Goal: Task Accomplishment & Management: Complete application form

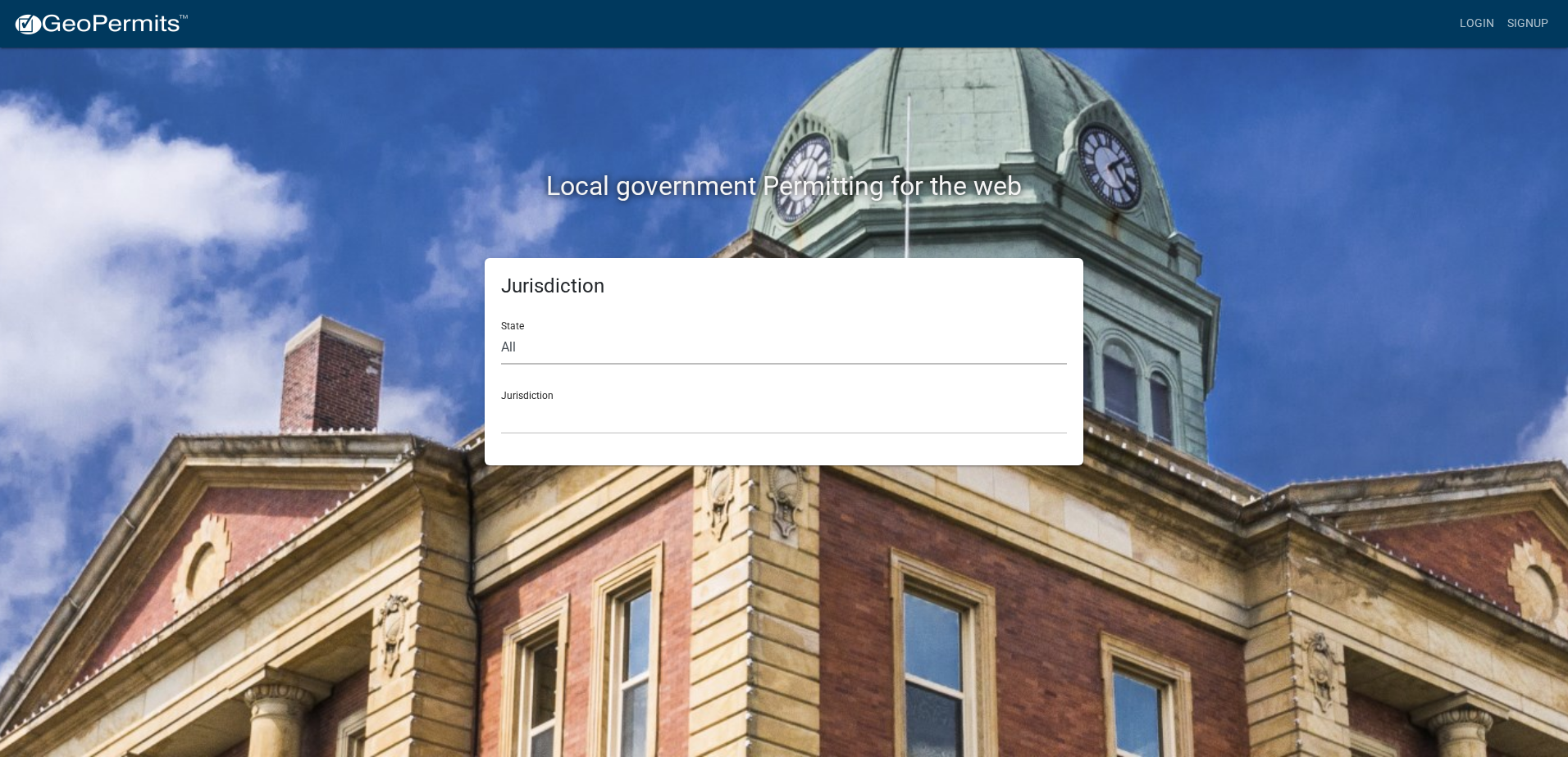
click at [565, 357] on select "All [US_STATE] [US_STATE] [US_STATE] [US_STATE] [US_STATE] [US_STATE] [US_STATE…" at bounding box center [784, 348] width 566 height 34
select select "[US_STATE]"
click at [501, 331] on select "All [US_STATE] [US_STATE] [US_STATE] [US_STATE] [US_STATE] [US_STATE] [US_STATE…" at bounding box center [784, 348] width 566 height 34
click at [551, 419] on select "City of [GEOGRAPHIC_DATA], [US_STATE] City of [GEOGRAPHIC_DATA], [US_STATE] Cit…" at bounding box center [784, 417] width 566 height 34
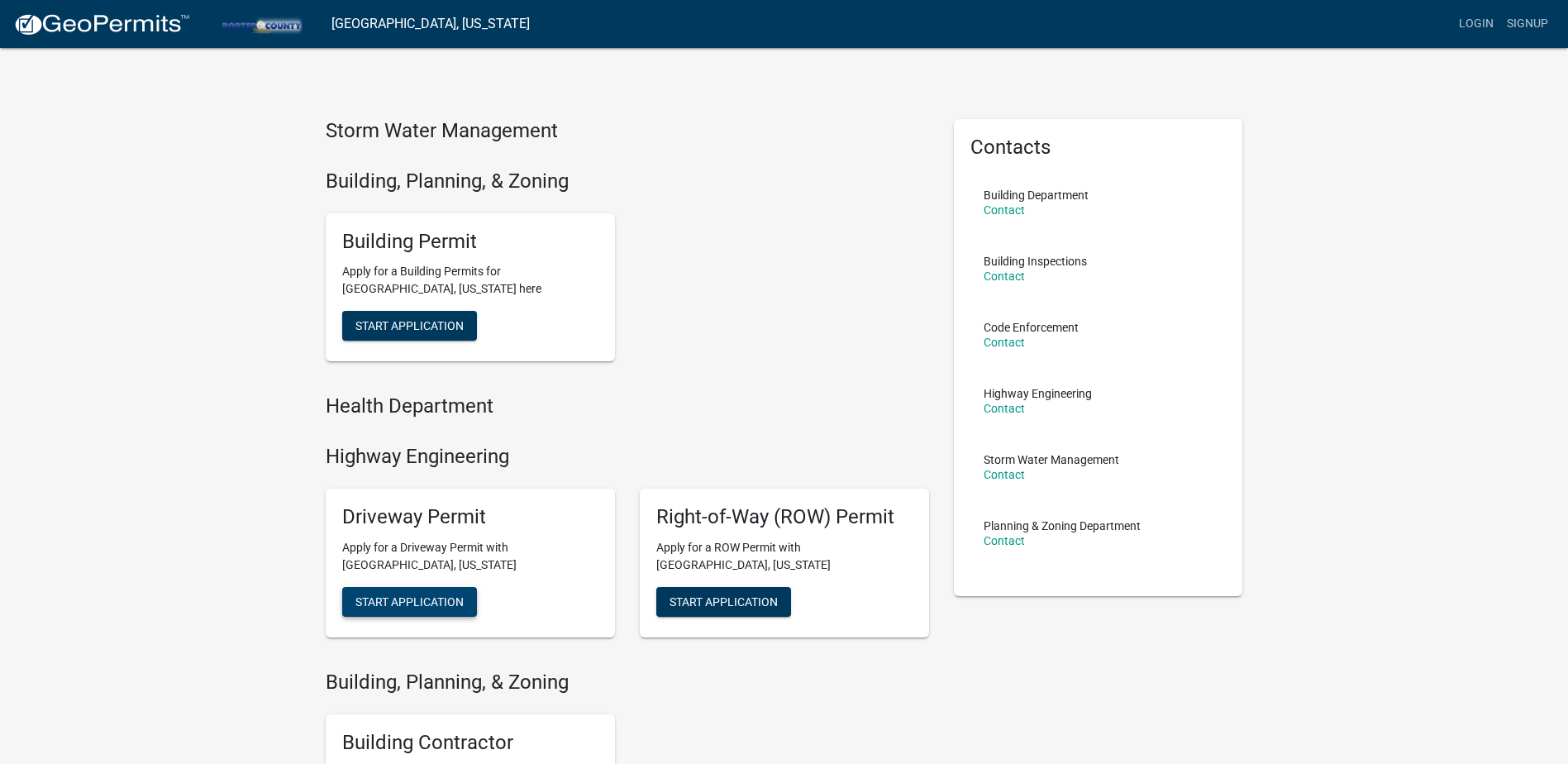
click at [428, 605] on span "Start Application" at bounding box center [409, 601] width 108 height 13
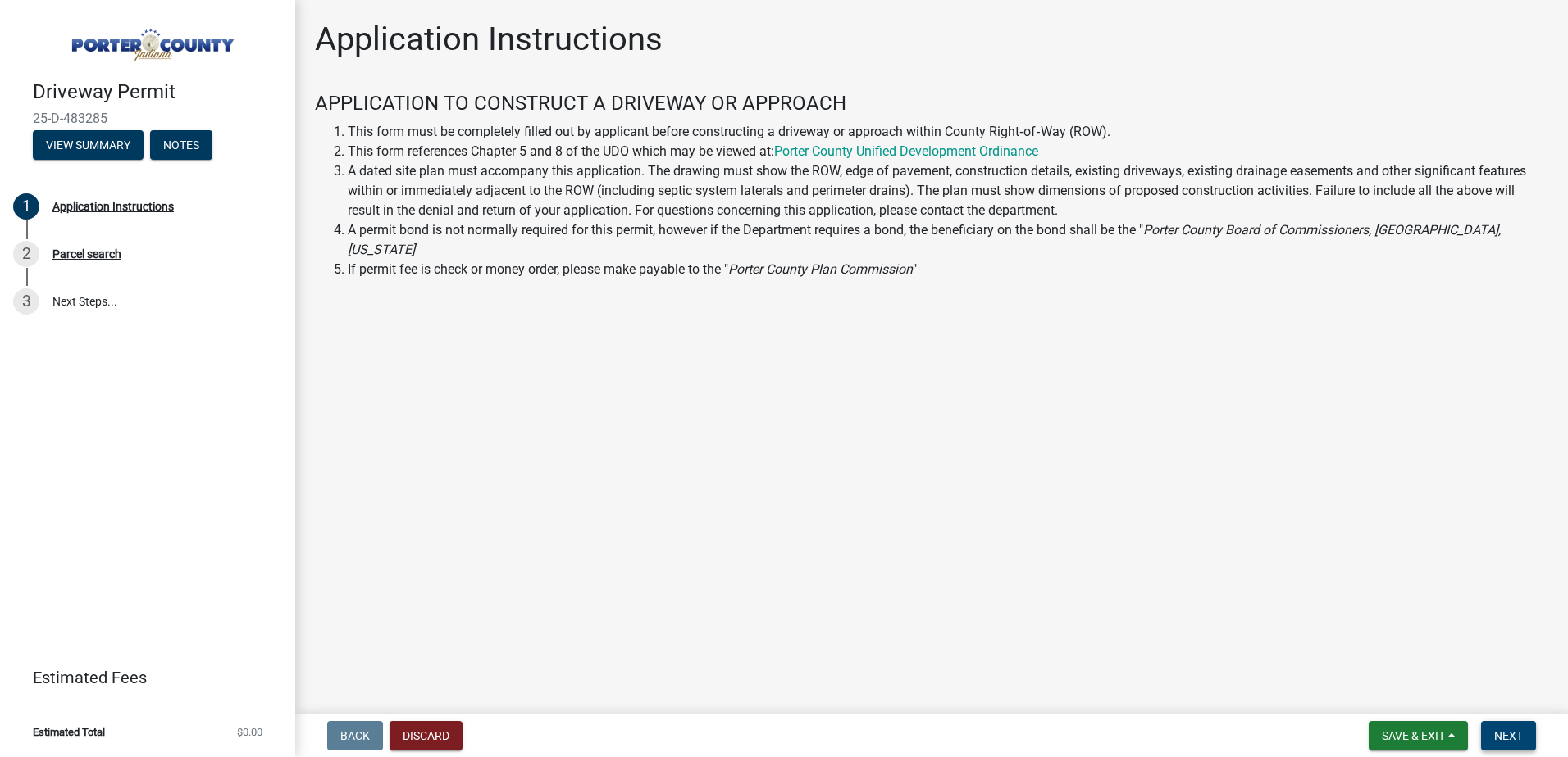
click at [1510, 735] on span "Next" at bounding box center [1508, 736] width 29 height 13
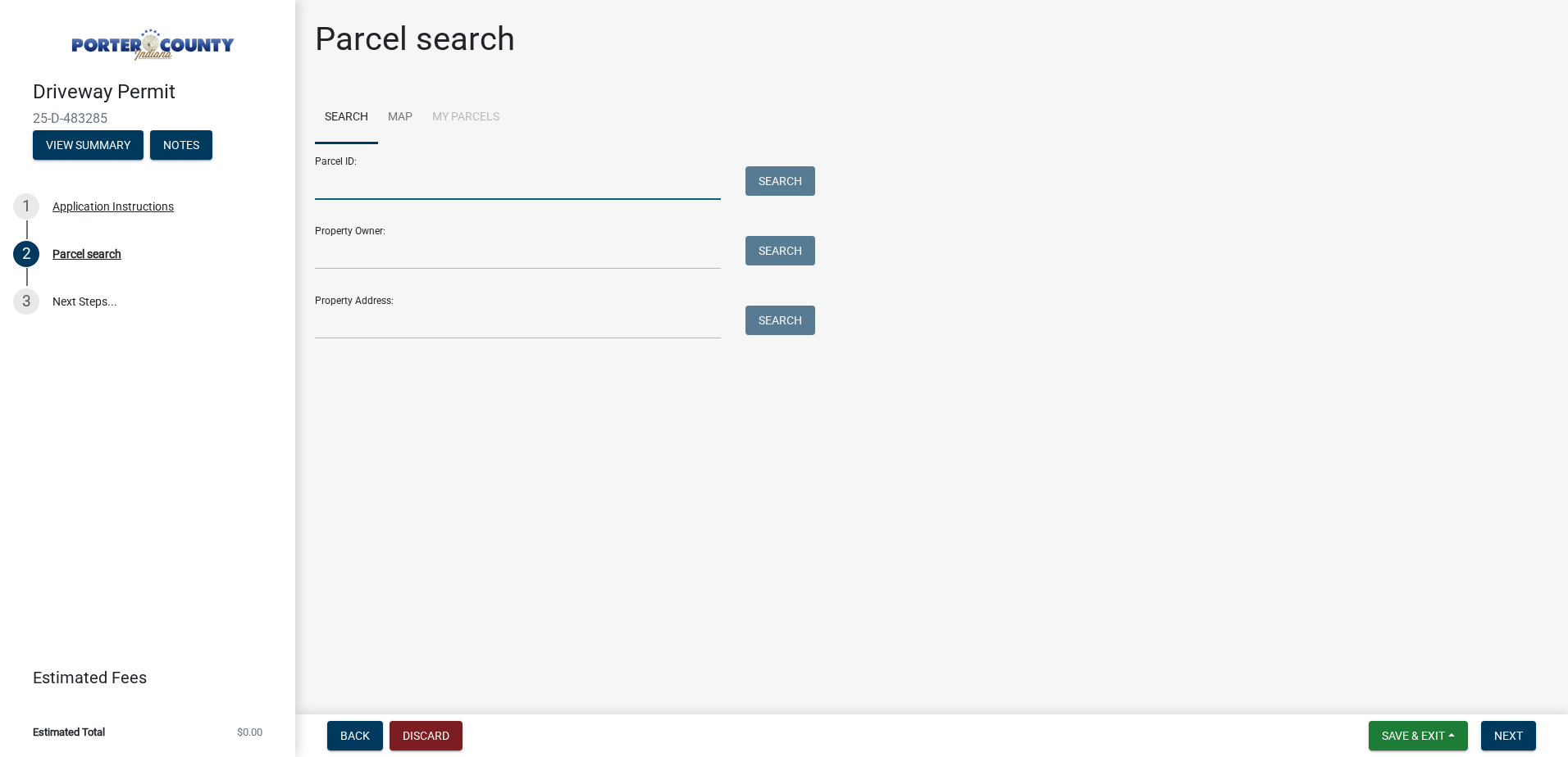
click at [359, 189] on input "Parcel ID:" at bounding box center [517, 183] width 406 height 34
type input "64-11-12-226-011.000-018"
click at [769, 167] on button "Search" at bounding box center [780, 181] width 70 height 30
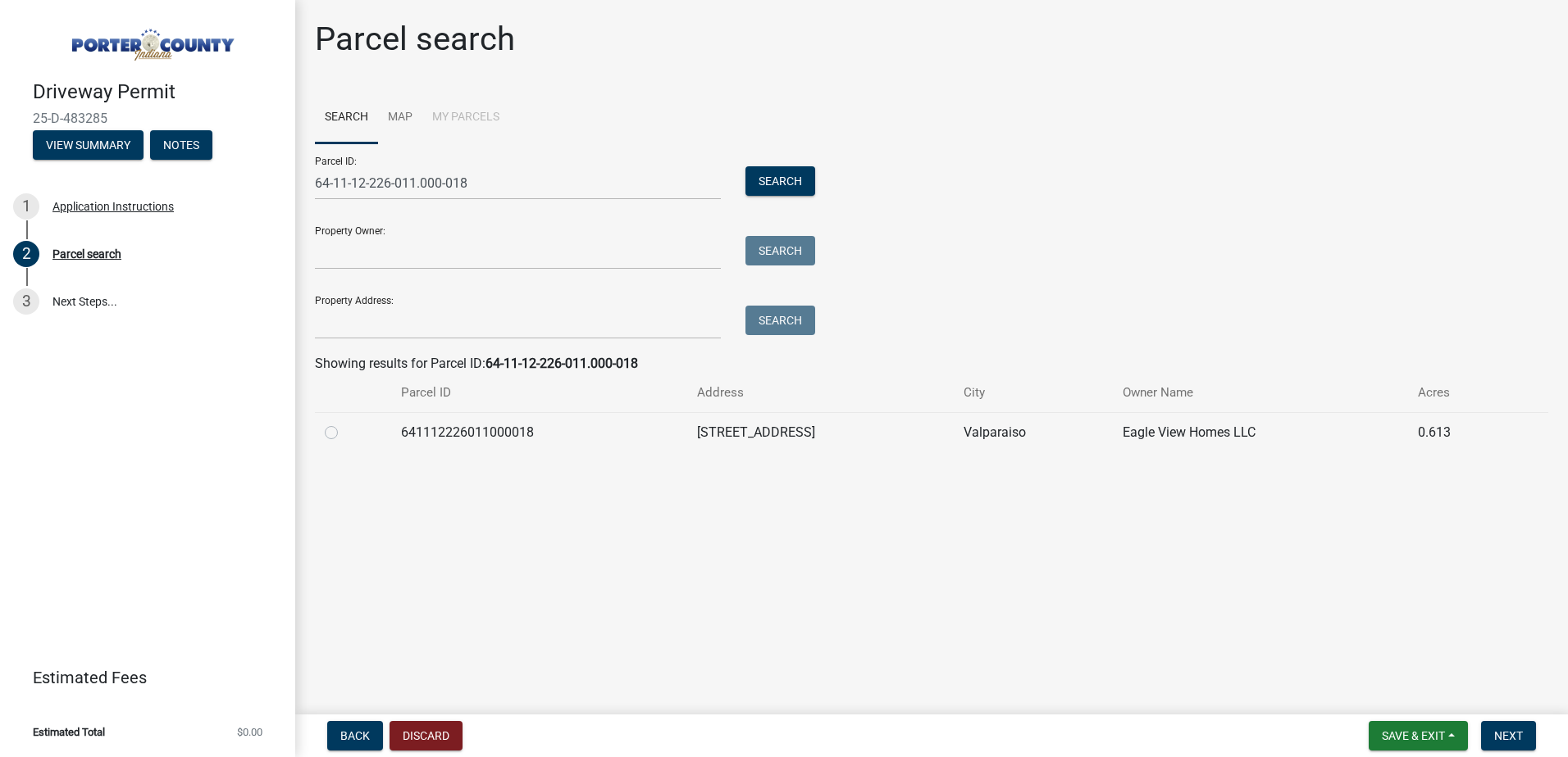
click at [338, 435] on div at bounding box center [353, 432] width 57 height 20
click at [345, 423] on label at bounding box center [345, 423] width 0 height 0
click at [345, 433] on input "radio" at bounding box center [349, 428] width 10 height 10
radio input "true"
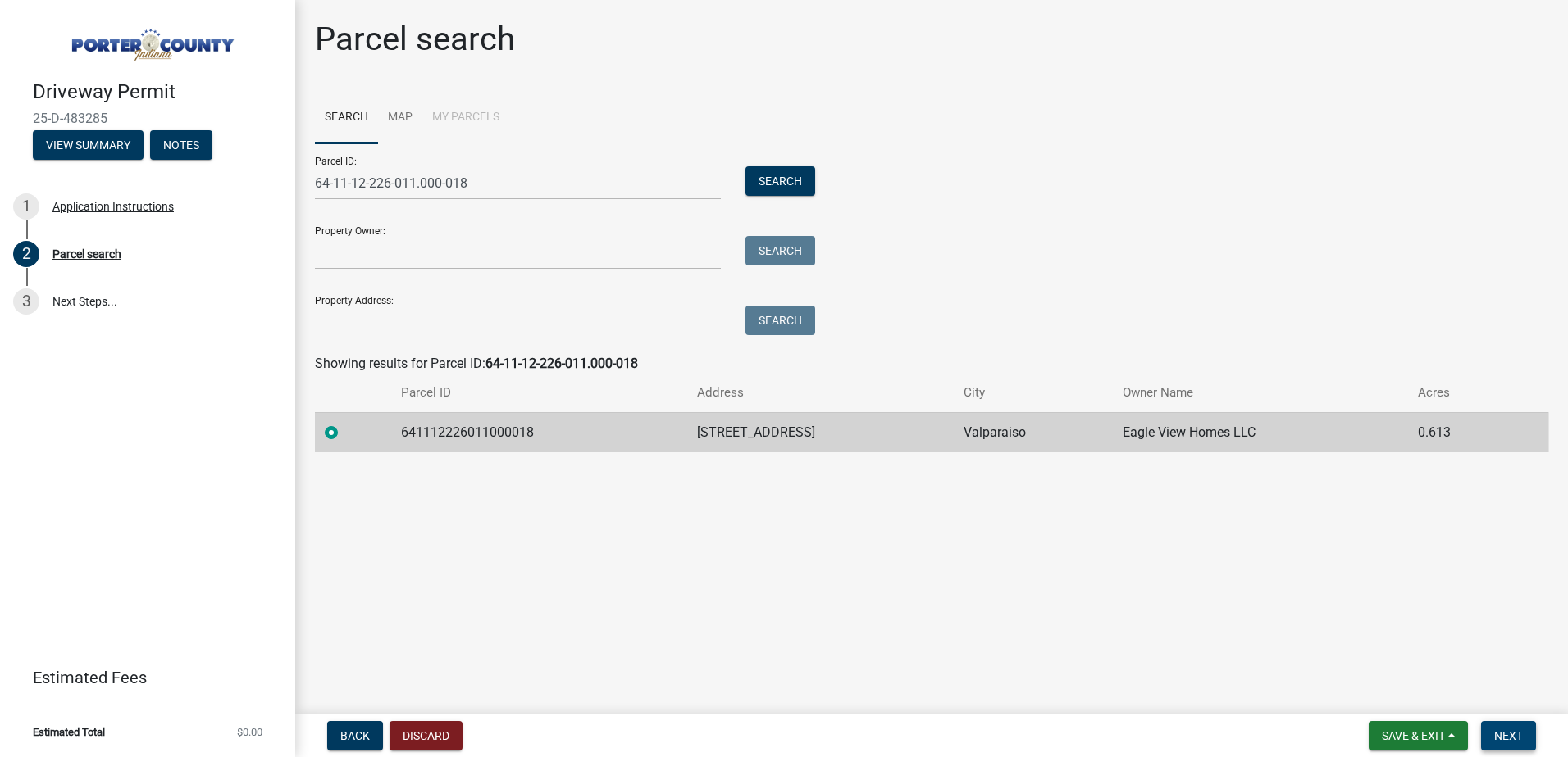
click at [1504, 732] on span "Next" at bounding box center [1508, 736] width 29 height 13
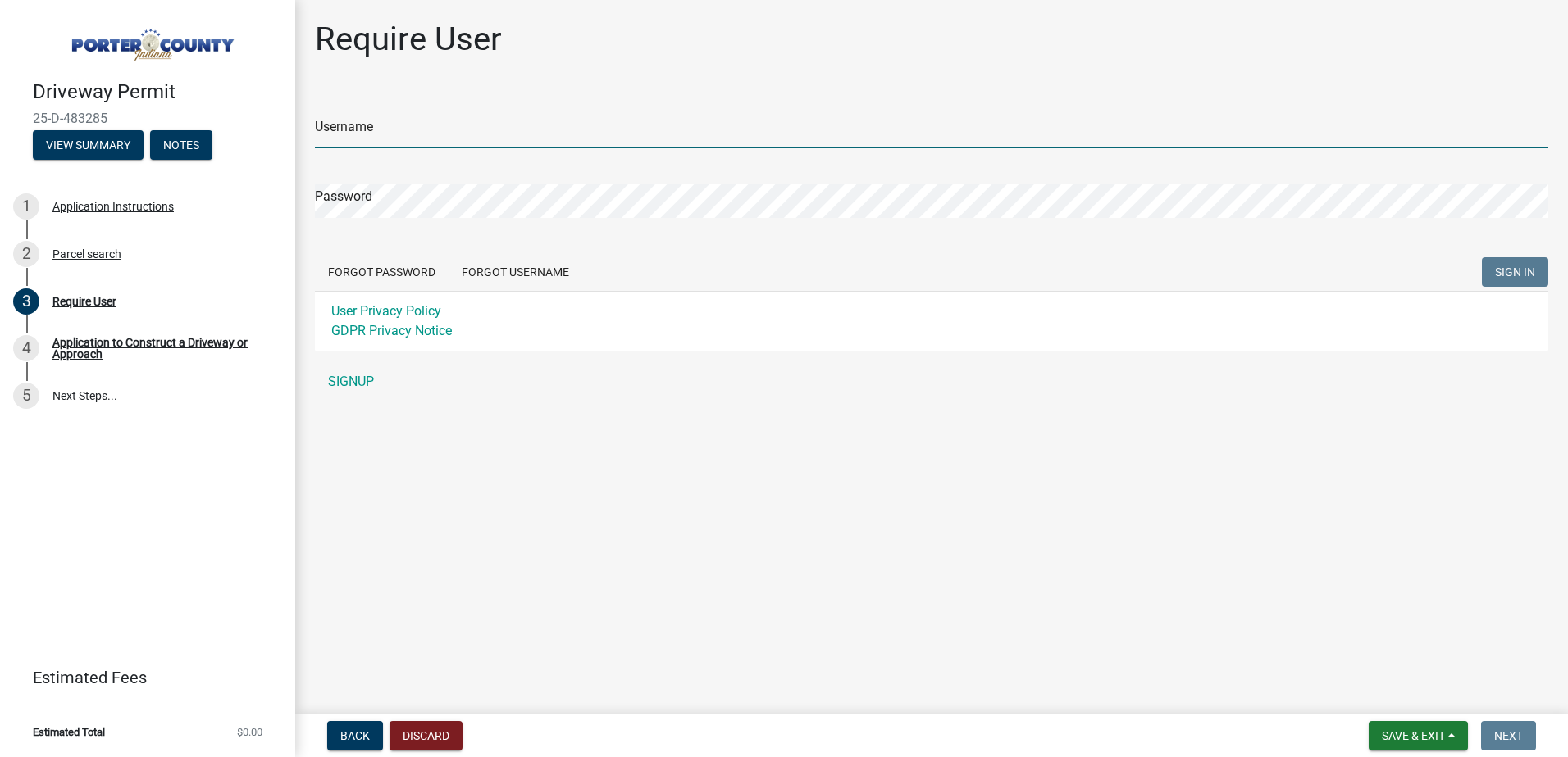
type input "[EMAIL_ADDRESS][DOMAIN_NAME]"
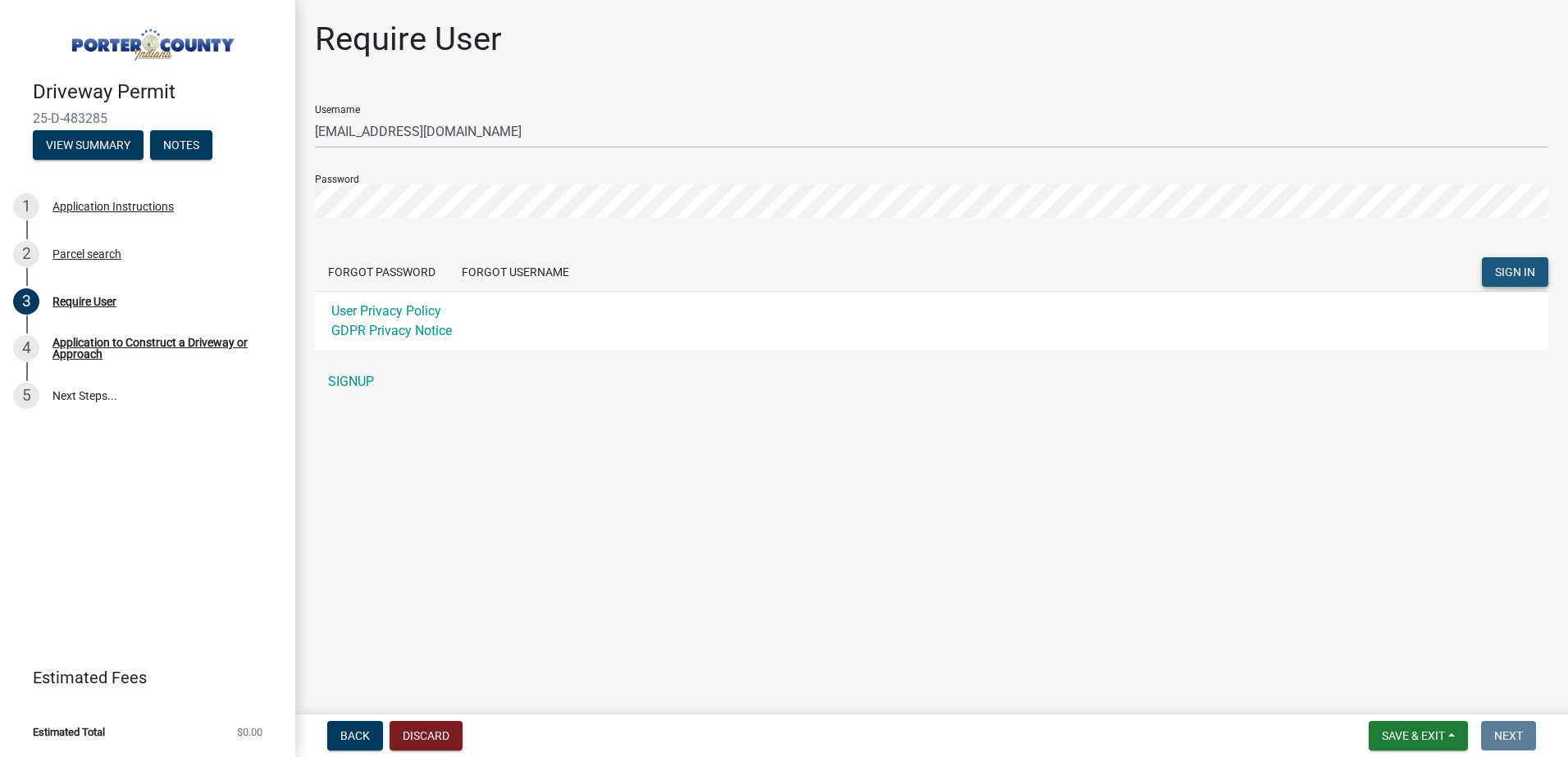
click at [1514, 263] on button "SIGN IN" at bounding box center [1514, 273] width 66 height 30
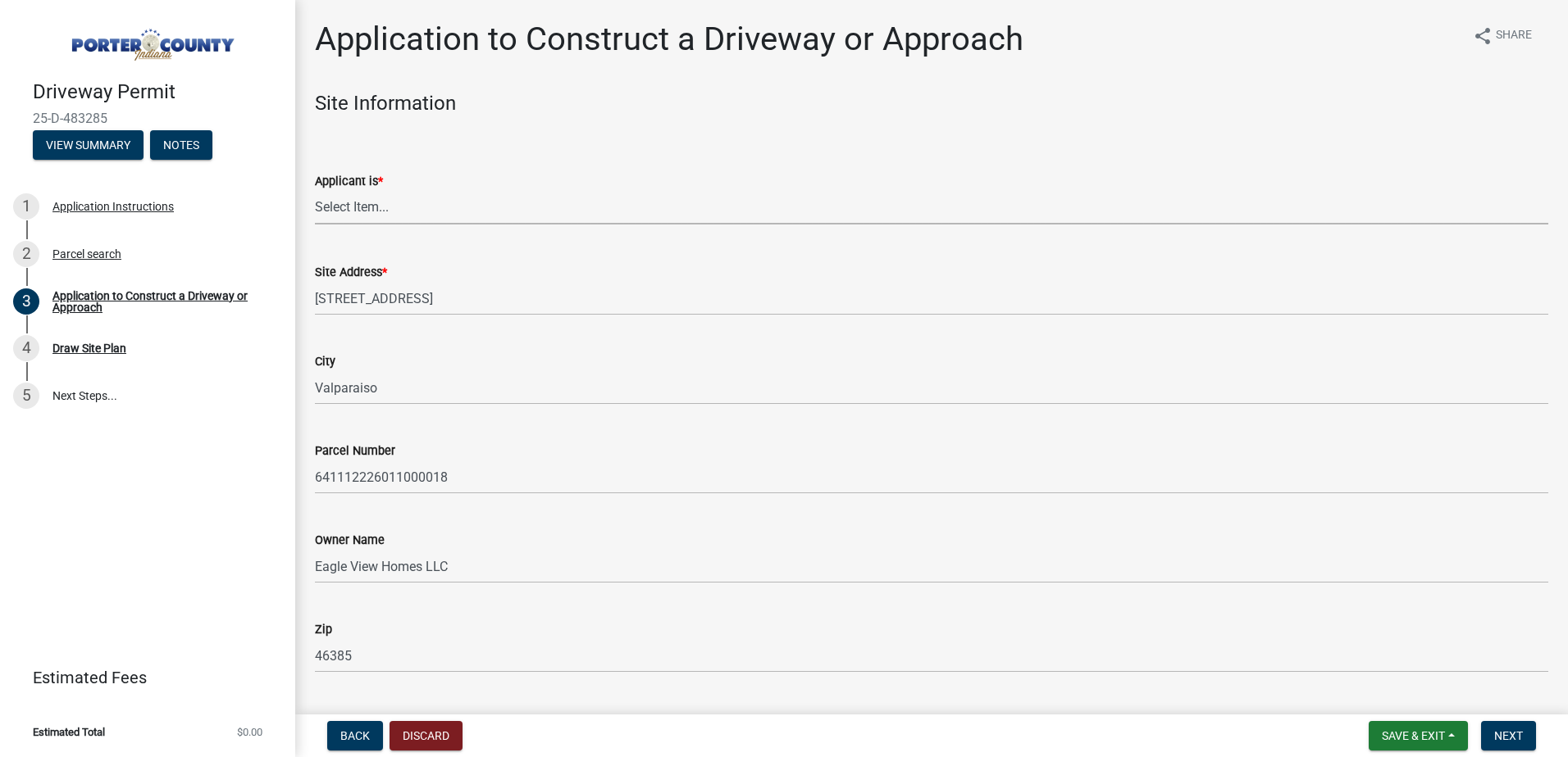
click at [386, 206] on select "Select Item... Owner Contractor" at bounding box center [931, 208] width 1233 height 34
click at [315, 191] on select "Select Item... Owner Contractor" at bounding box center [931, 208] width 1233 height 34
select select "3b60141c-57a3-479f-8c5a-1828030bf254"
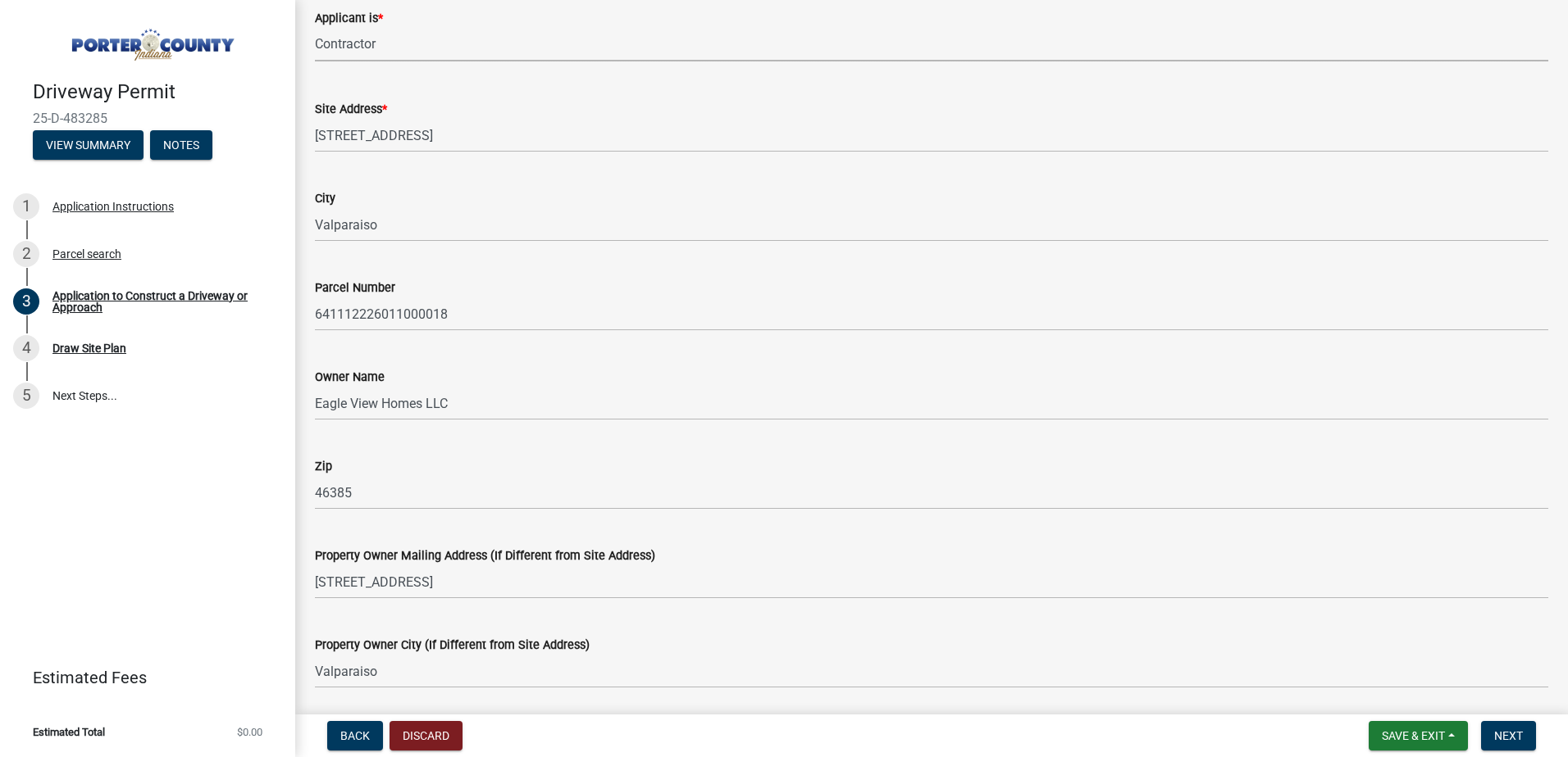
scroll to position [164, 0]
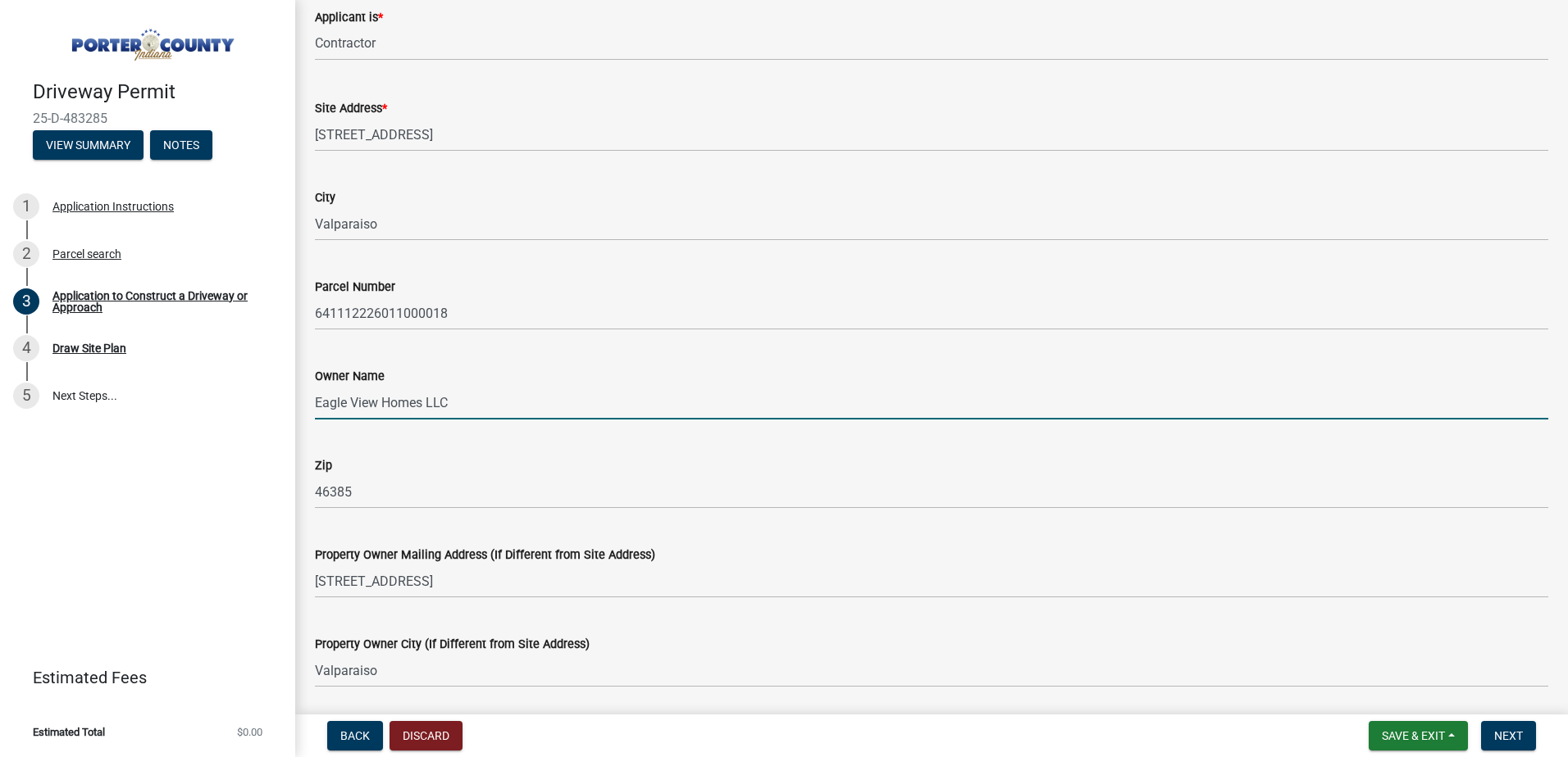
drag, startPoint x: 460, startPoint y: 397, endPoint x: 313, endPoint y: 391, distance: 147.1
click at [313, 391] on div "Owner Name Eagle View Homes LLC" at bounding box center [931, 382] width 1258 height 77
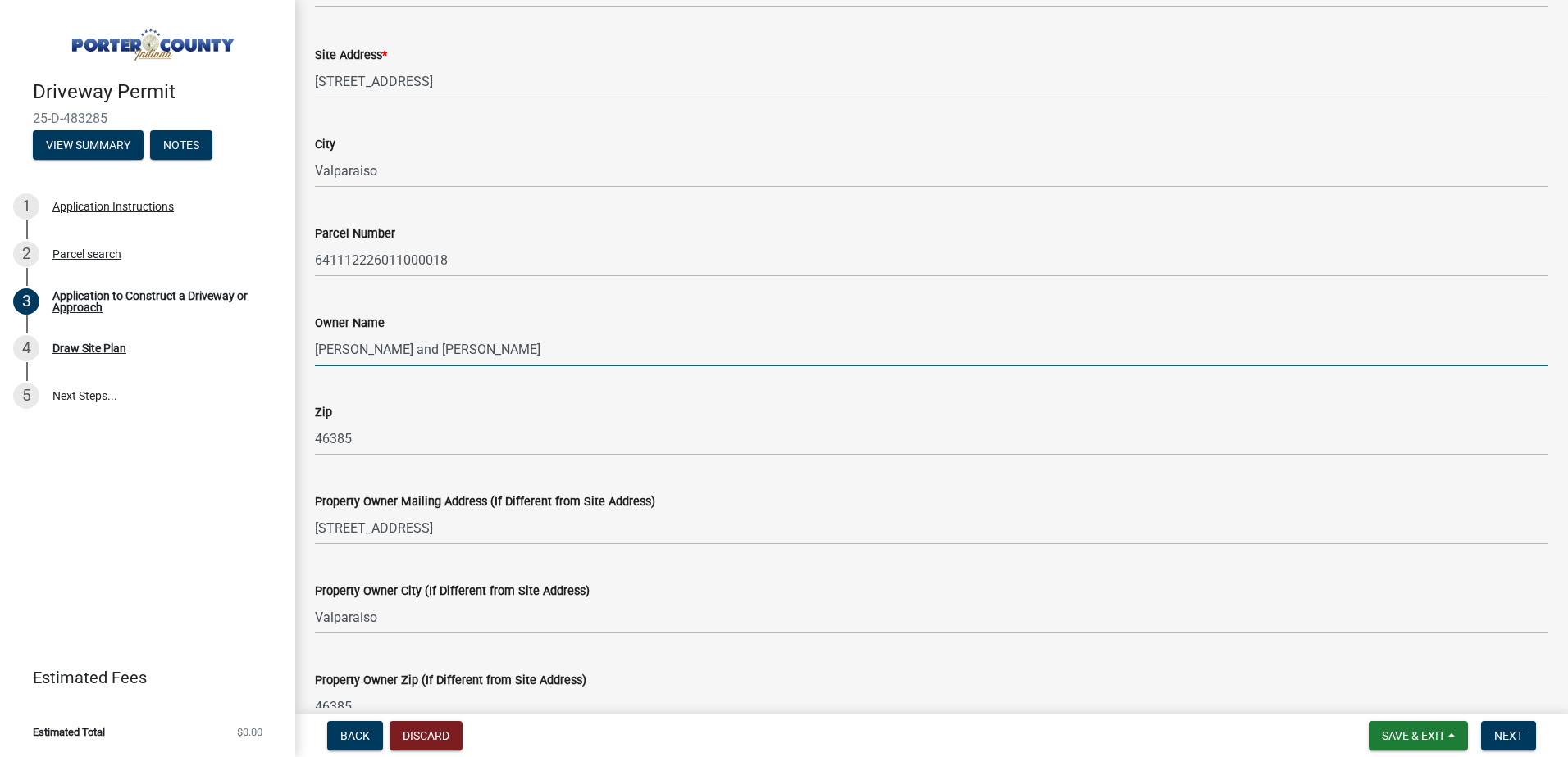
scroll to position [245, 0]
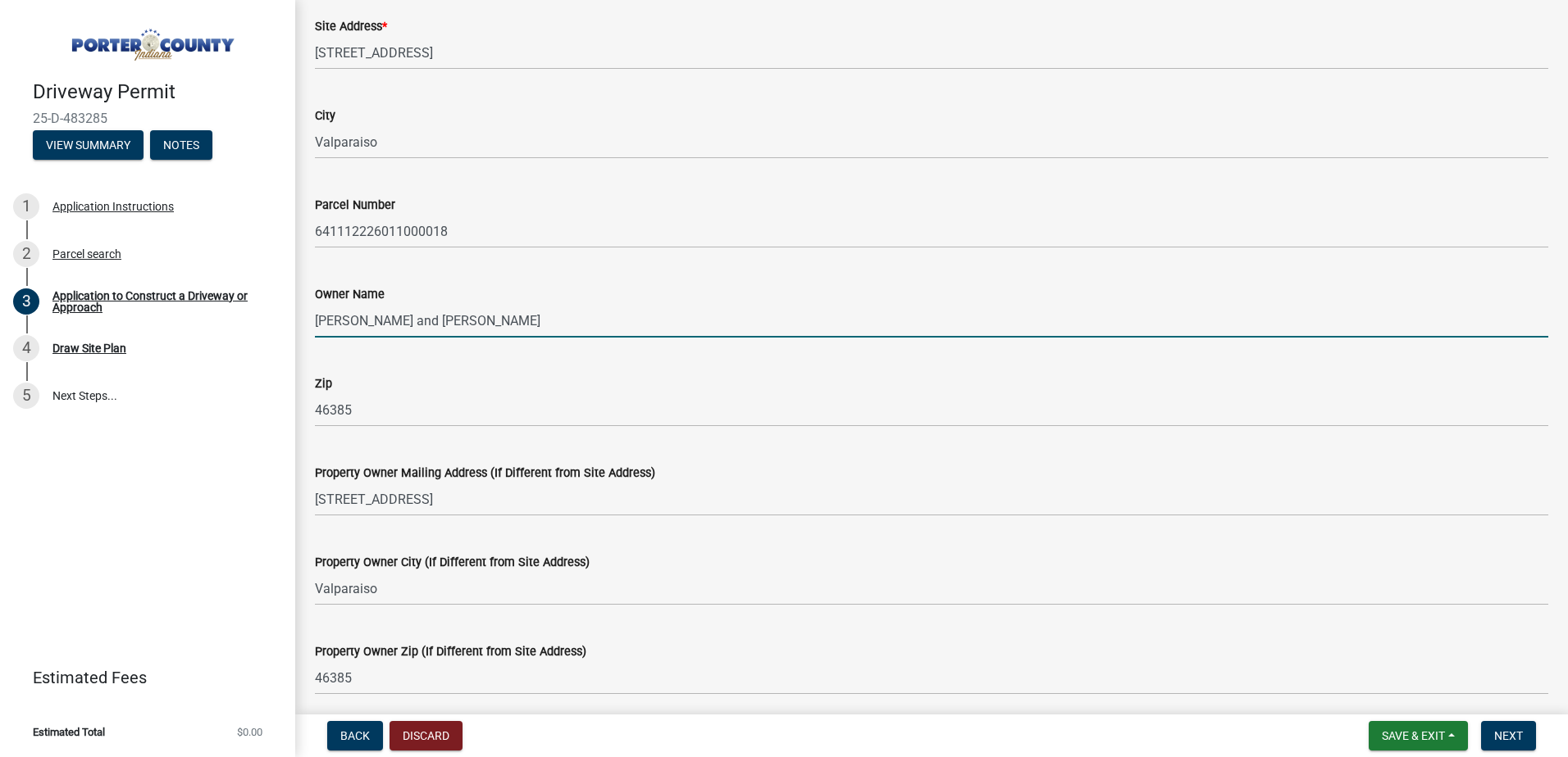
type input "[PERSON_NAME] and [PERSON_NAME]"
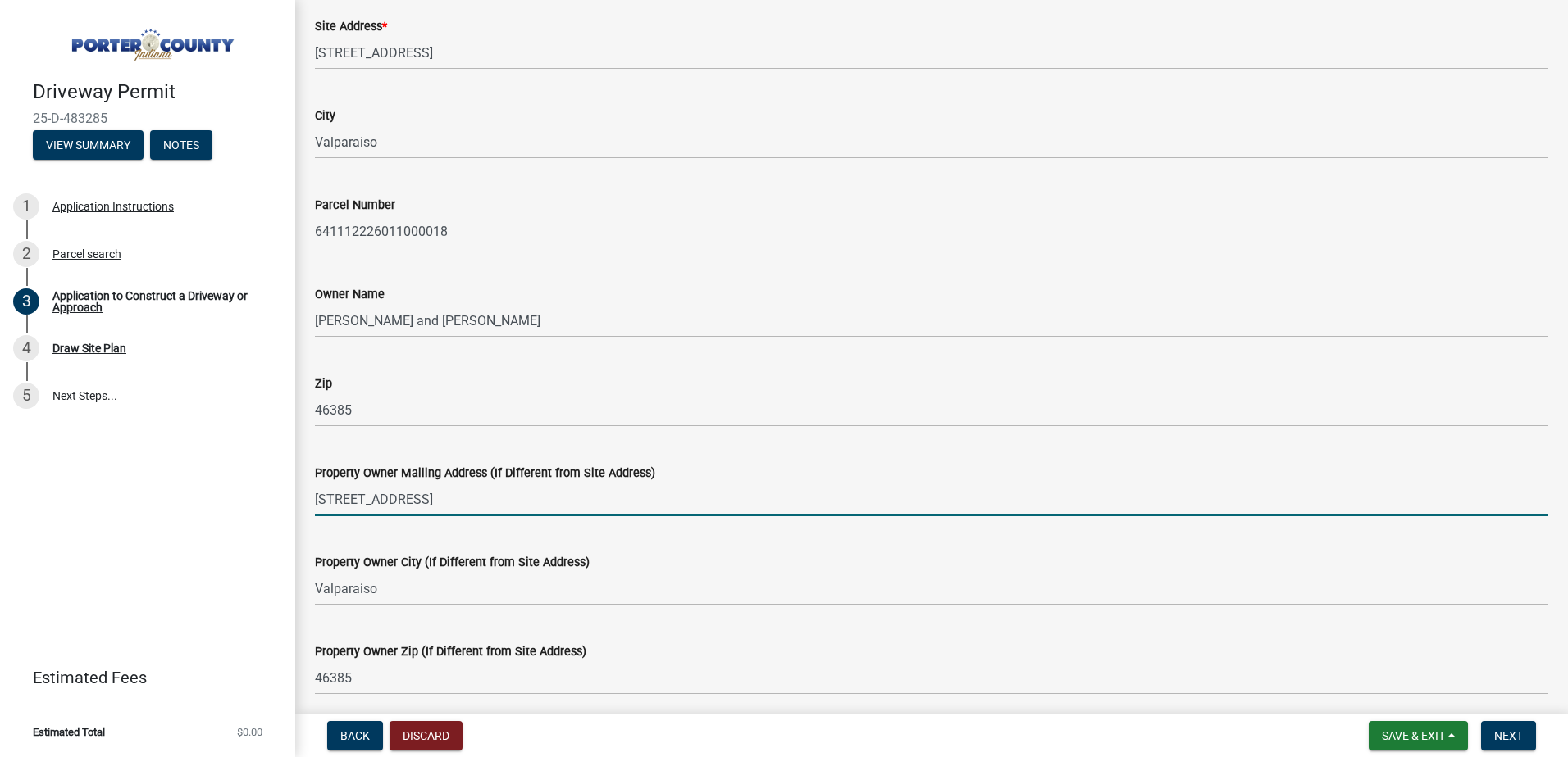
drag, startPoint x: 466, startPoint y: 501, endPoint x: 307, endPoint y: 500, distance: 159.0
click at [307, 500] on div "Property Owner Mailing Address (If Different from Site Address) [STREET_ADDRESS]" at bounding box center [931, 478] width 1258 height 77
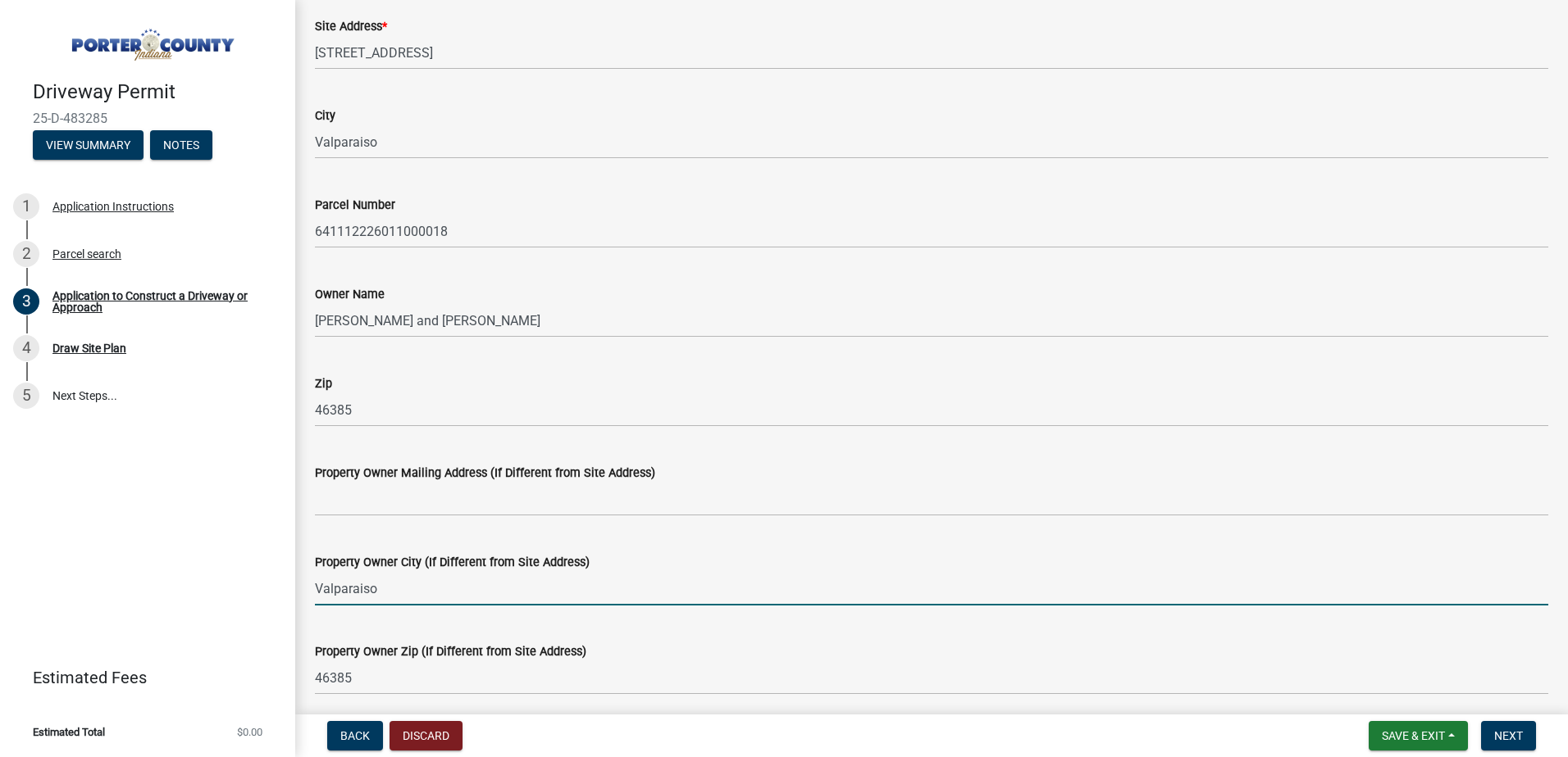
drag, startPoint x: 406, startPoint y: 593, endPoint x: 325, endPoint y: 584, distance: 81.5
click at [312, 587] on div "Property Owner City (If Different from Site Address) [GEOGRAPHIC_DATA]" at bounding box center [931, 568] width 1258 height 77
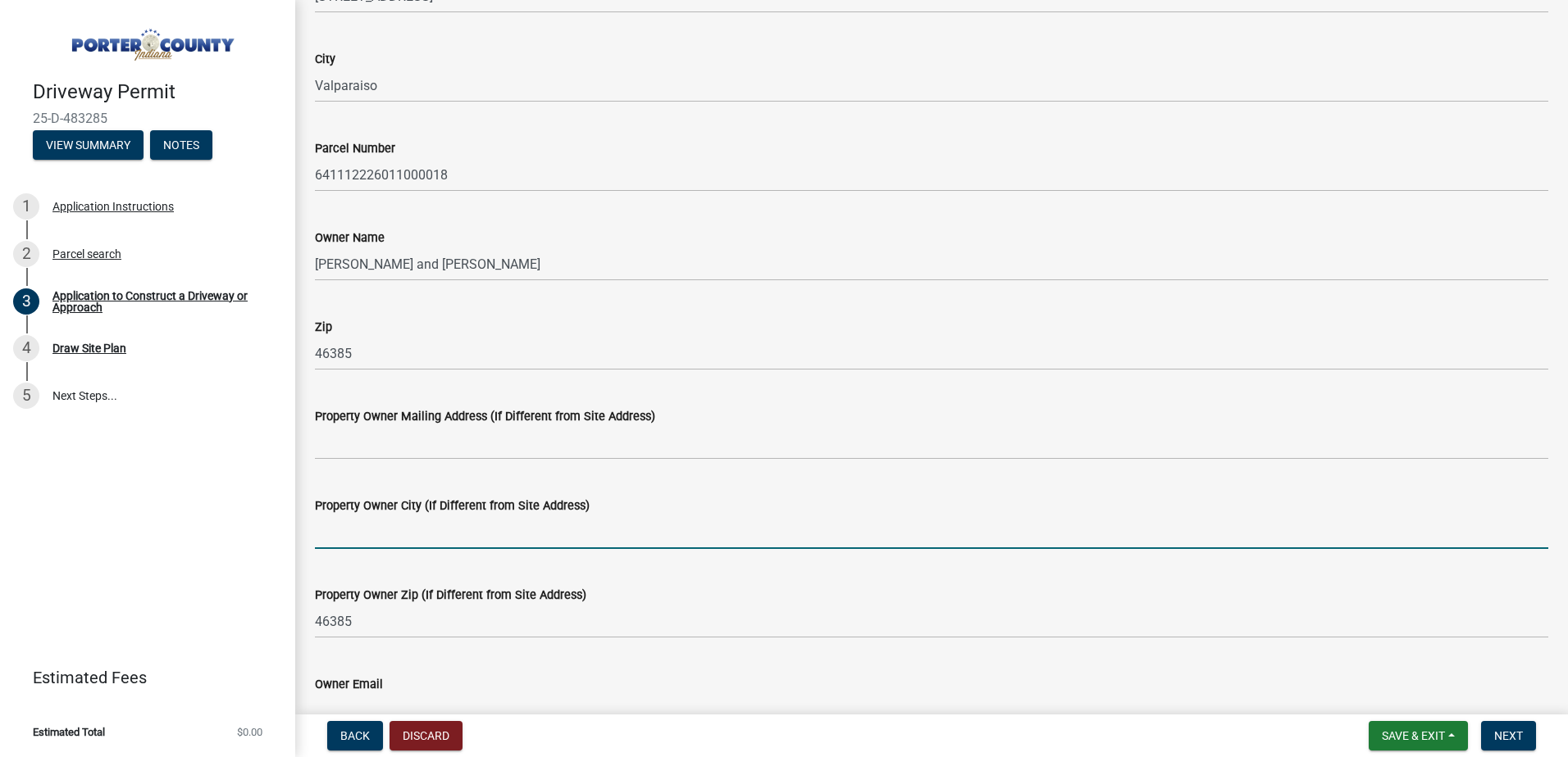
scroll to position [328, 0]
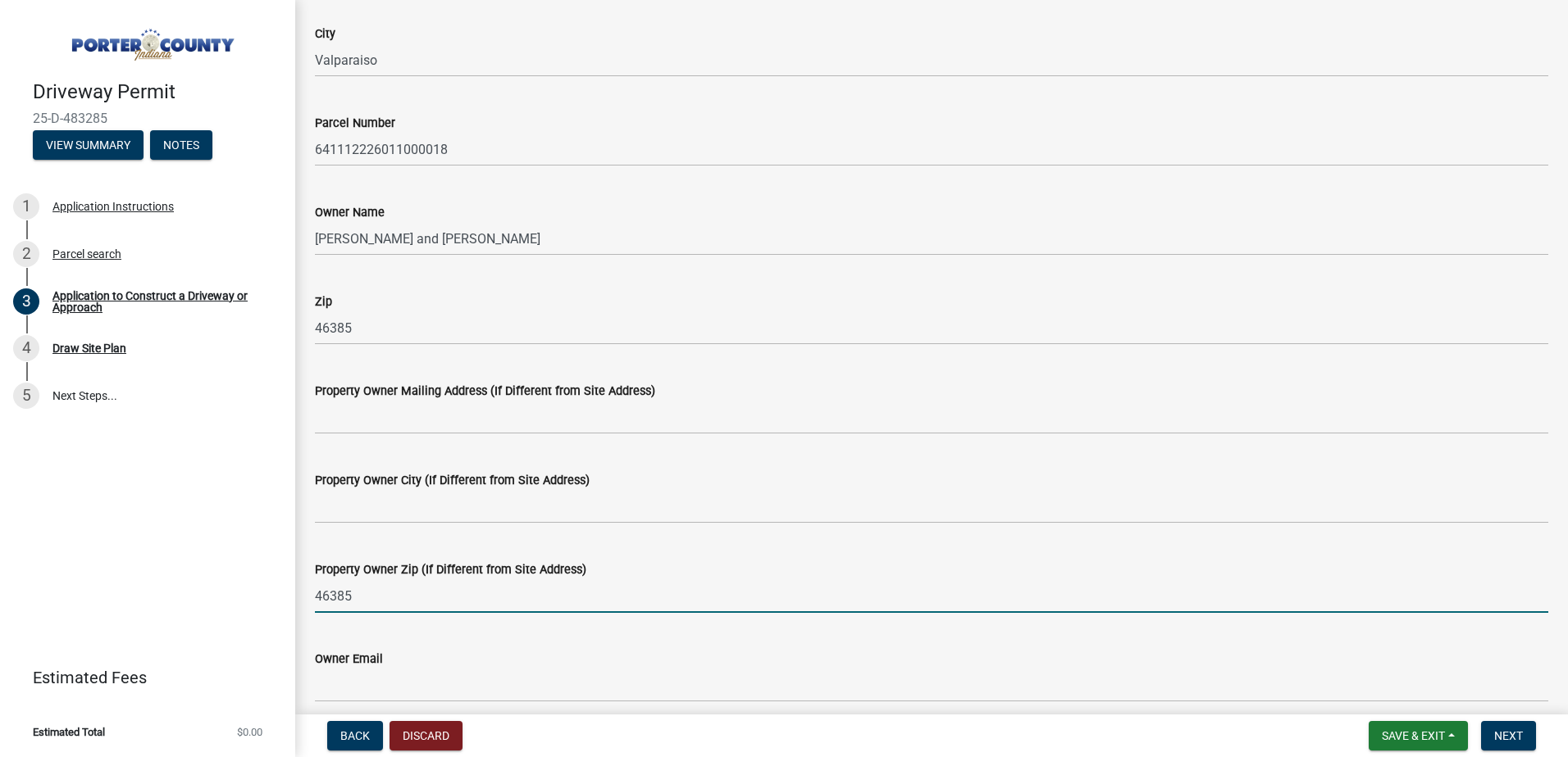
drag, startPoint x: 362, startPoint y: 597, endPoint x: 295, endPoint y: 597, distance: 67.0
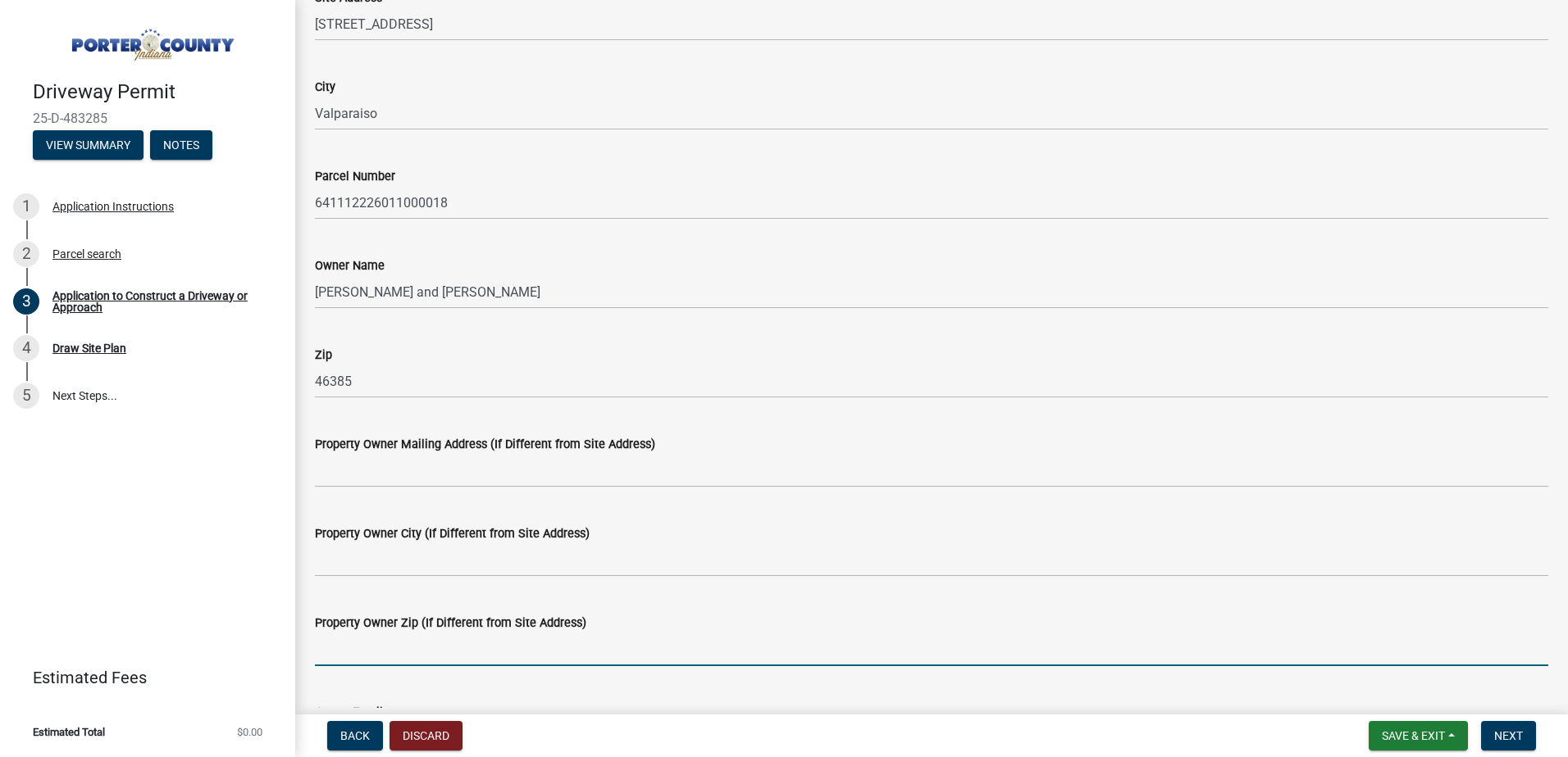
scroll to position [245, 0]
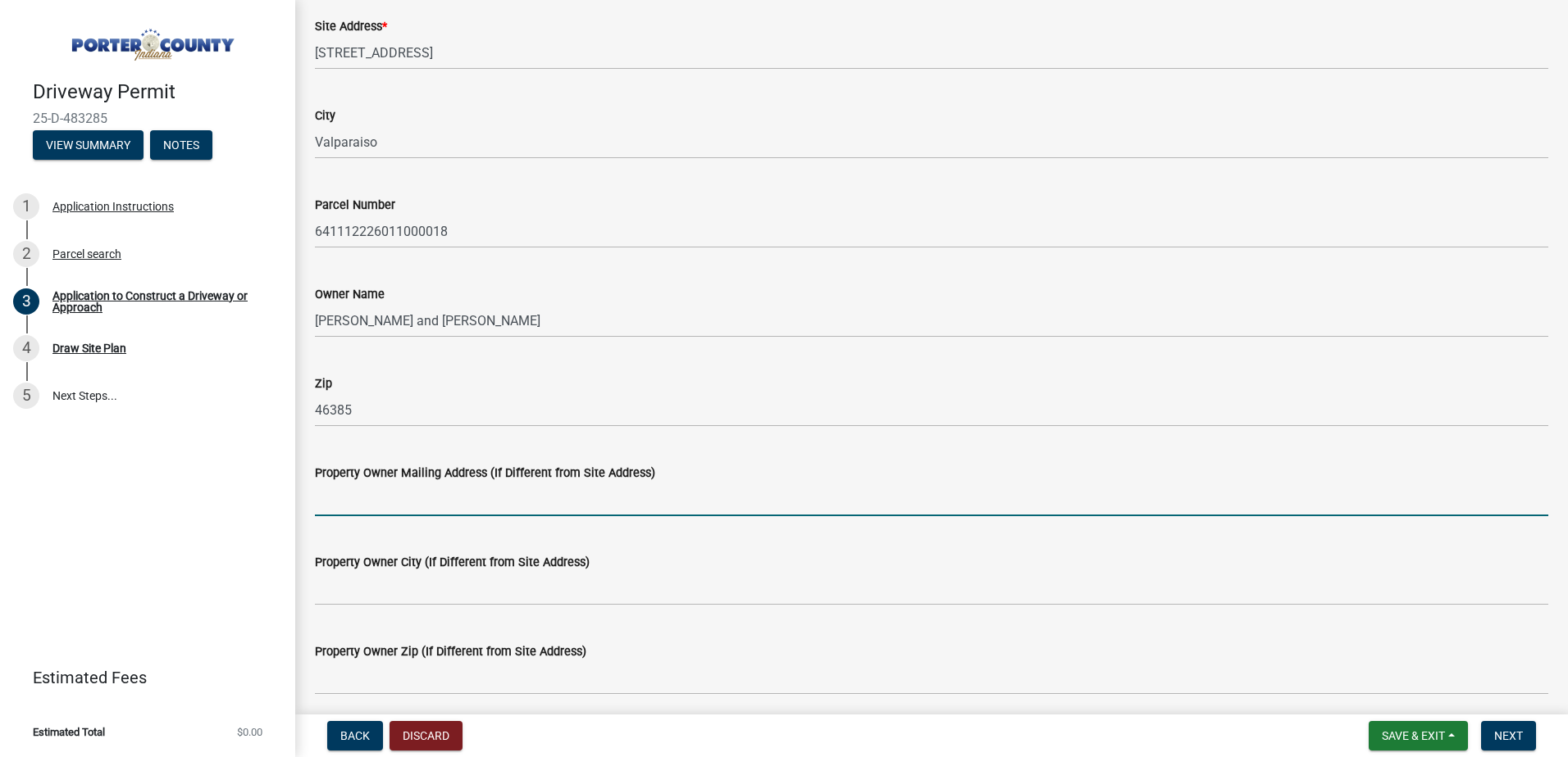
click at [366, 504] on input "Property Owner Mailing Address (If Different from Site Address)" at bounding box center [931, 499] width 1233 height 34
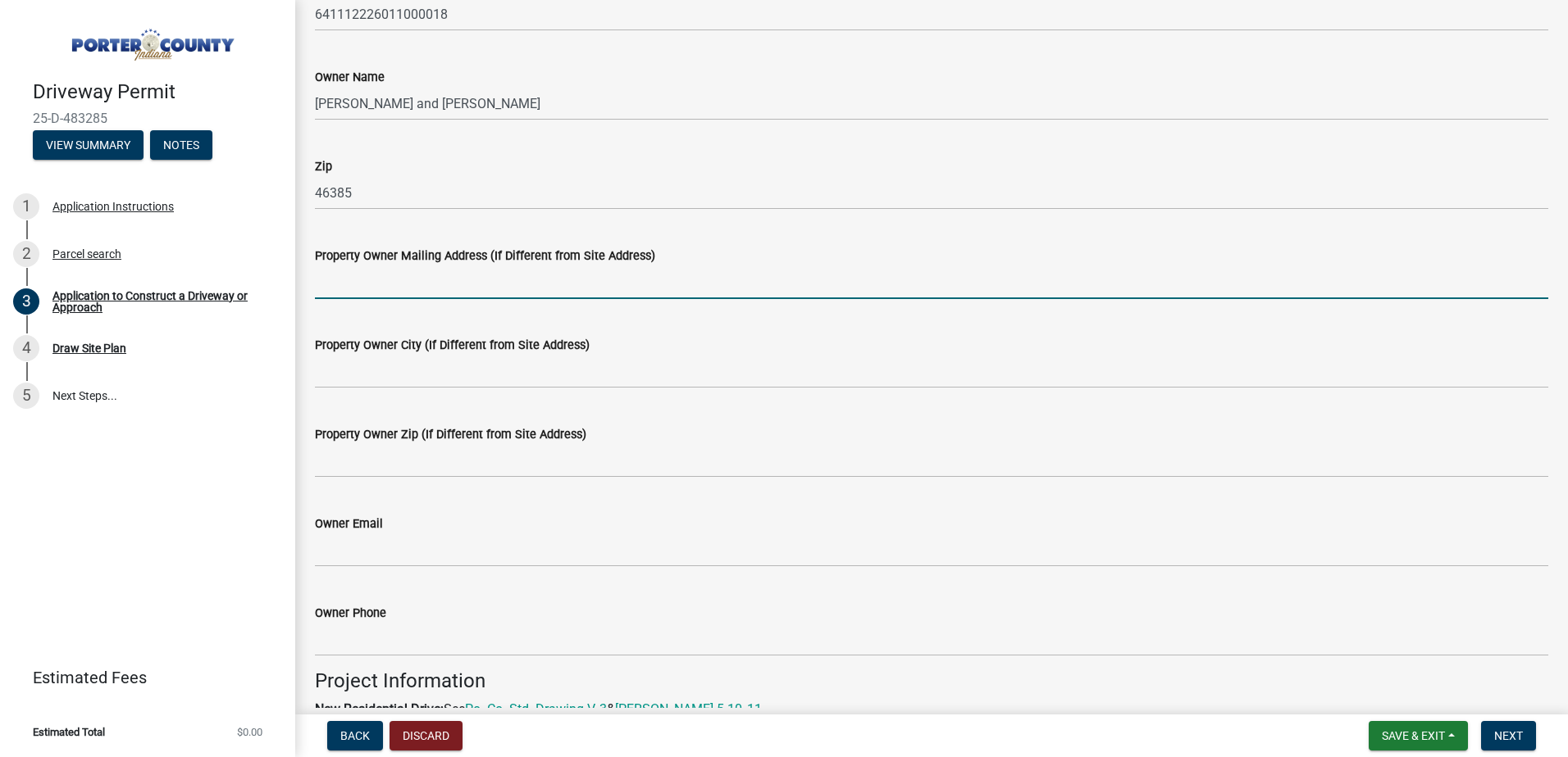
scroll to position [492, 0]
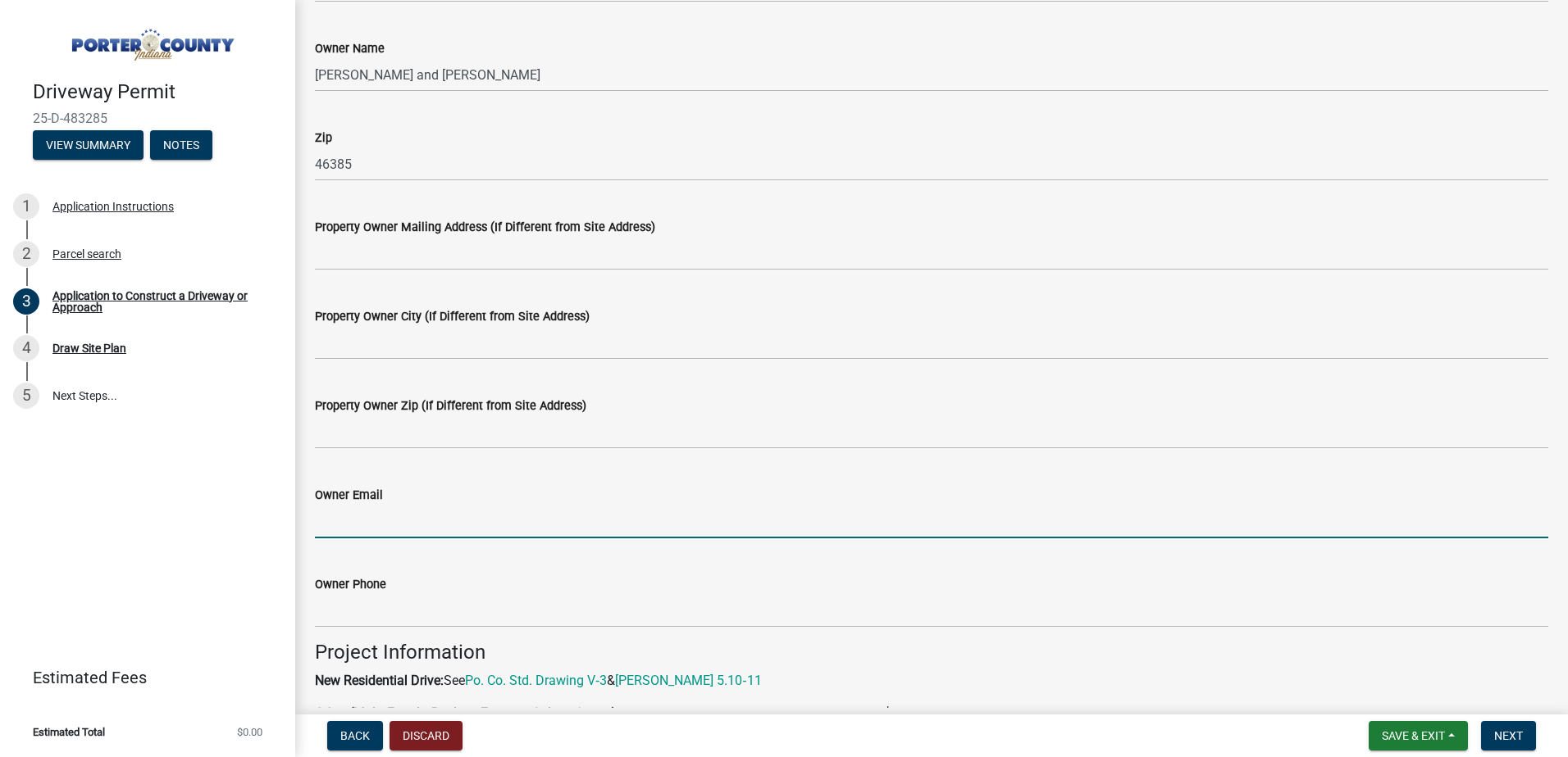
click at [406, 524] on input "Owner Email" at bounding box center [931, 522] width 1233 height 34
click at [372, 522] on input "Owner Email" at bounding box center [931, 522] width 1233 height 34
type input "m"
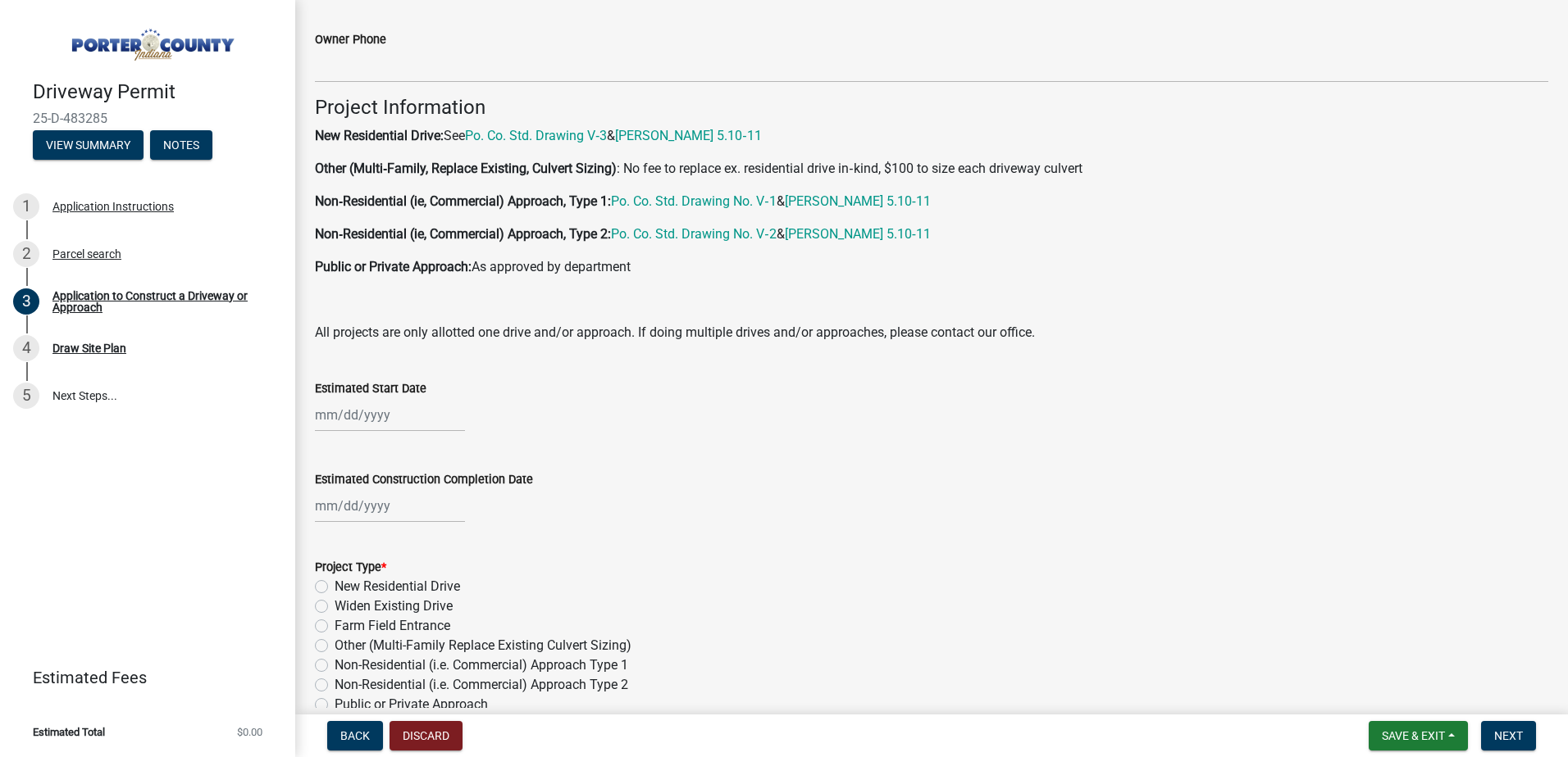
scroll to position [1065, 0]
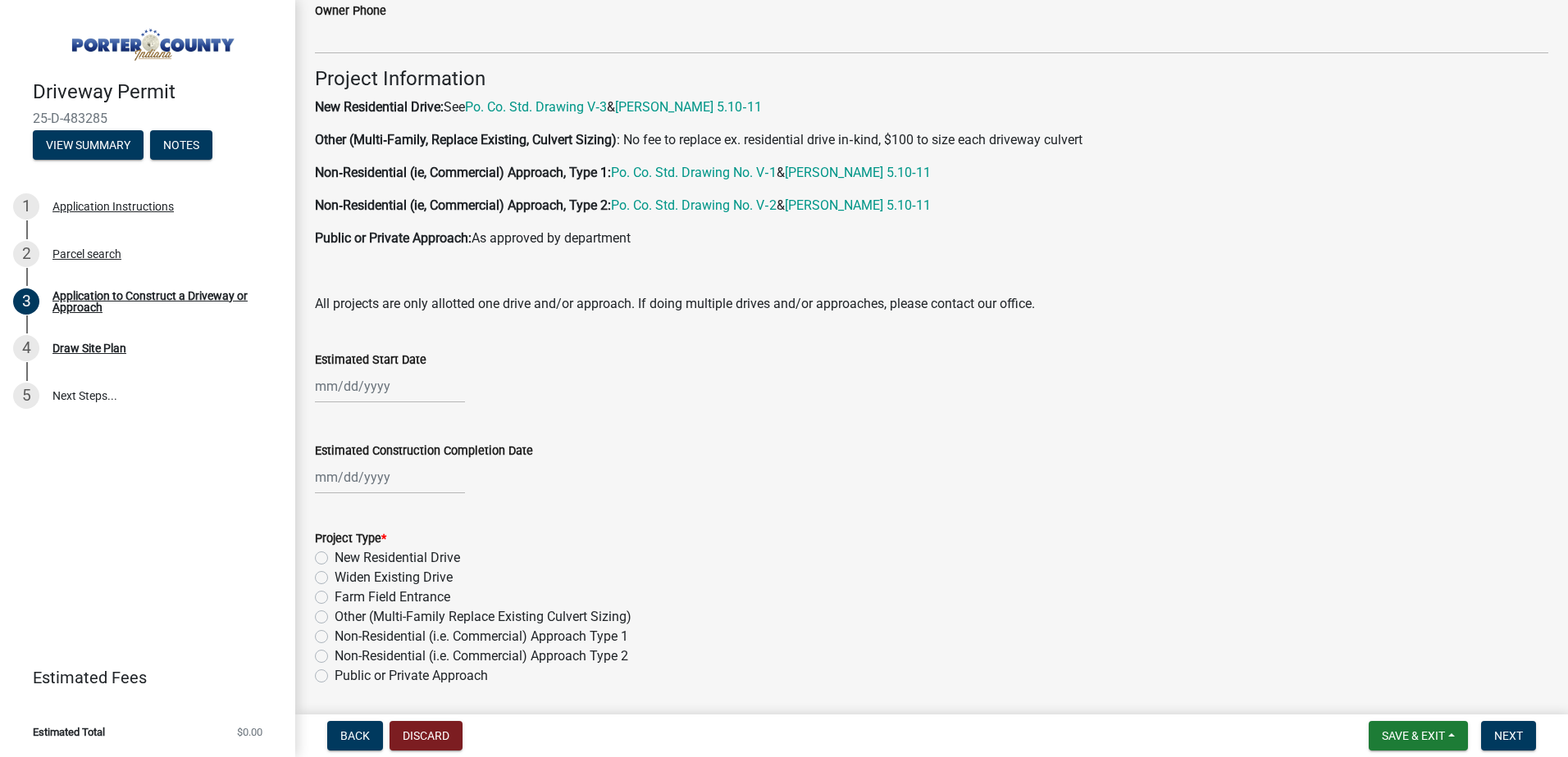
type input "[EMAIL_ADDRESS][DOMAIN_NAME]"
select select "9"
select select "2025"
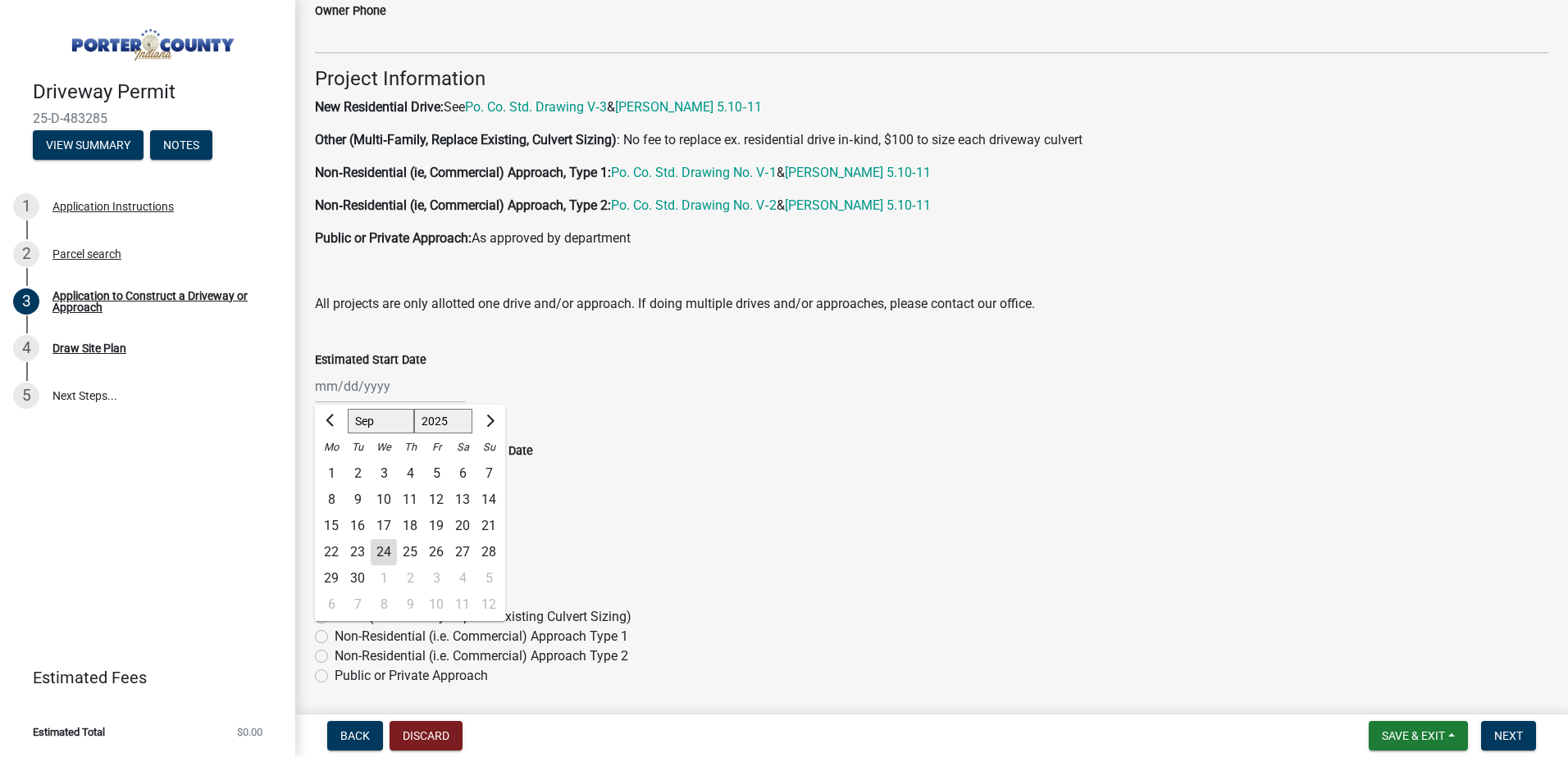
click at [400, 387] on div "[PERSON_NAME] Feb Mar Apr [PERSON_NAME][DATE] Oct Nov [DATE] 1526 1527 1528 152…" at bounding box center [389, 386] width 150 height 34
click at [485, 423] on span "Next month" at bounding box center [487, 419] width 12 height 12
select select "10"
click at [386, 472] on div "1" at bounding box center [384, 473] width 26 height 26
type input "[DATE]"
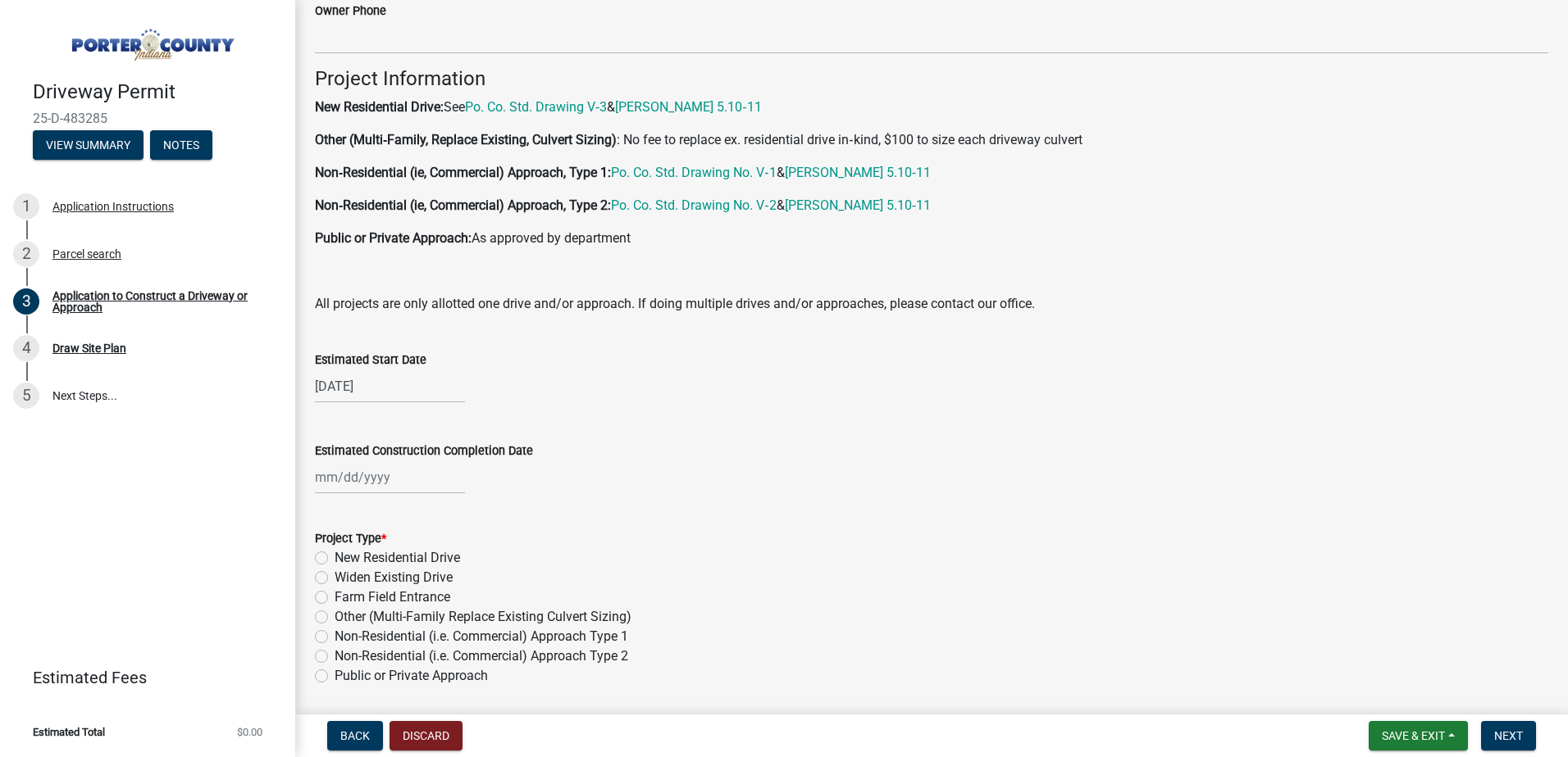
click at [419, 473] on div at bounding box center [389, 477] width 150 height 34
select select "9"
select select "2025"
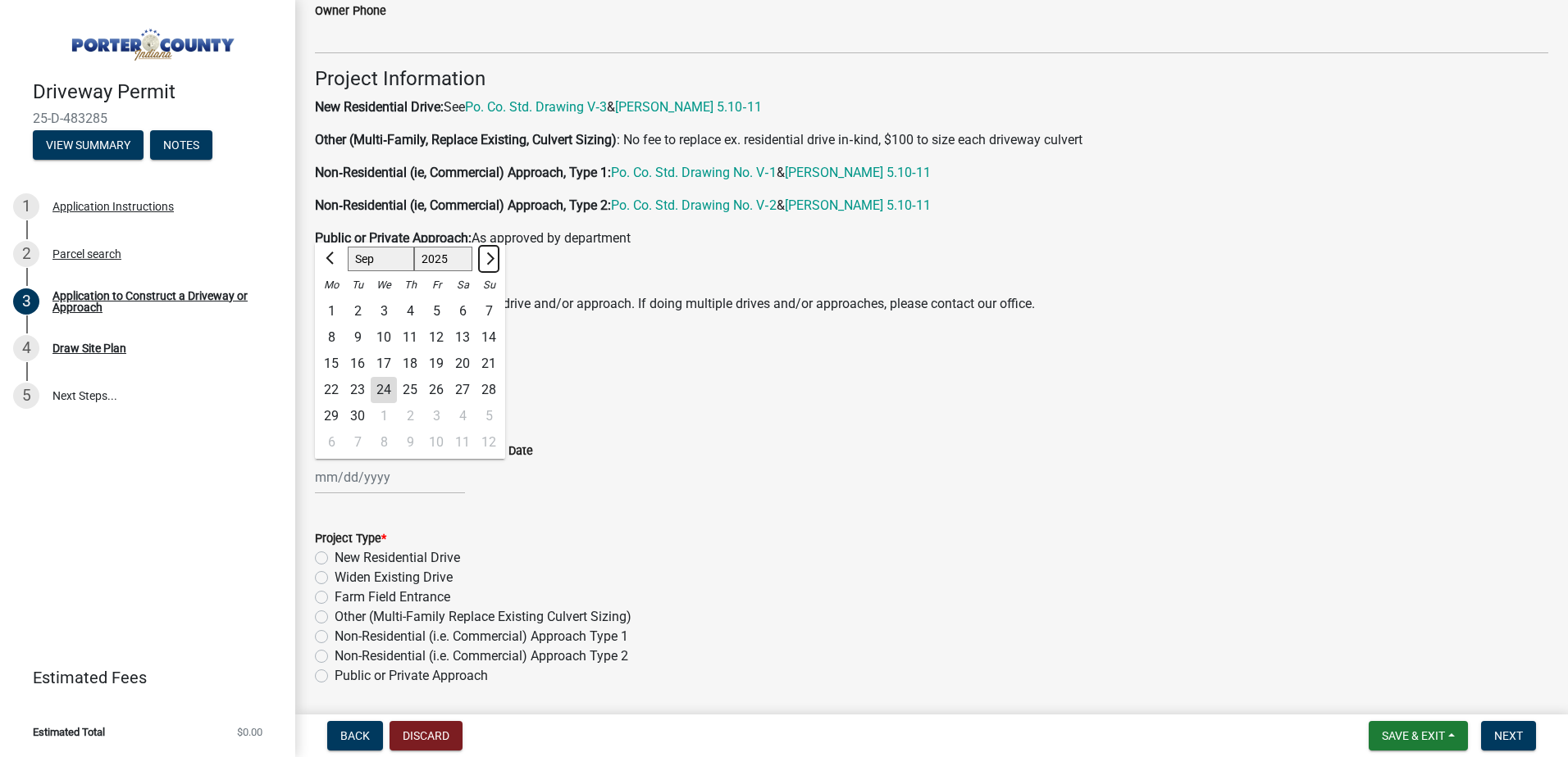
click at [487, 263] on span "Next month" at bounding box center [487, 258] width 12 height 12
select select "1"
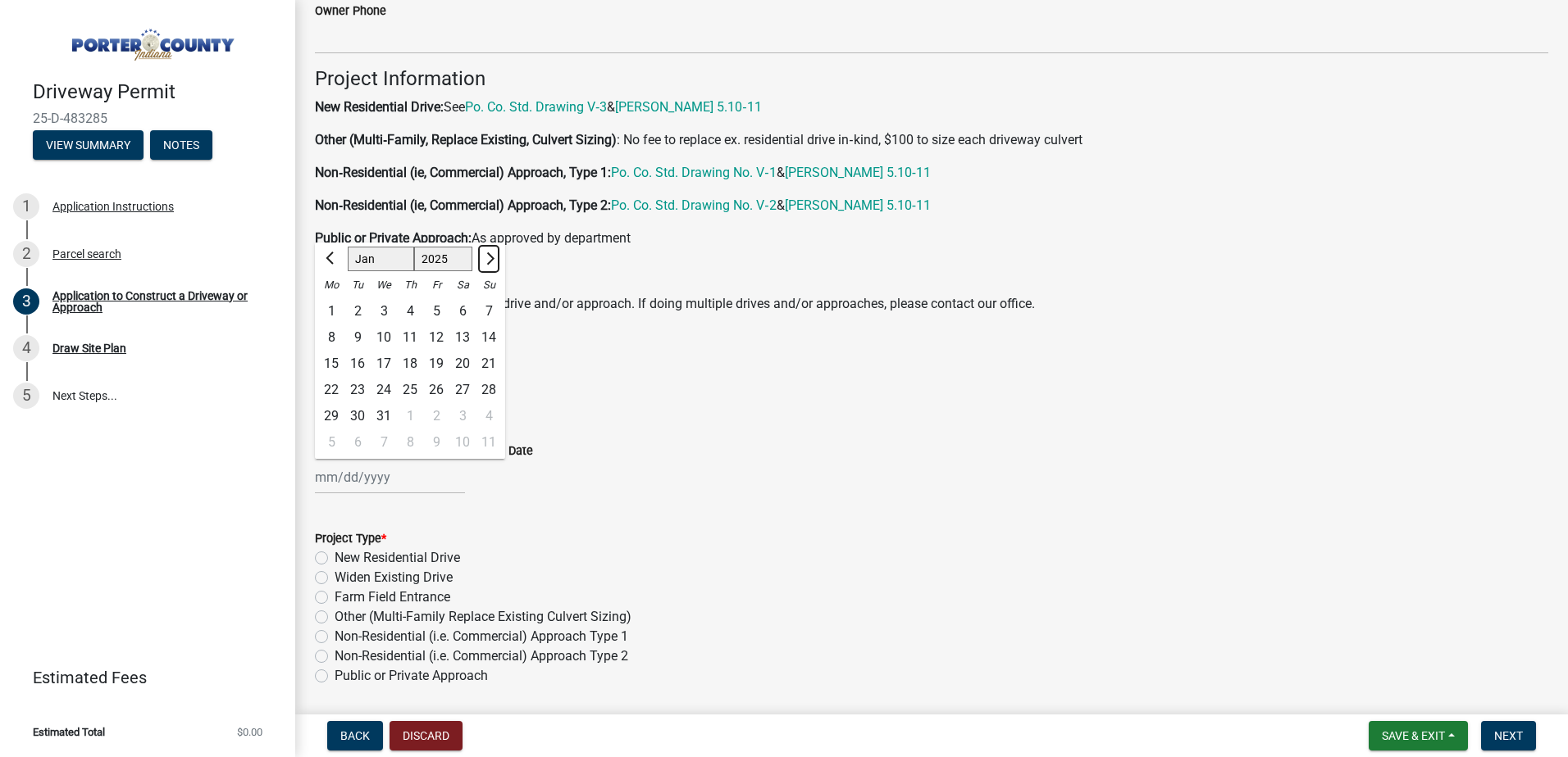
select select "2026"
click at [487, 263] on span "Next month" at bounding box center [487, 258] width 12 height 12
click at [326, 257] on button "Previous month" at bounding box center [331, 259] width 20 height 26
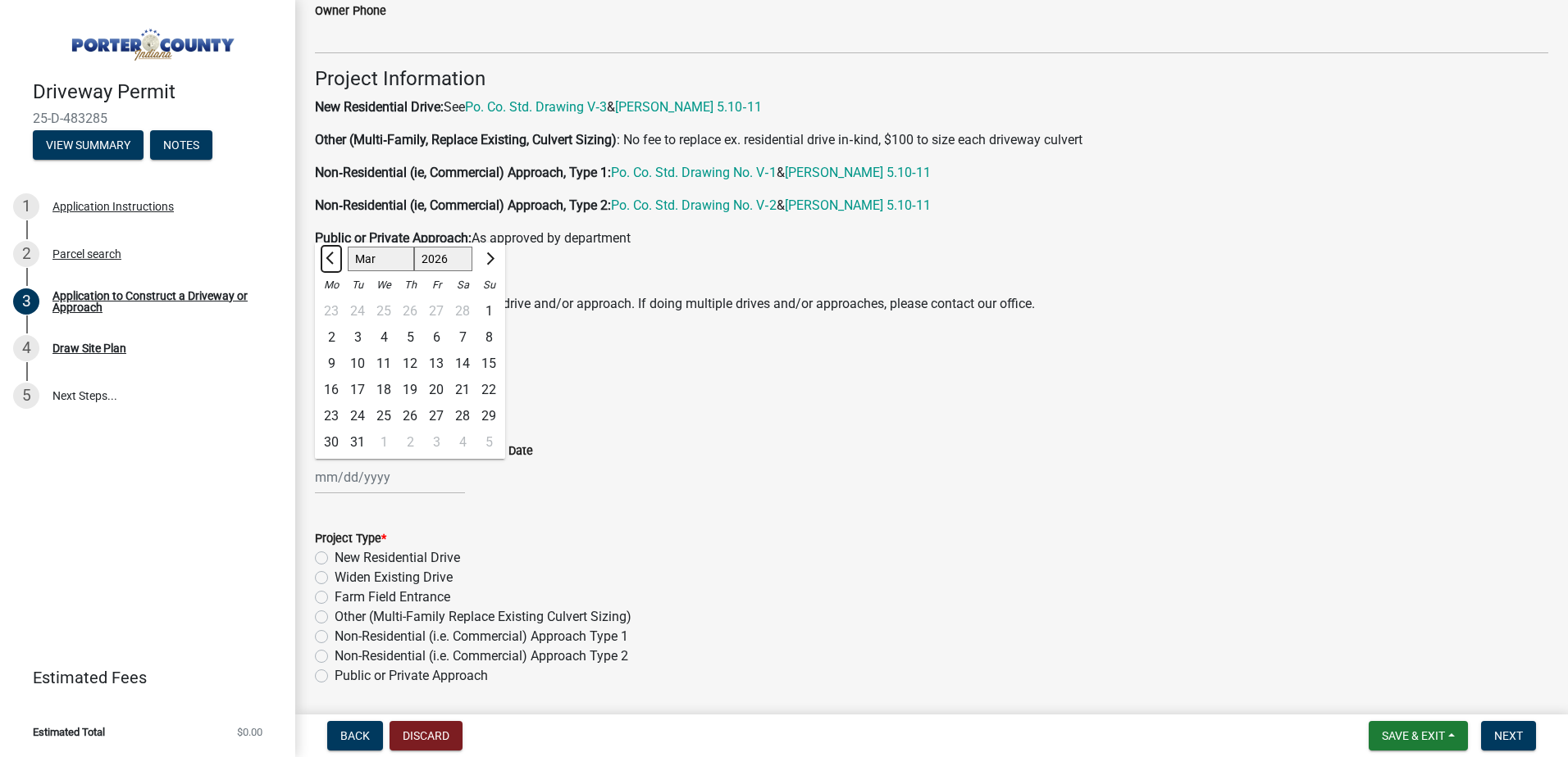
click at [332, 267] on button "Previous month" at bounding box center [331, 259] width 20 height 26
select select "1"
click at [413, 304] on div "1" at bounding box center [410, 312] width 26 height 26
type input "[DATE]"
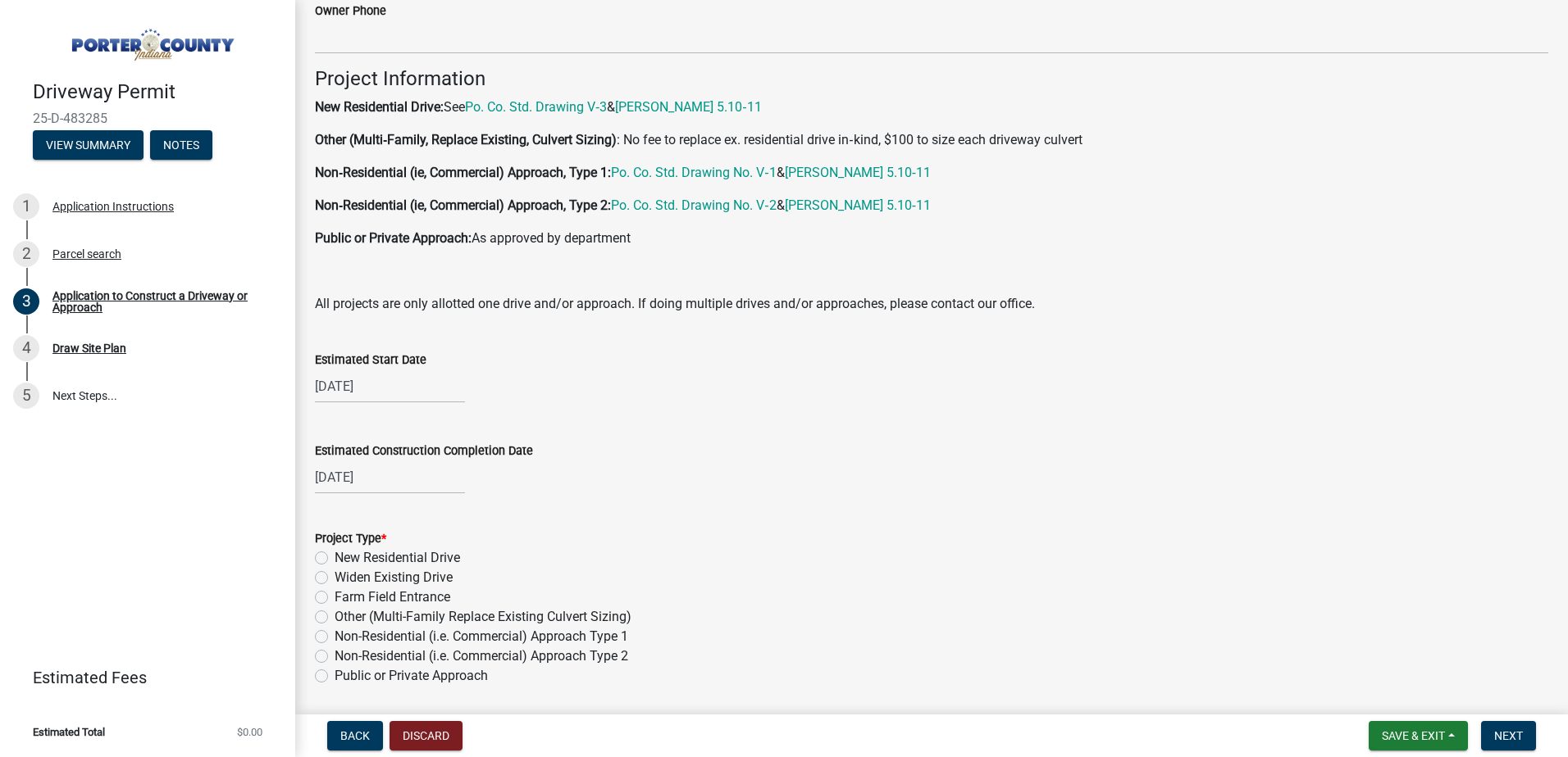
scroll to position [1147, 0]
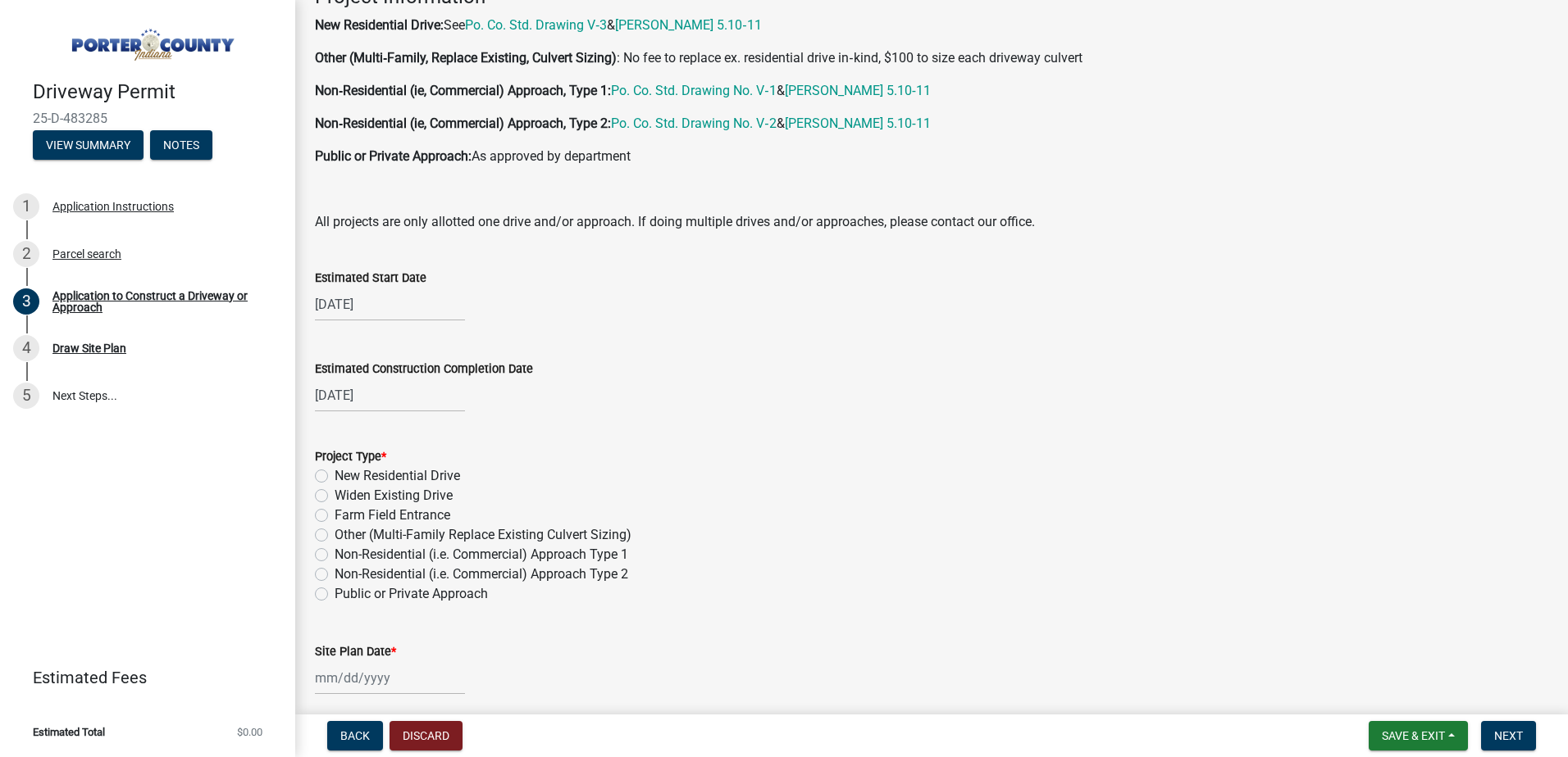
click at [334, 475] on label "New Residential Drive" at bounding box center [397, 476] width 125 height 20
click at [334, 475] on input "New Residential Drive" at bounding box center [339, 471] width 10 height 10
radio input "true"
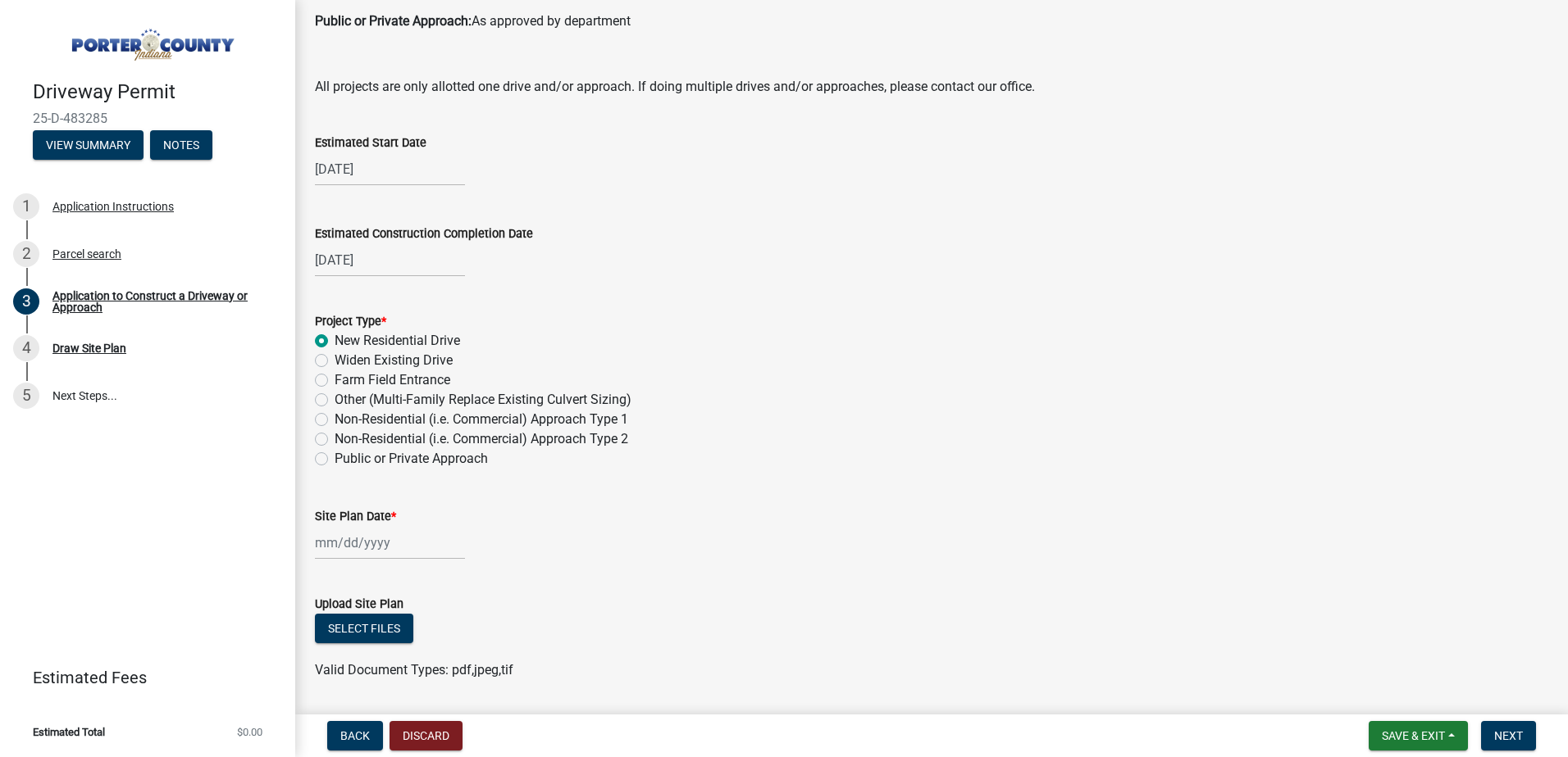
scroll to position [1311, 0]
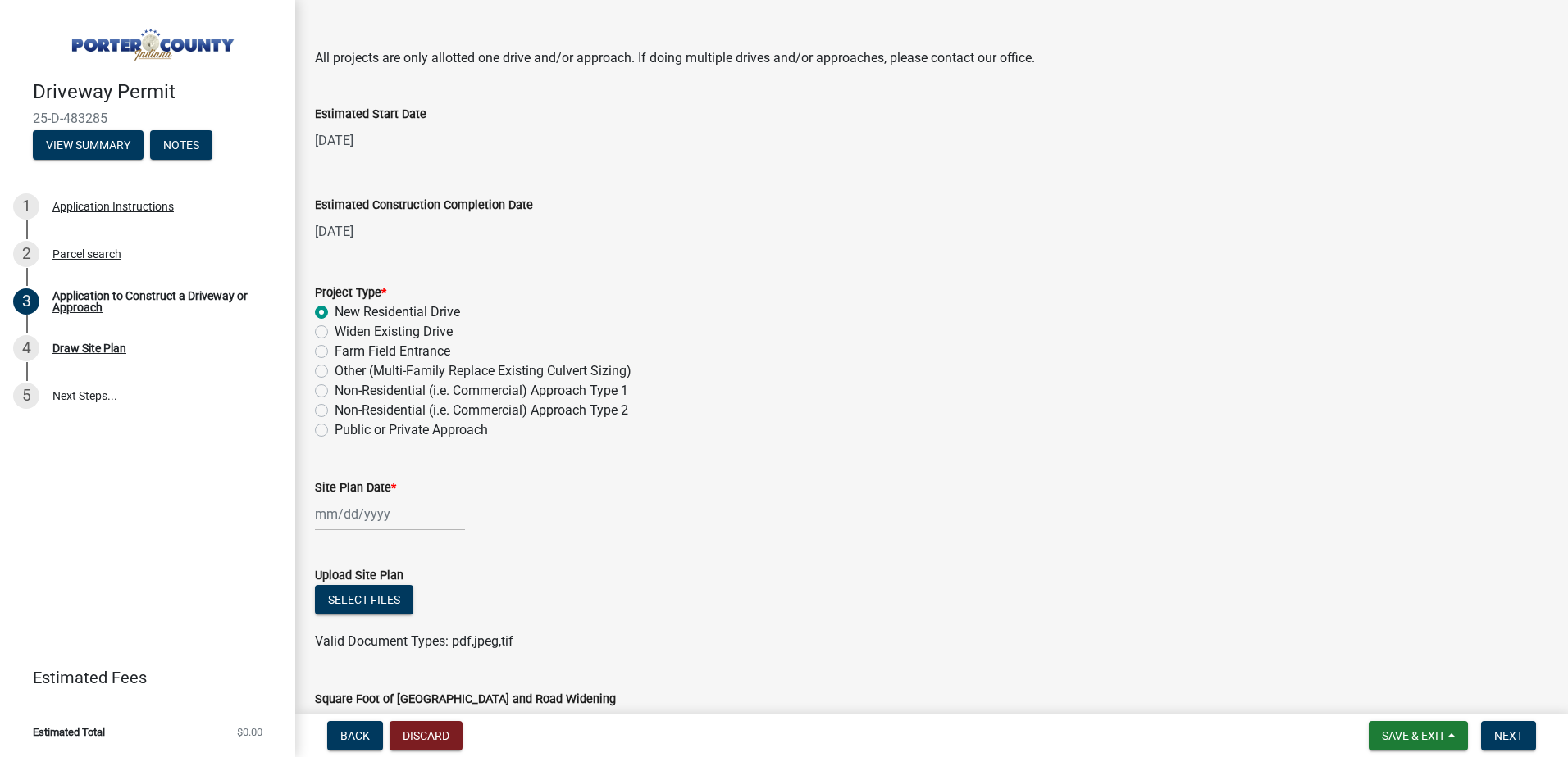
select select "9"
select select "2025"
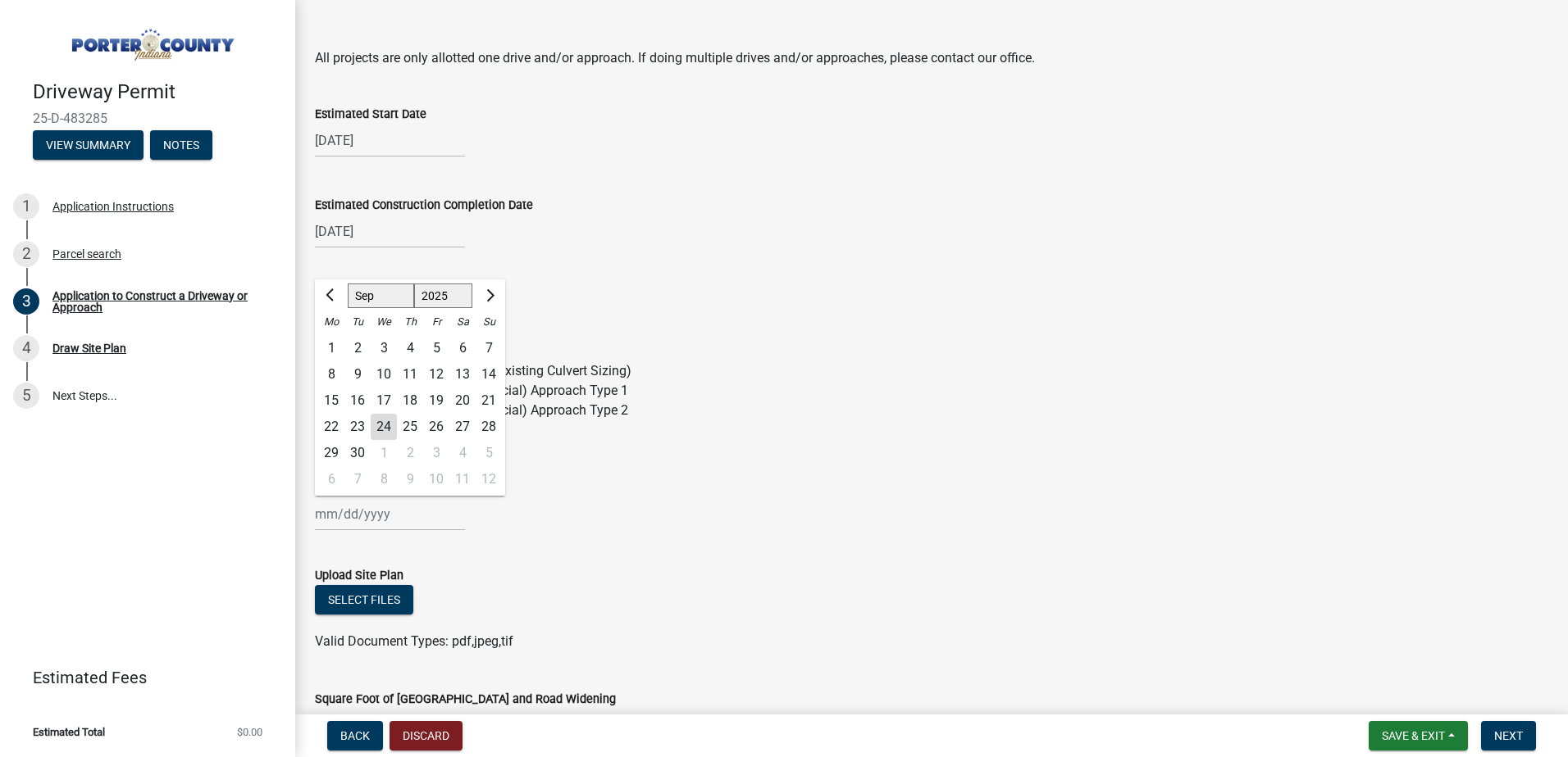
click at [393, 517] on div "[PERSON_NAME] Feb Mar Apr [PERSON_NAME][DATE] Oct Nov [DATE] 1526 1527 1528 152…" at bounding box center [389, 514] width 150 height 34
click at [388, 427] on div "24" at bounding box center [384, 427] width 26 height 26
type input "[DATE]"
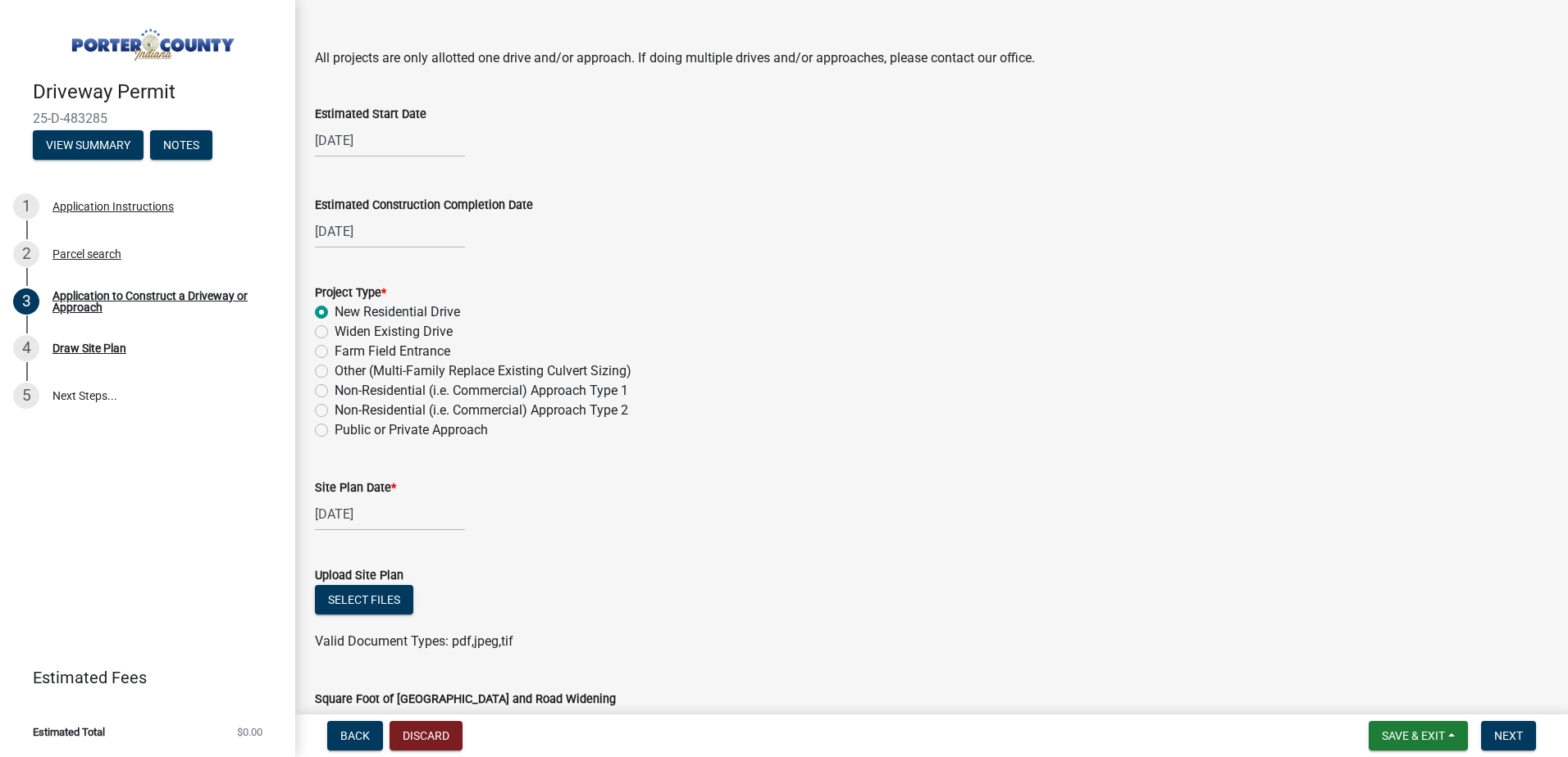
click at [393, 512] on div "[DATE]" at bounding box center [389, 514] width 150 height 34
select select "9"
select select "2025"
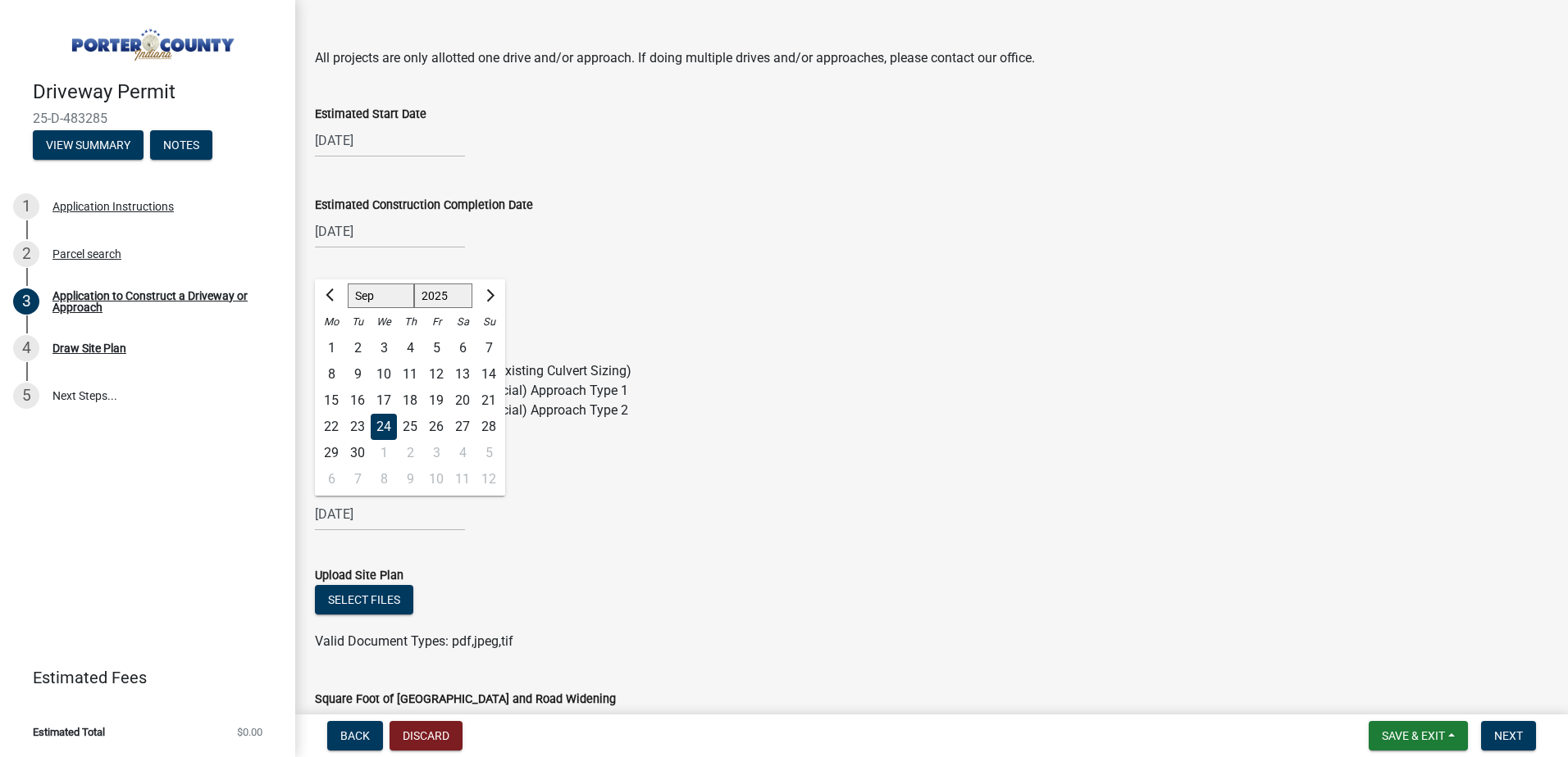
click at [354, 420] on div "23" at bounding box center [358, 427] width 26 height 26
type input "[DATE]"
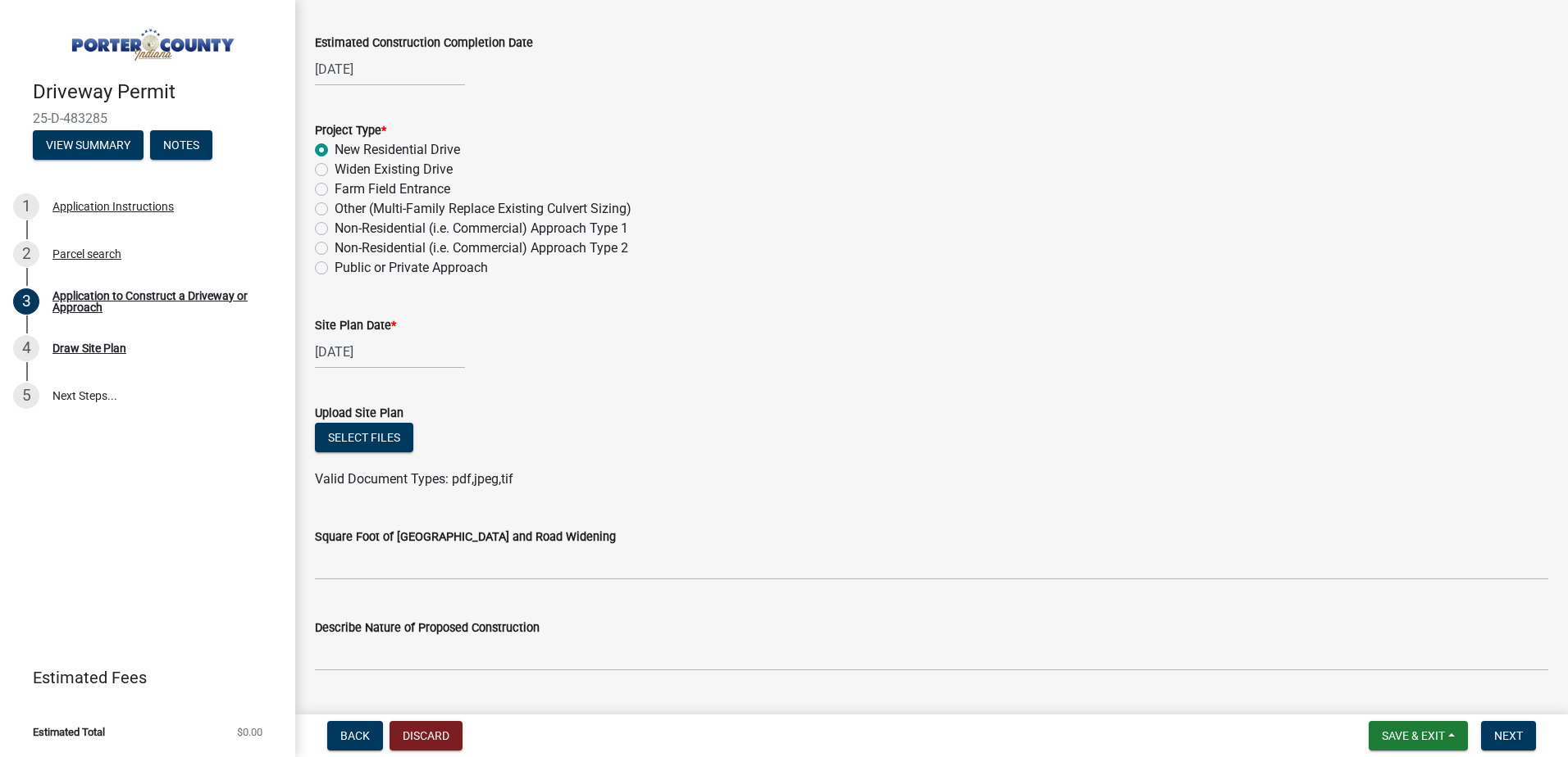
scroll to position [1475, 0]
click at [339, 442] on button "Select files" at bounding box center [363, 436] width 98 height 30
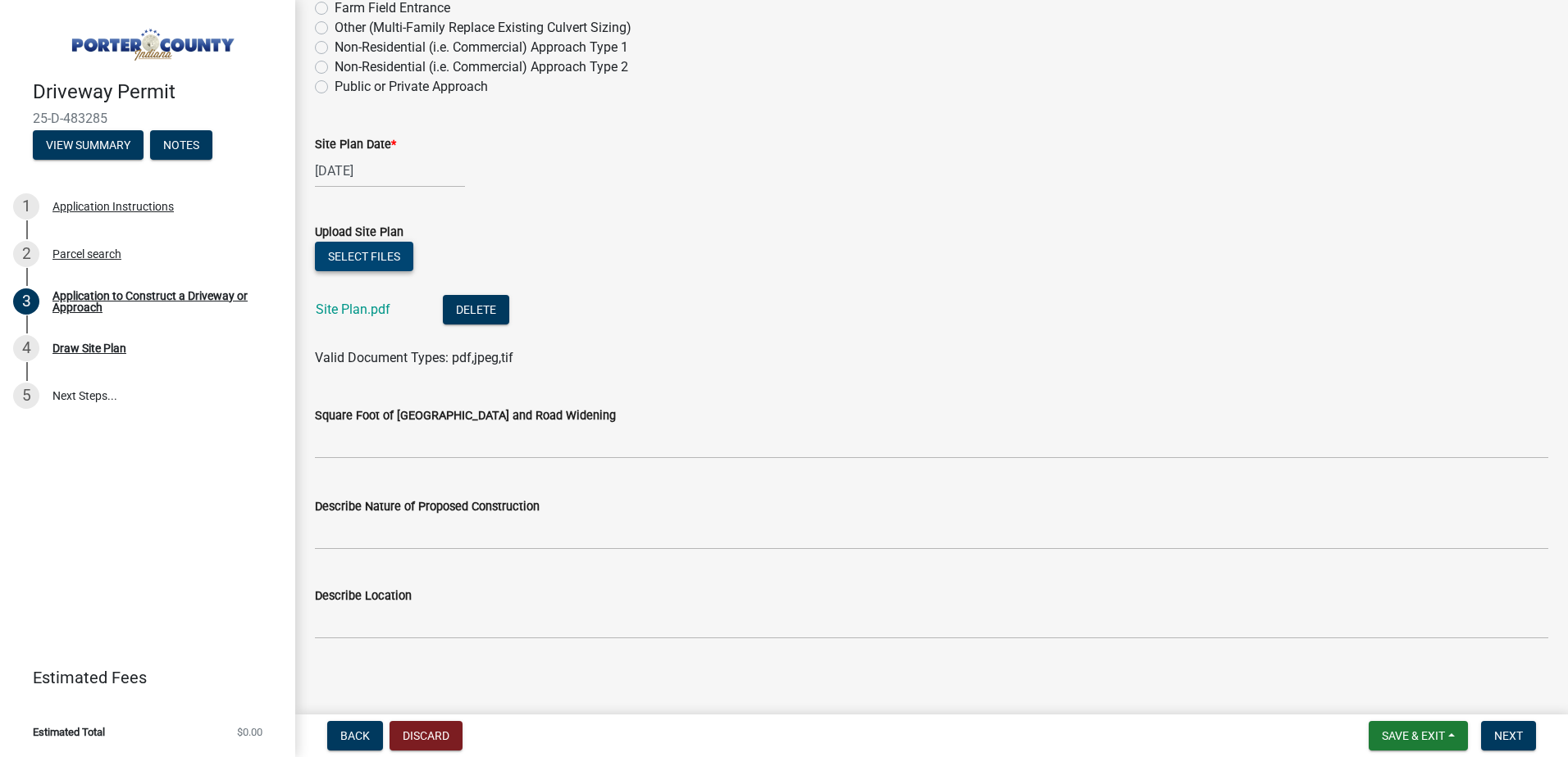
scroll to position [1662, 0]
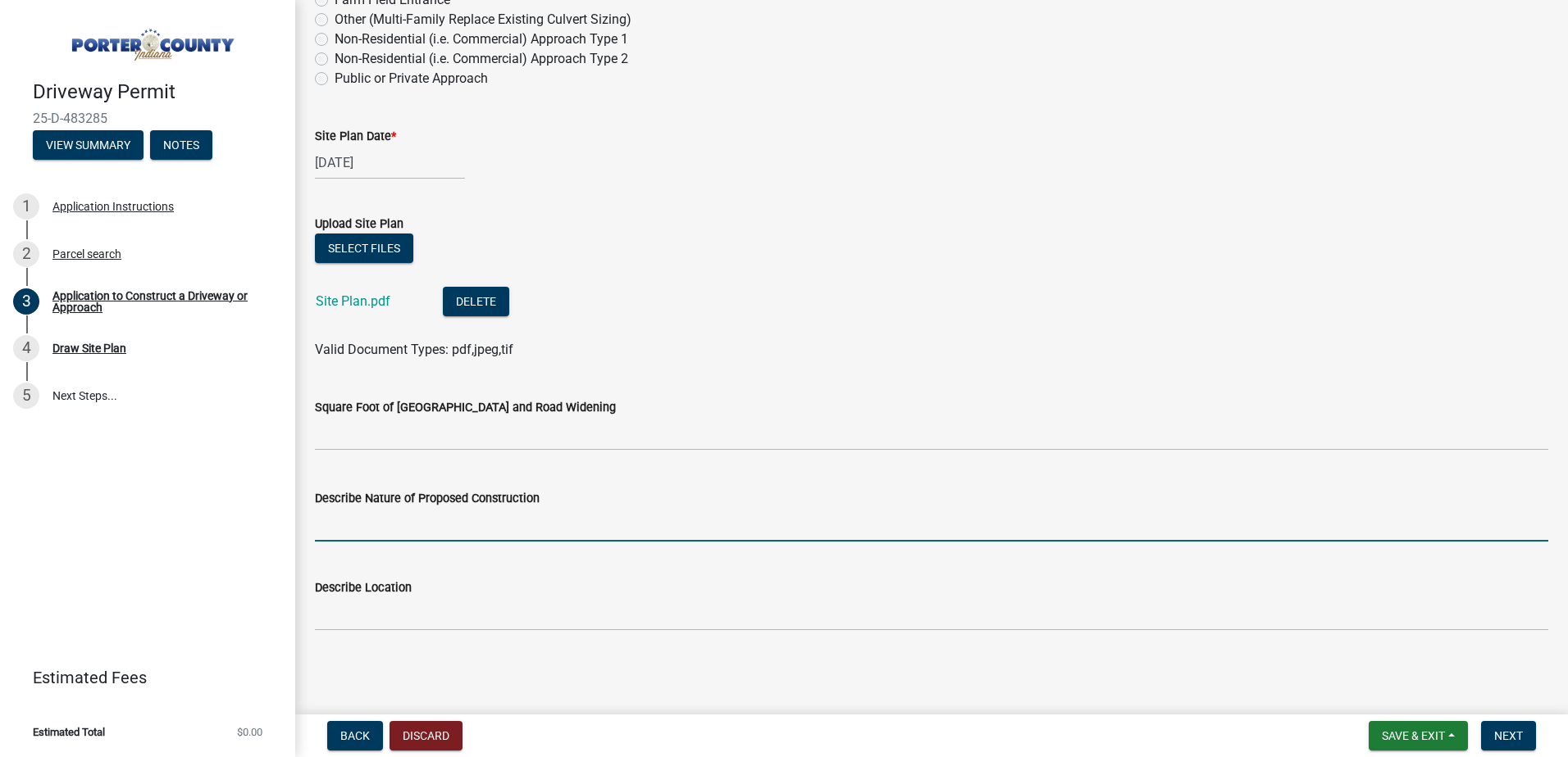
click at [338, 527] on input "Describe Nature of Proposed Construction" at bounding box center [931, 525] width 1233 height 34
type input "install driveway"
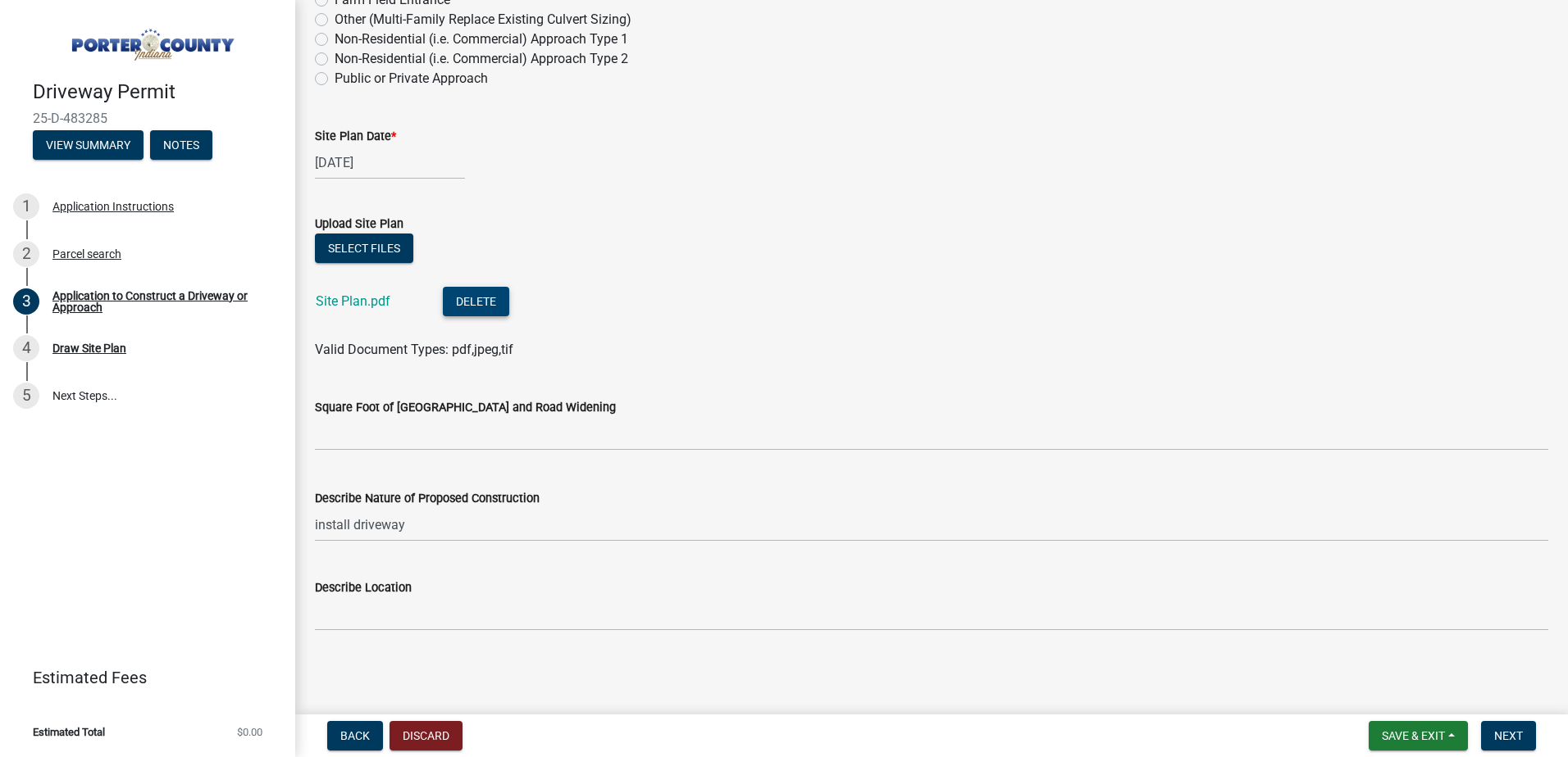
click at [493, 297] on button "Delete" at bounding box center [475, 301] width 66 height 30
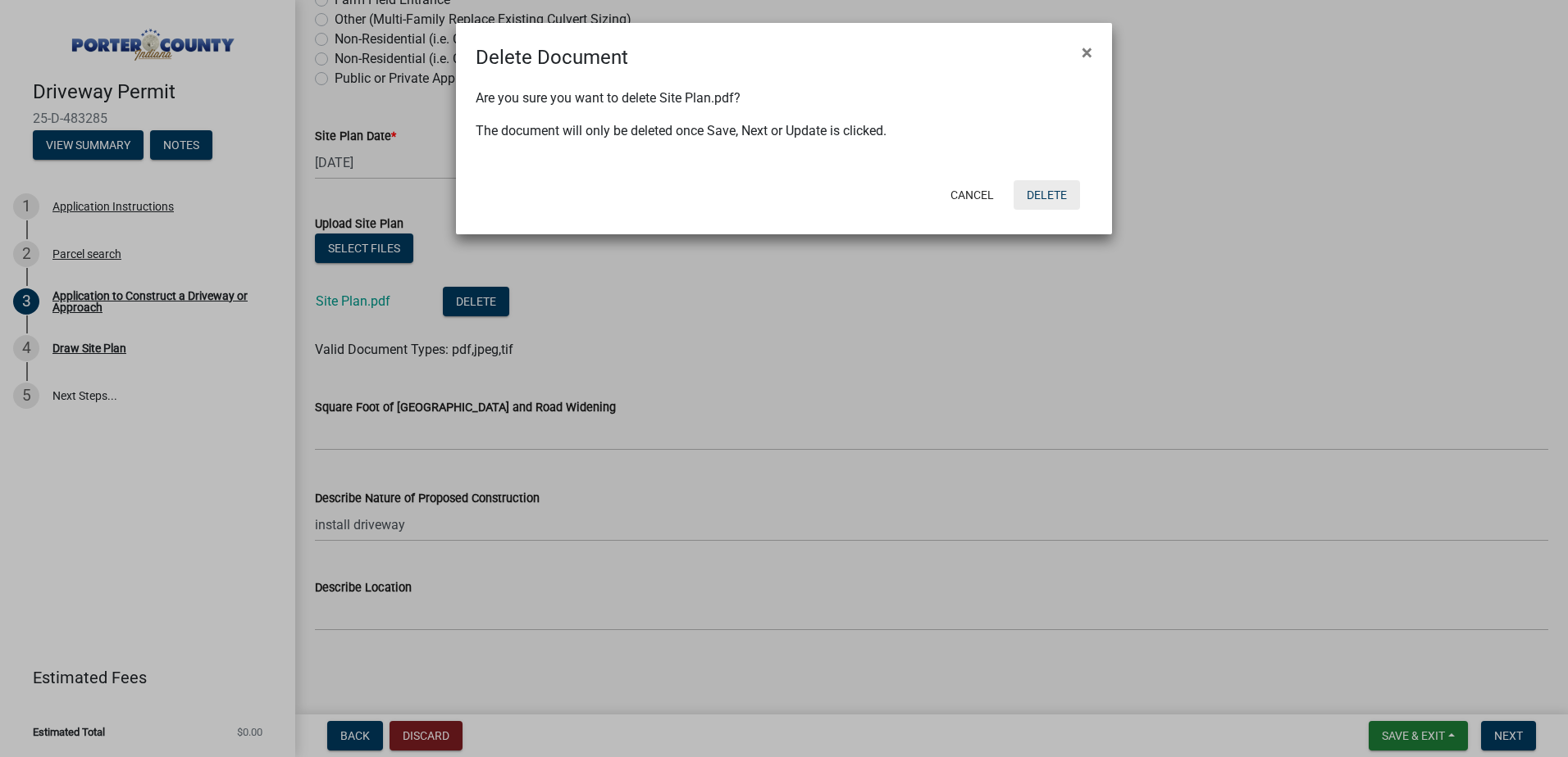
click at [1024, 188] on button "Delete" at bounding box center [1046, 195] width 66 height 30
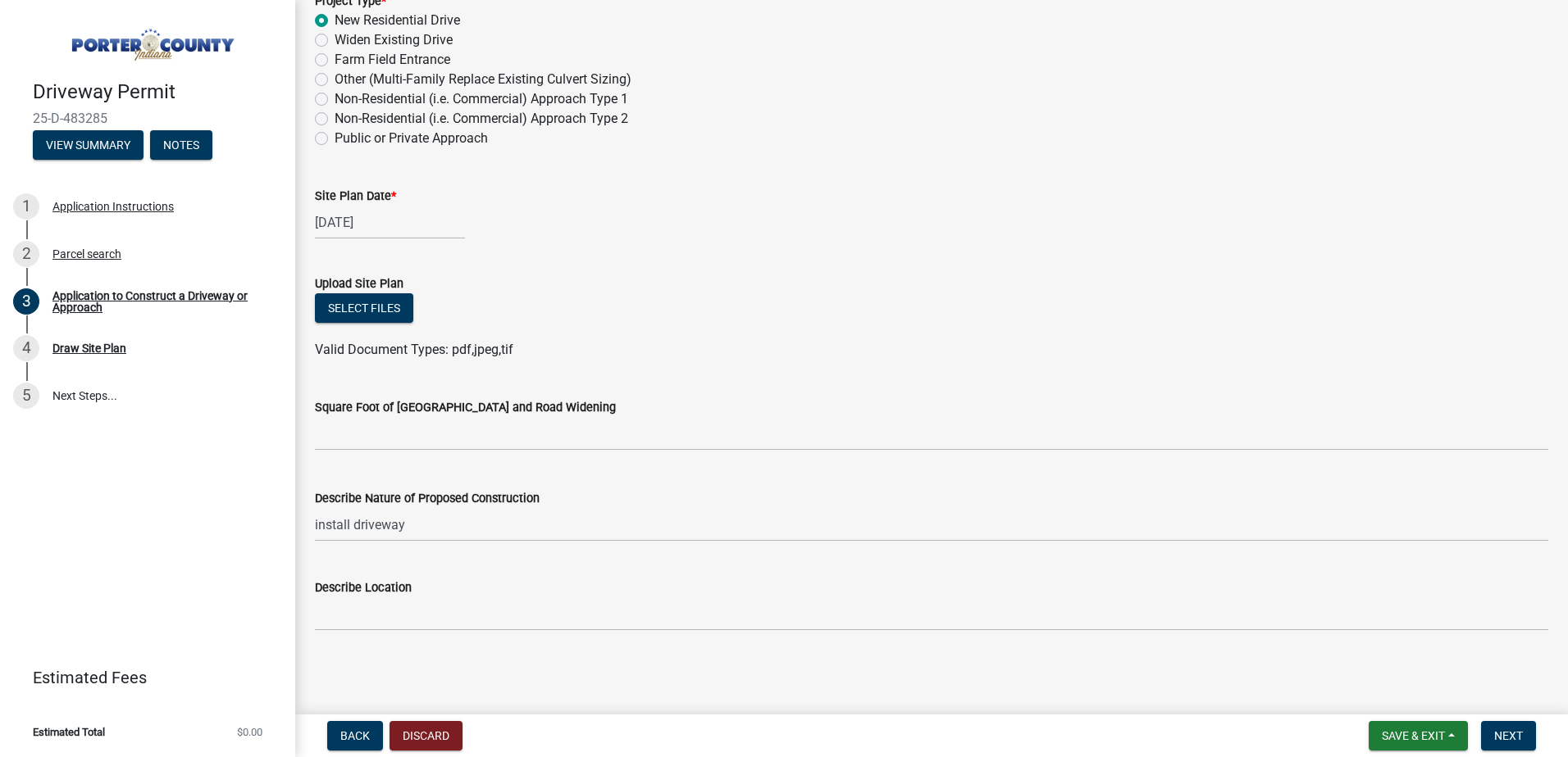
scroll to position [1603, 0]
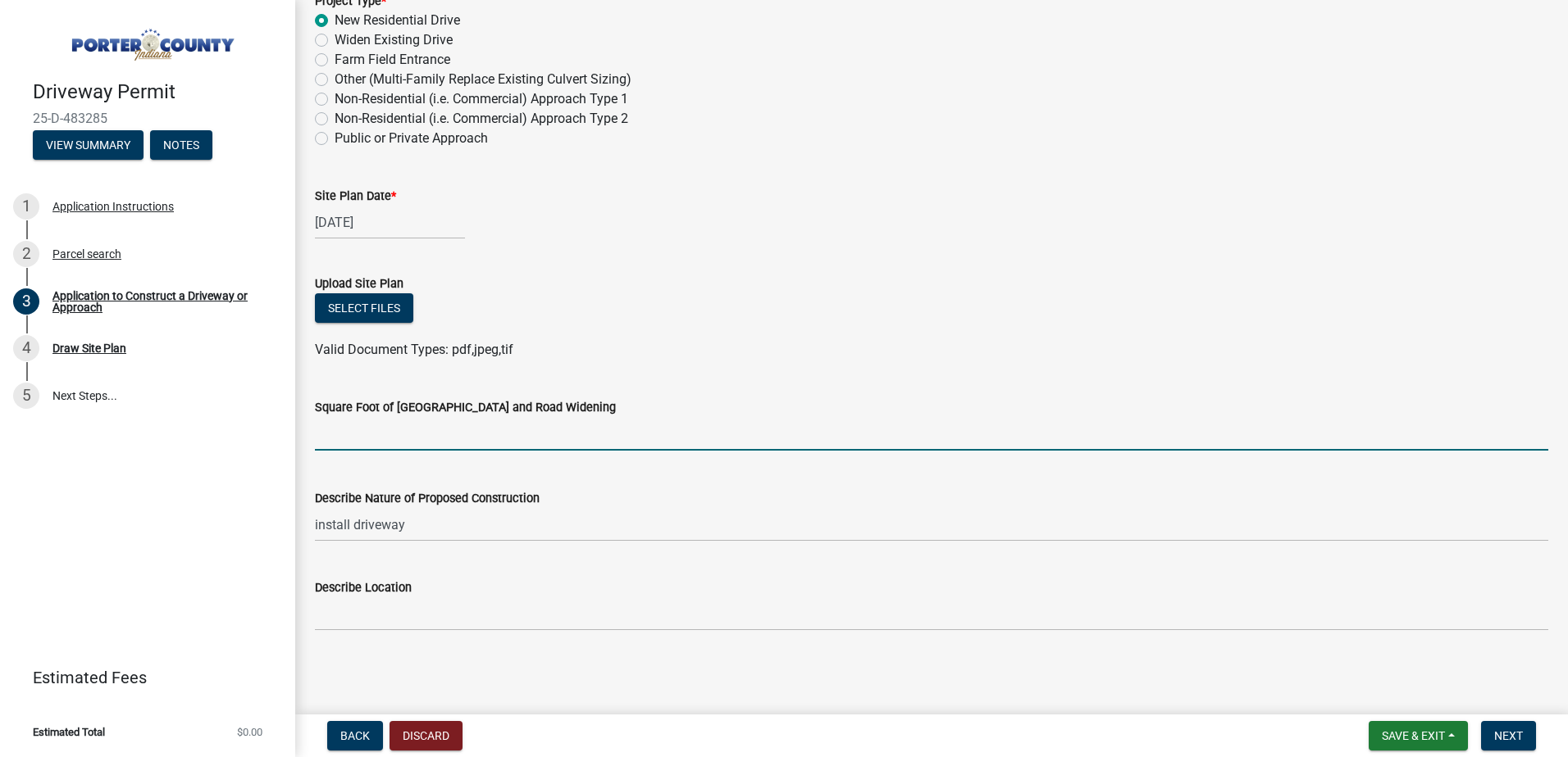
click at [383, 432] on input "text" at bounding box center [931, 434] width 1233 height 34
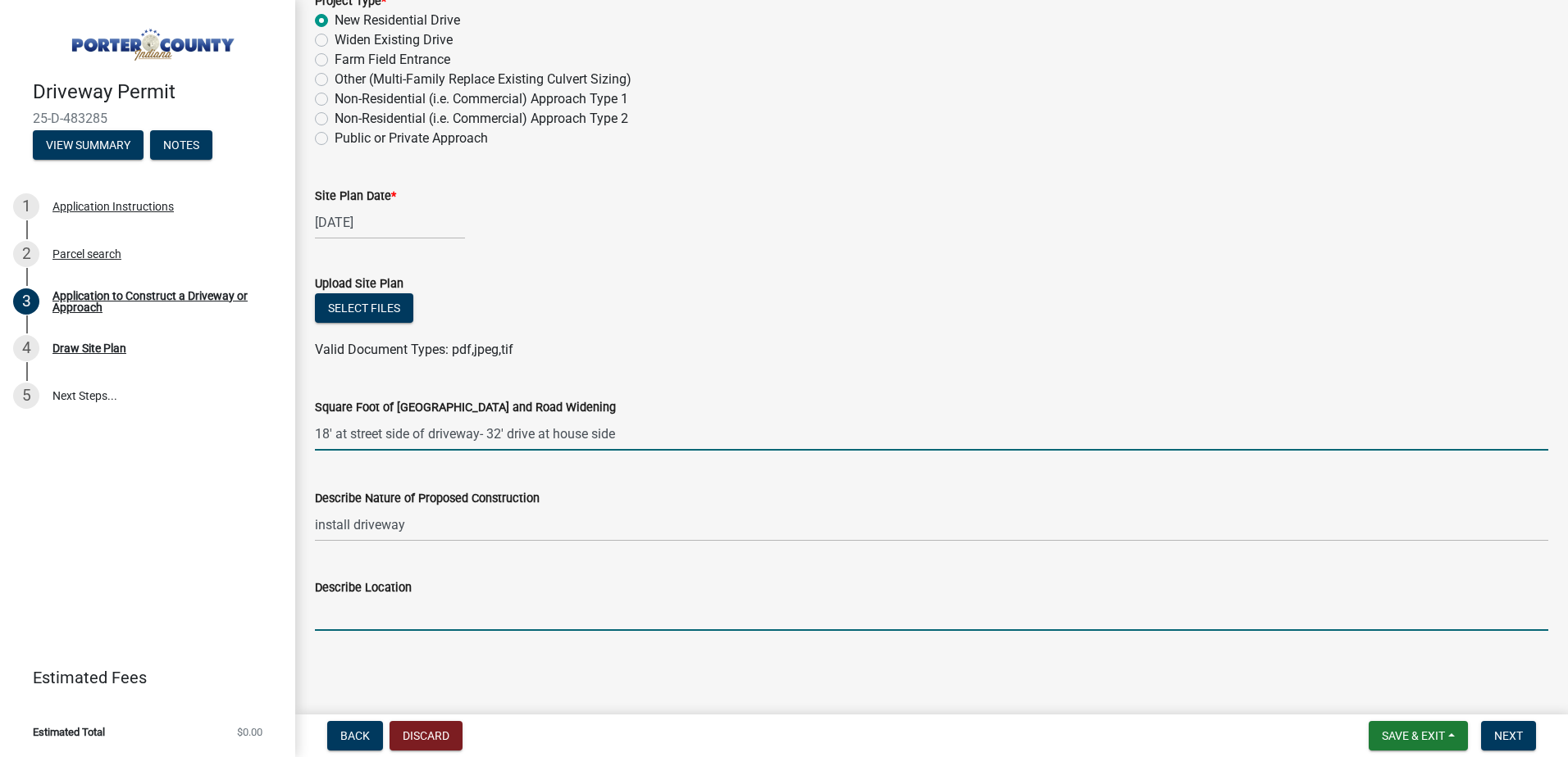
type input "-1832"
click at [373, 625] on input "Describe Location" at bounding box center [931, 614] width 1233 height 34
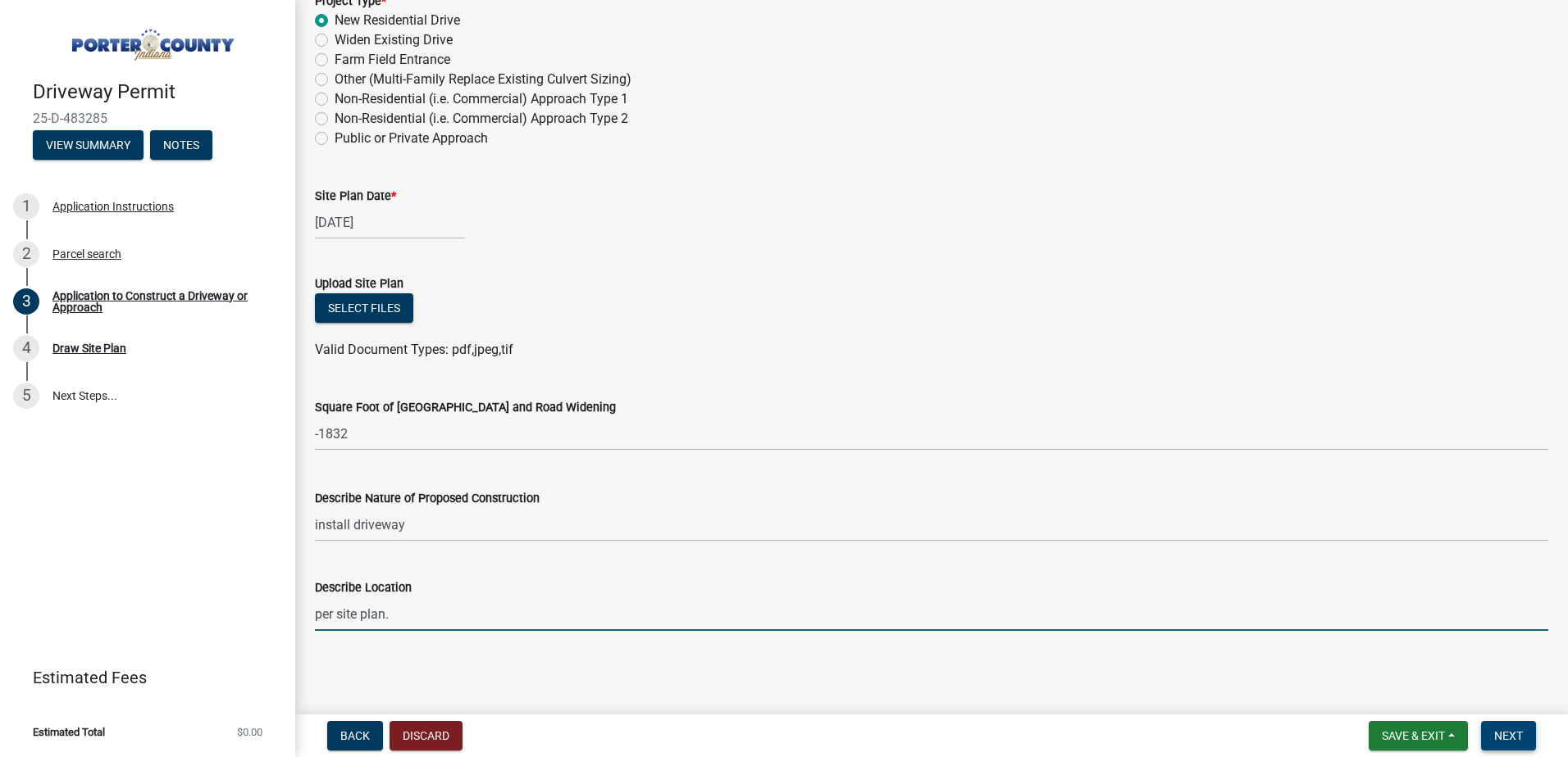
type input "per site plan."
click at [1509, 740] on span "Next" at bounding box center [1508, 736] width 29 height 13
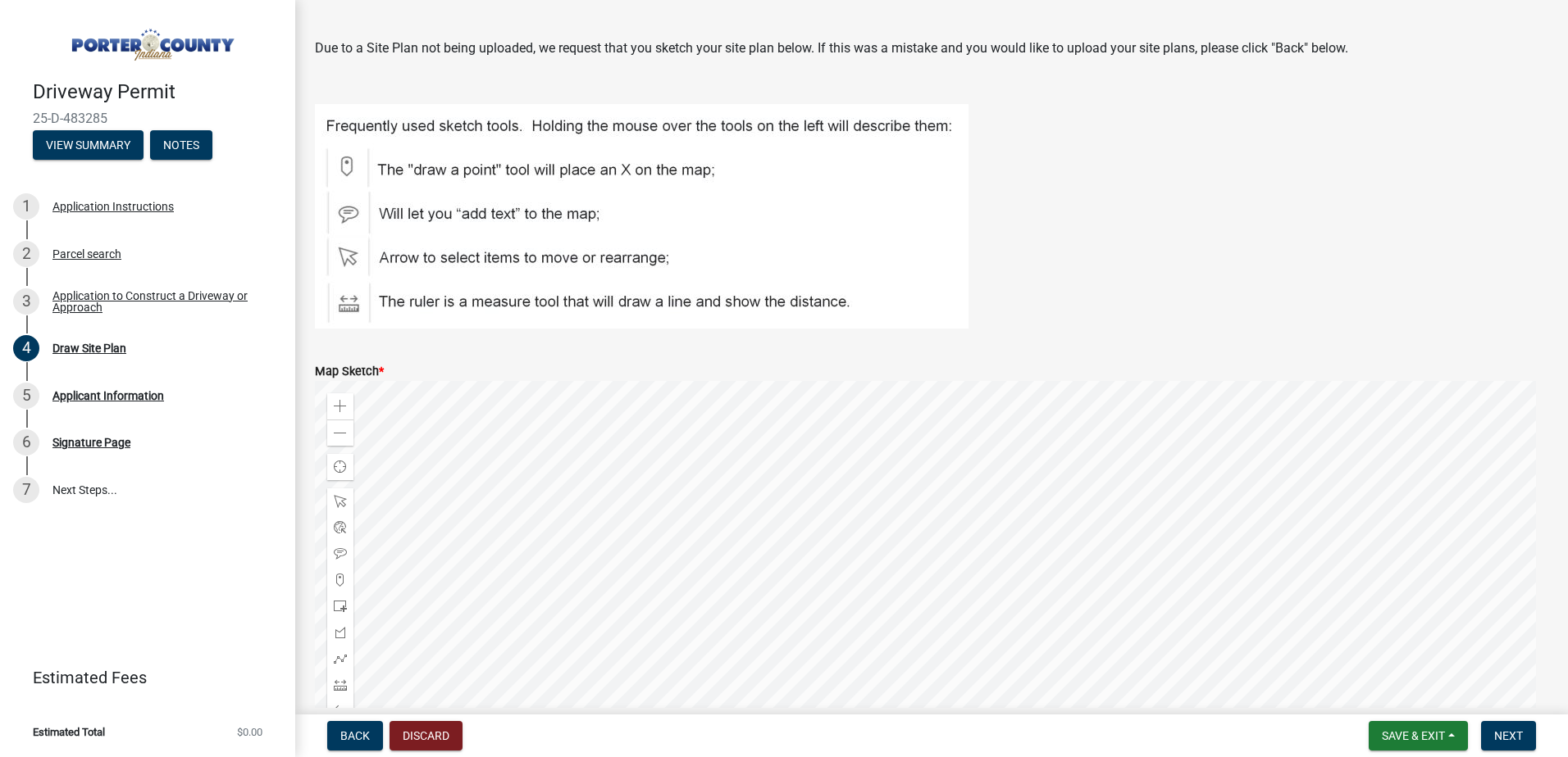
scroll to position [82, 0]
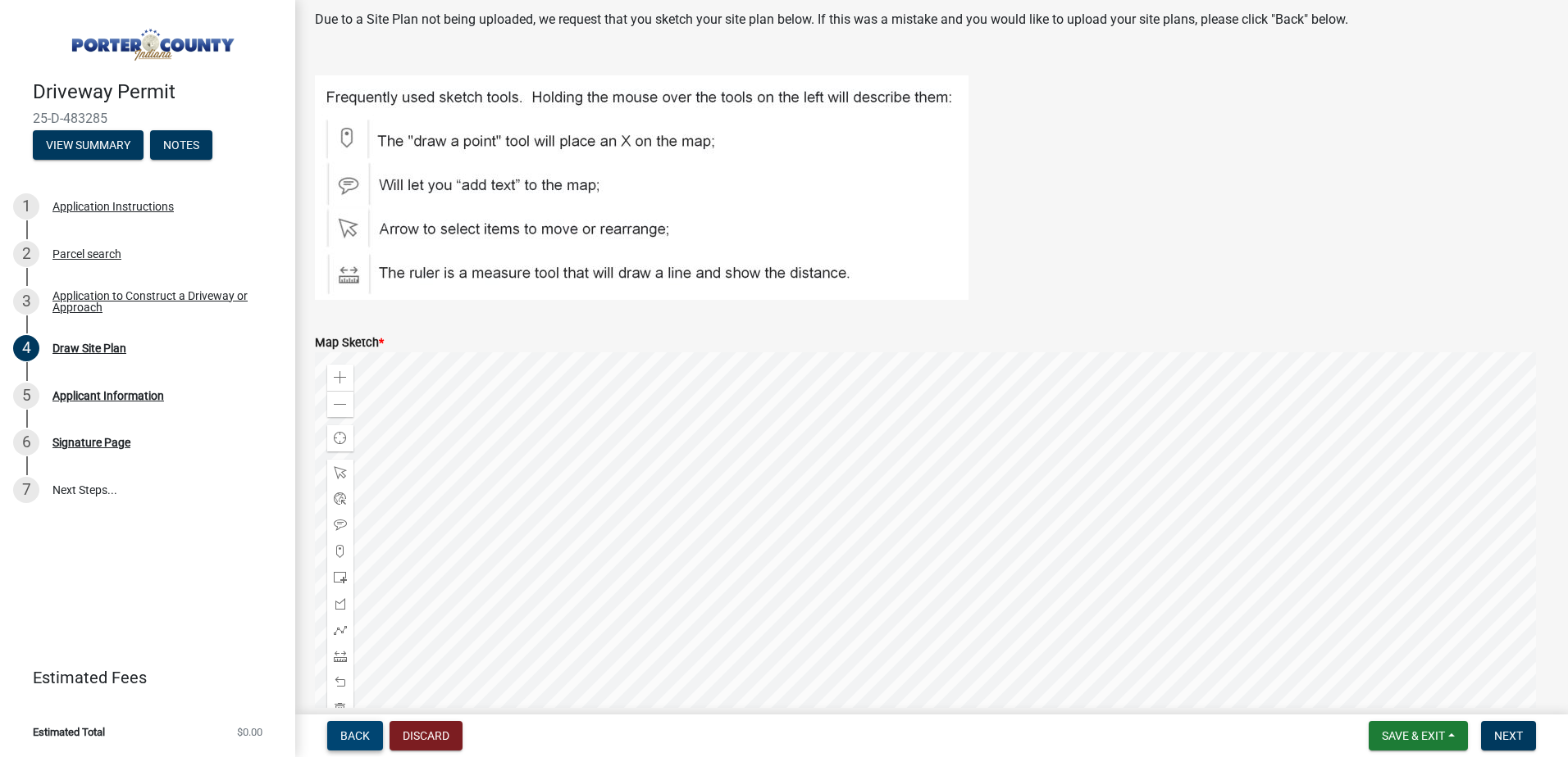
click at [358, 730] on span "Back" at bounding box center [355, 736] width 30 height 13
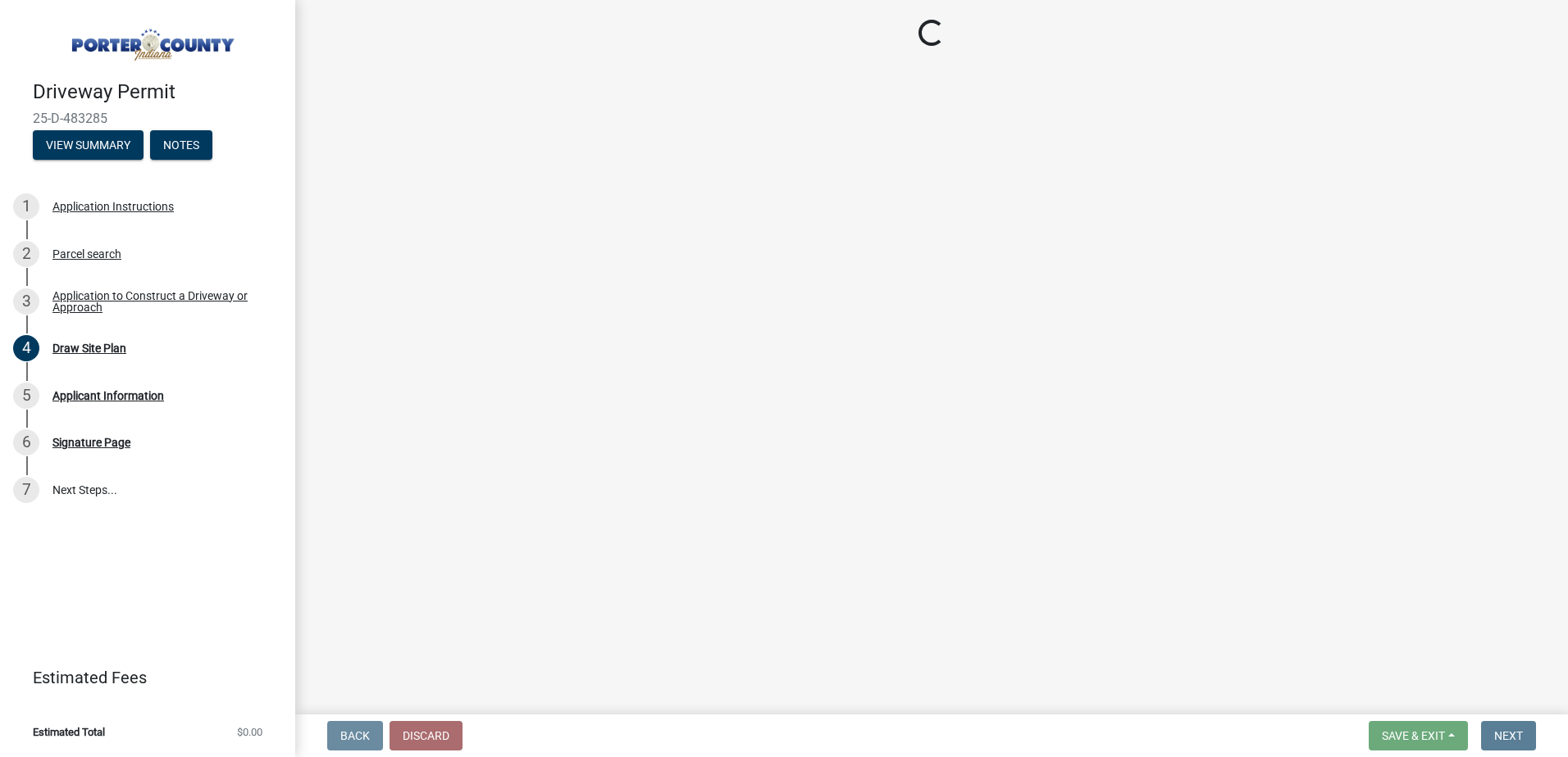
scroll to position [0, 0]
select select "3b60141c-57a3-479f-8c5a-1828030bf254"
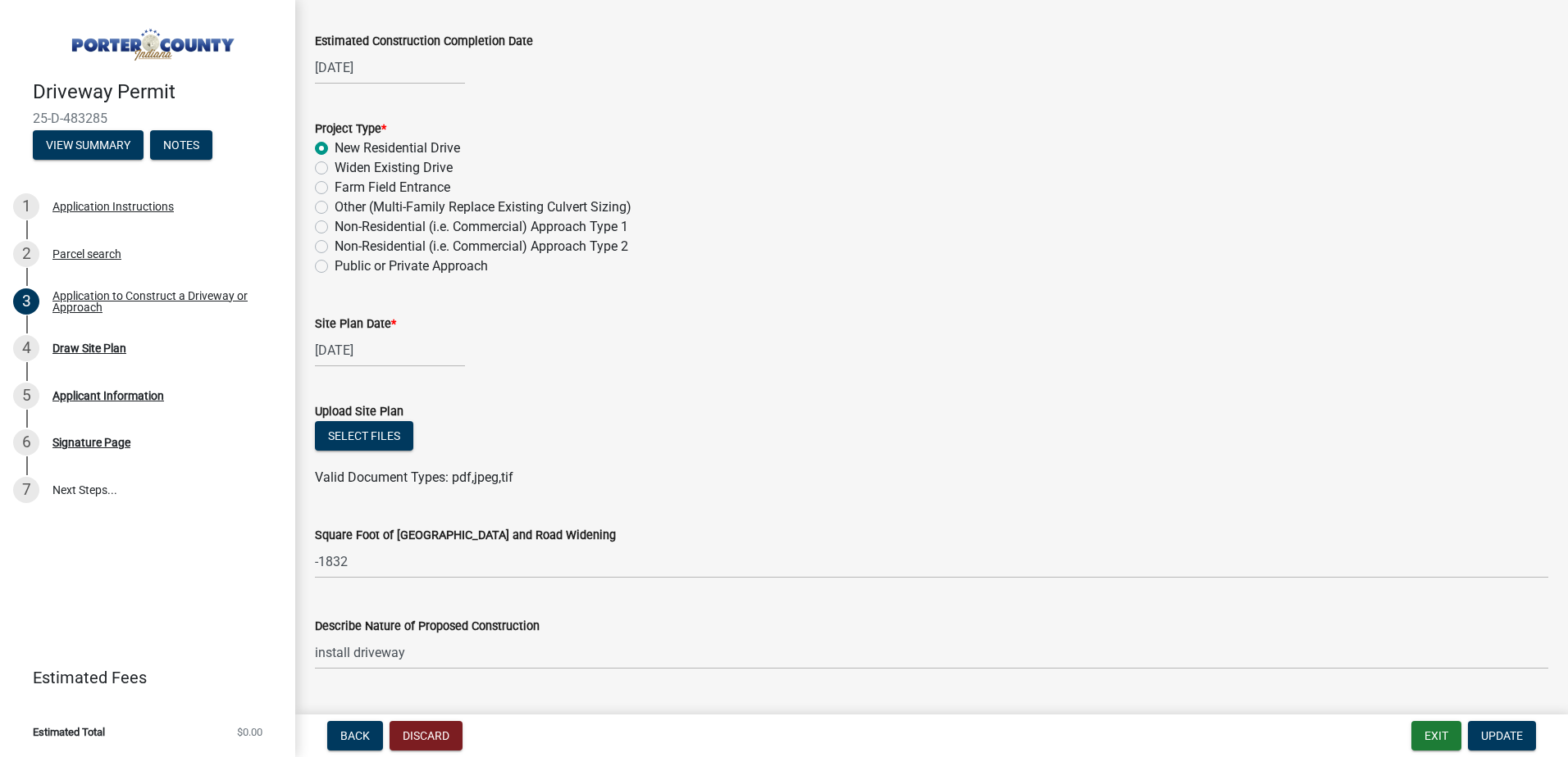
scroll to position [1603, 0]
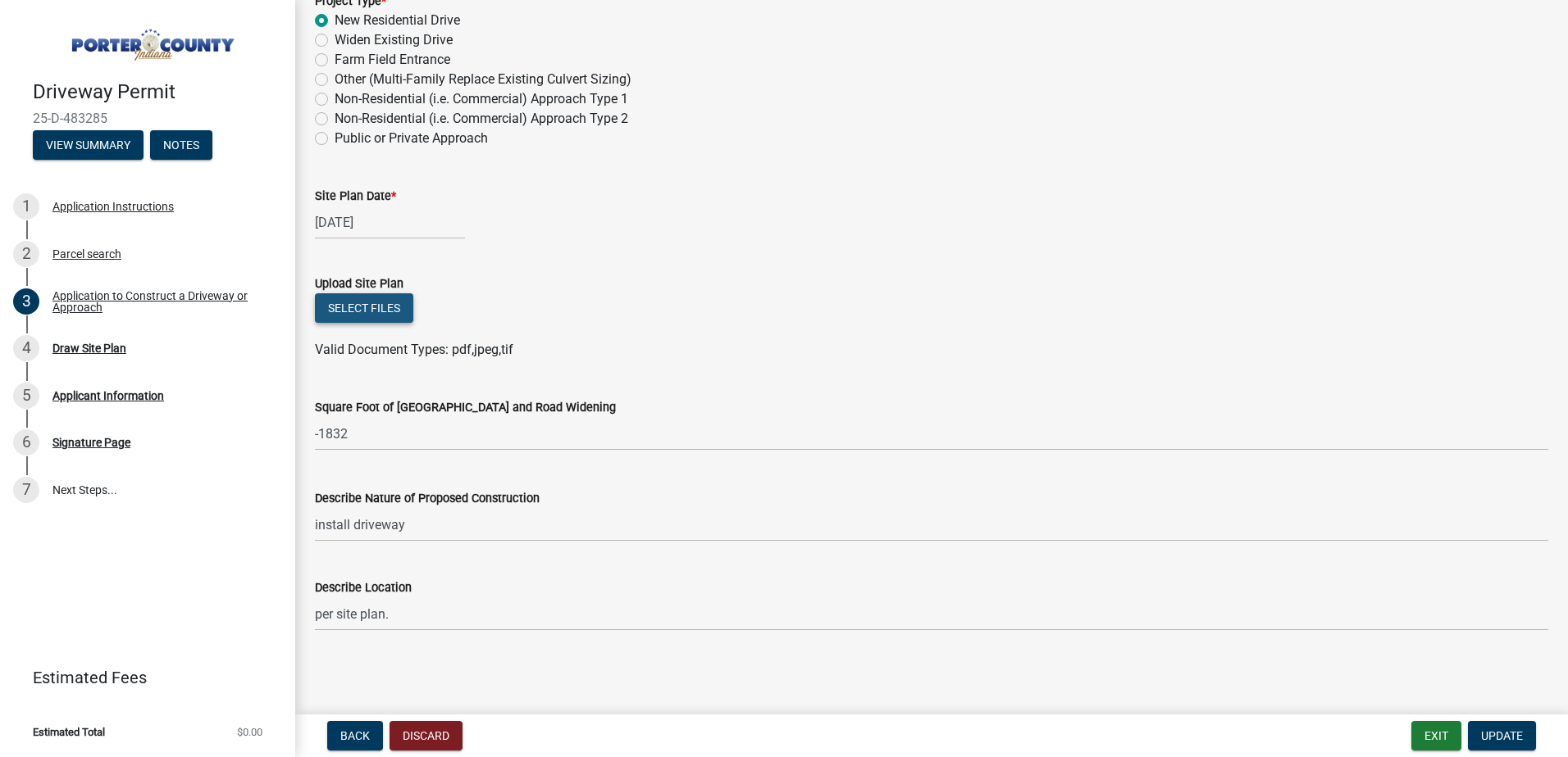
click at [379, 300] on button "Select files" at bounding box center [363, 308] width 98 height 30
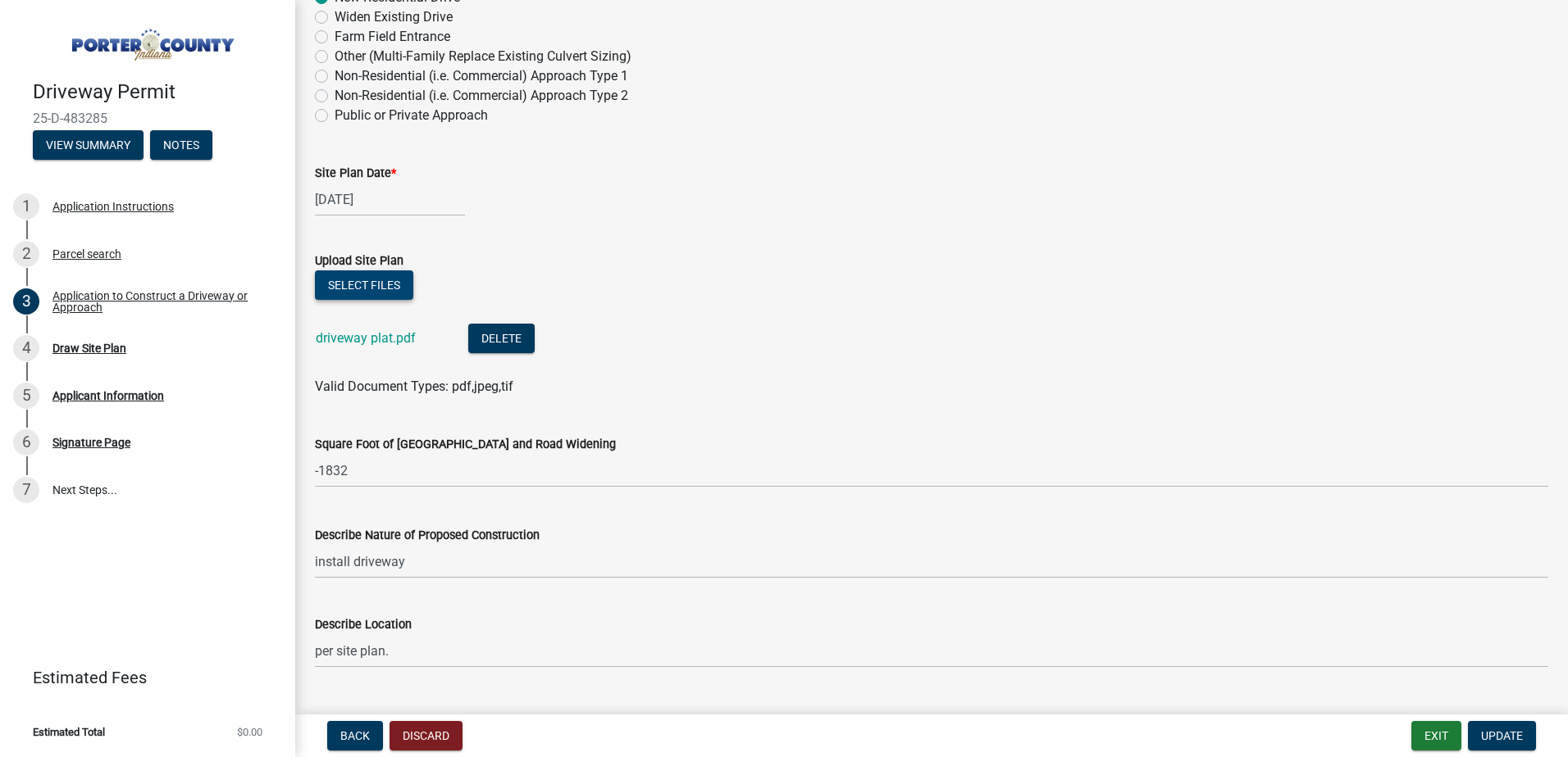
scroll to position [1662, 0]
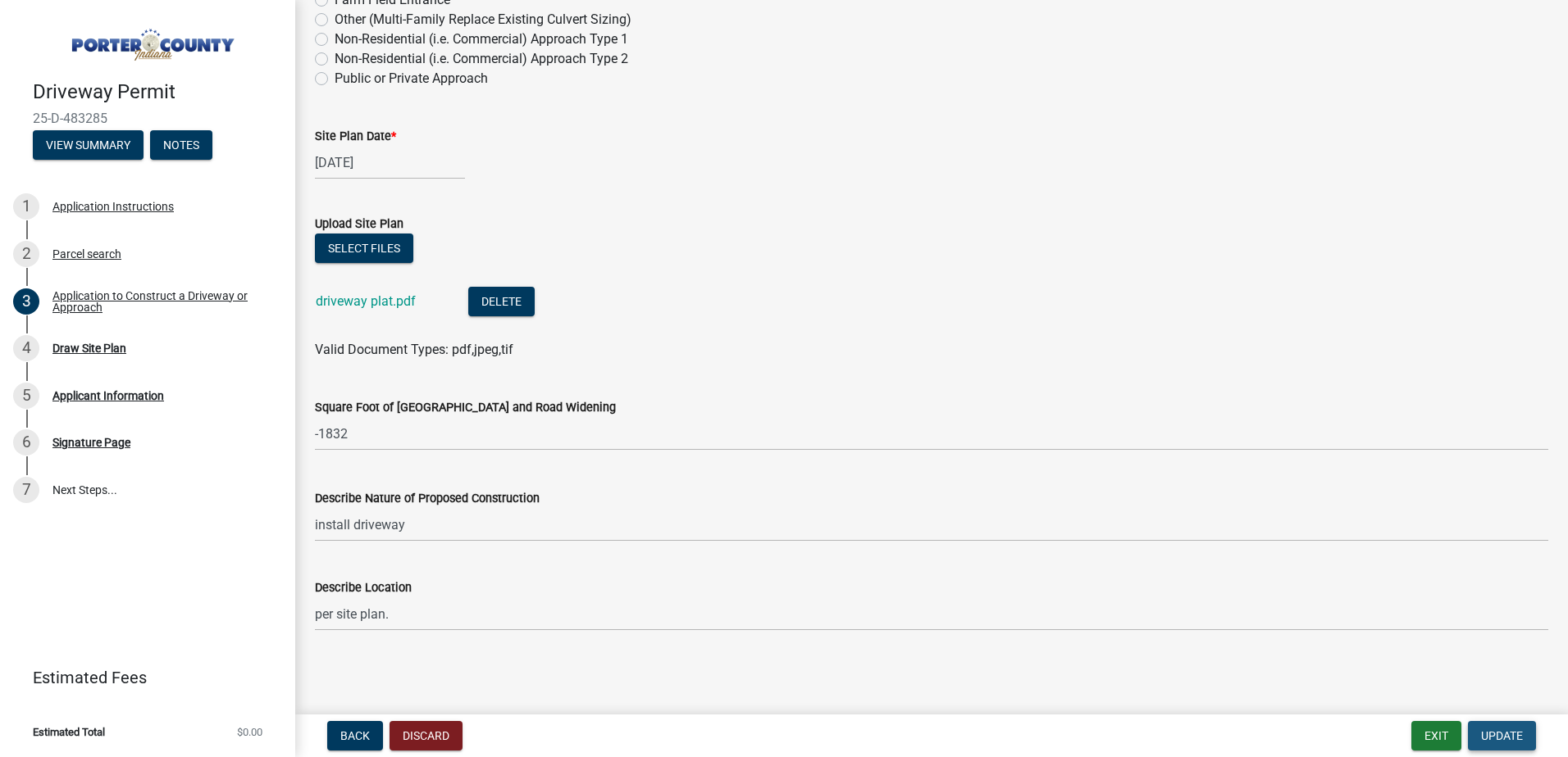
click at [1487, 735] on span "Update" at bounding box center [1501, 736] width 42 height 13
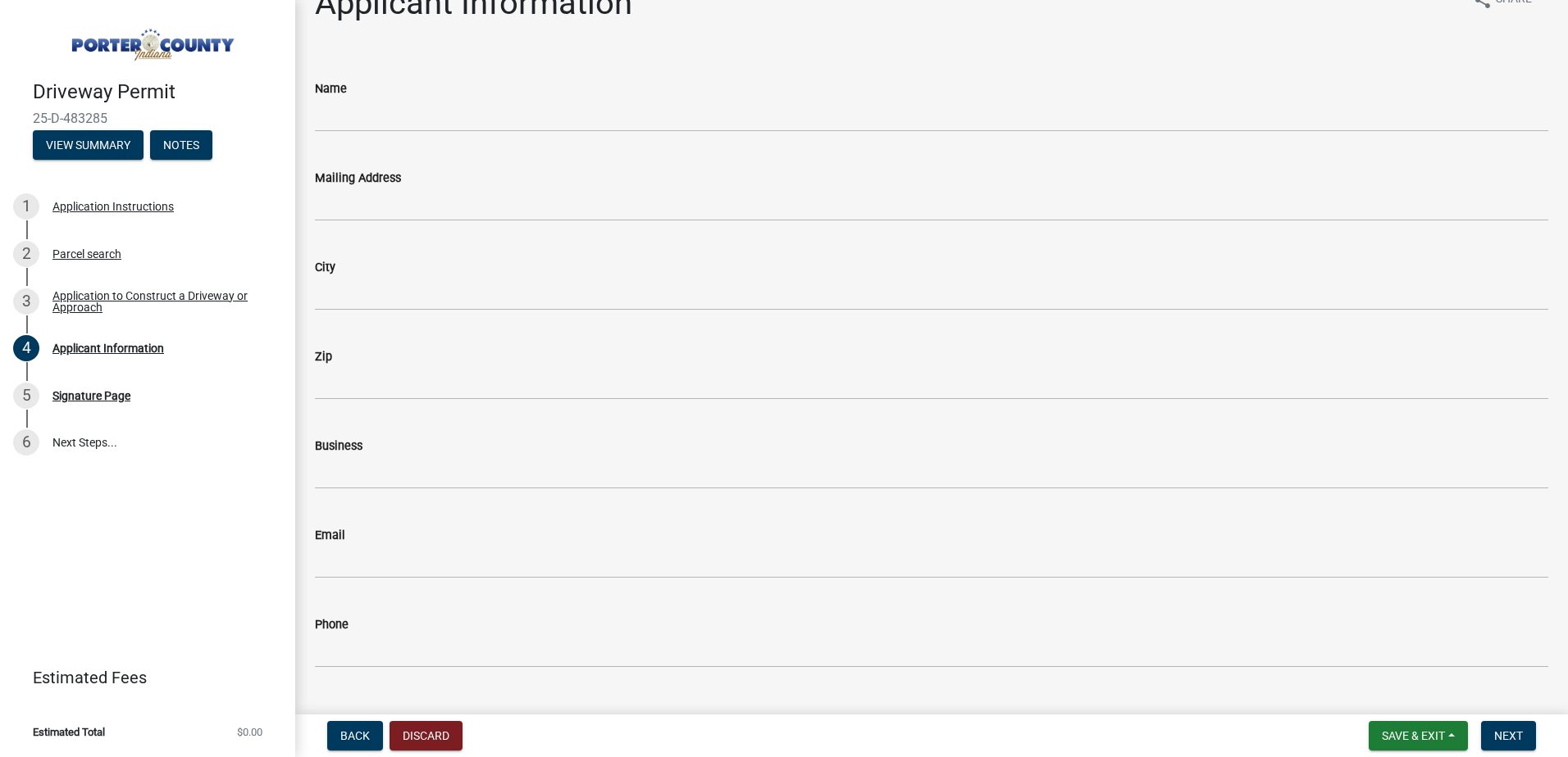
scroll to position [0, 0]
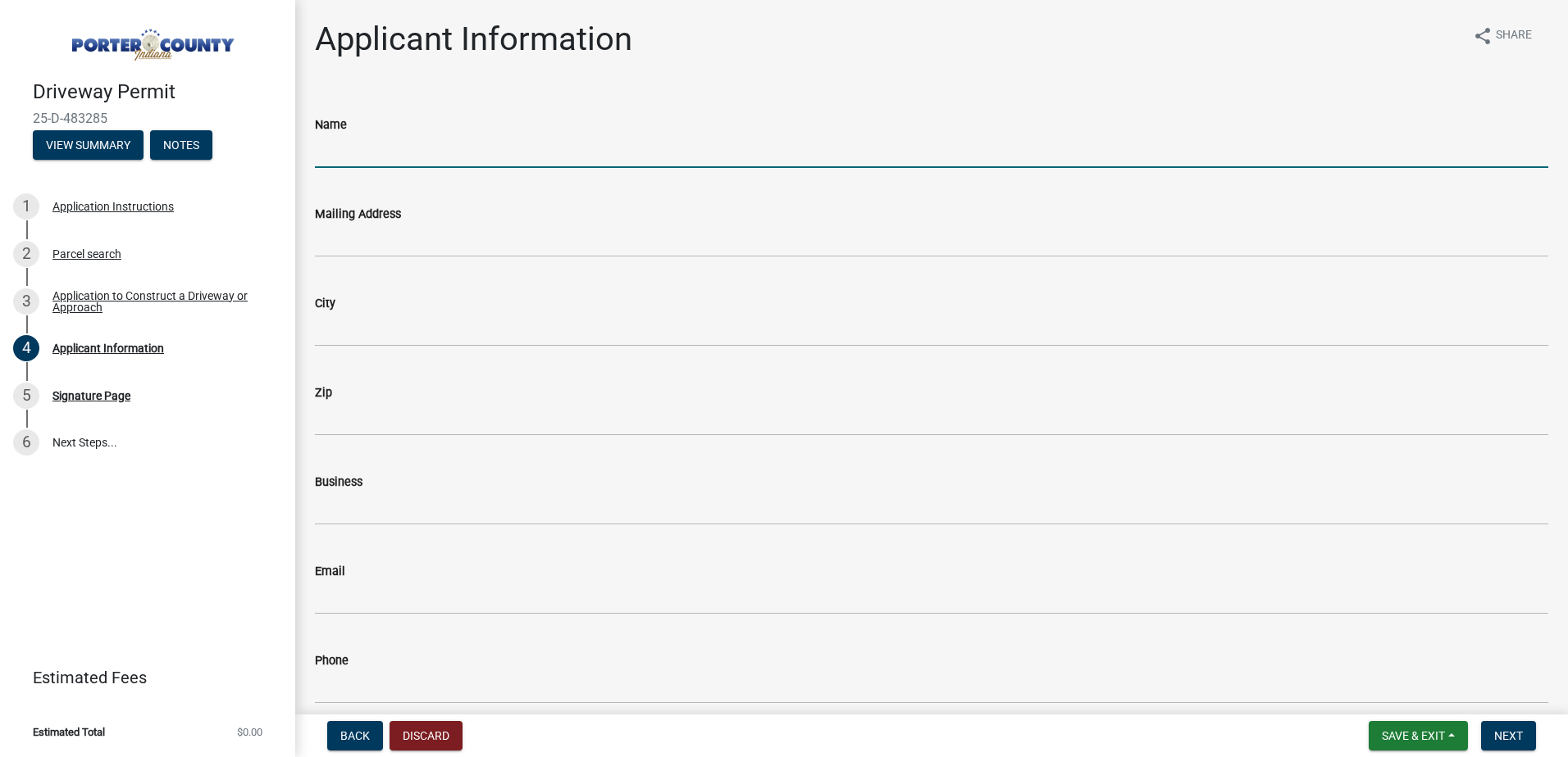
click at [440, 158] on input "Name" at bounding box center [931, 151] width 1233 height 34
type input "BYDS HOLD LLC"
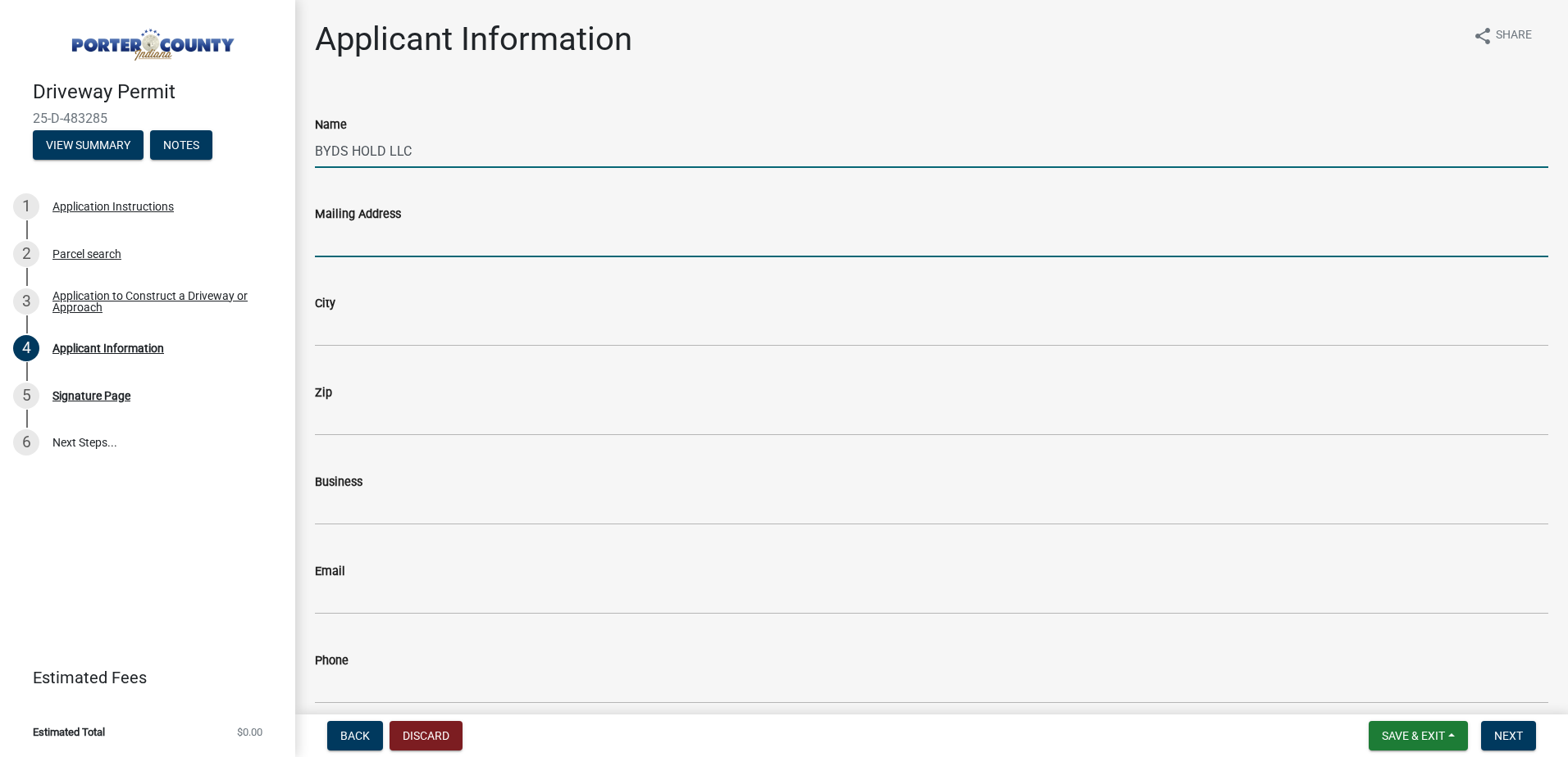
click at [352, 246] on input "Mailing Address" at bounding box center [931, 241] width 1233 height 34
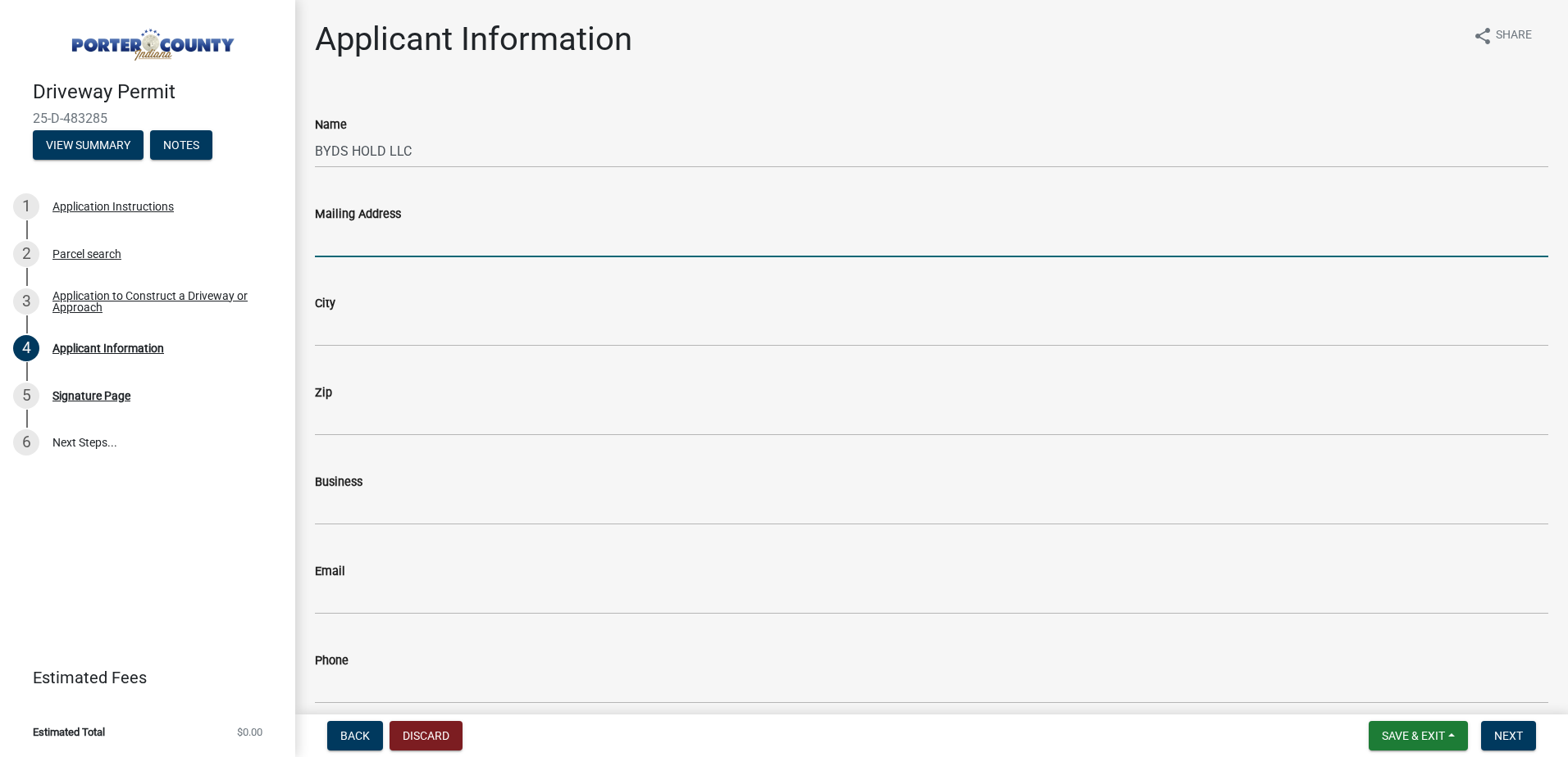
type input "O"
type input "PO BOX 17"
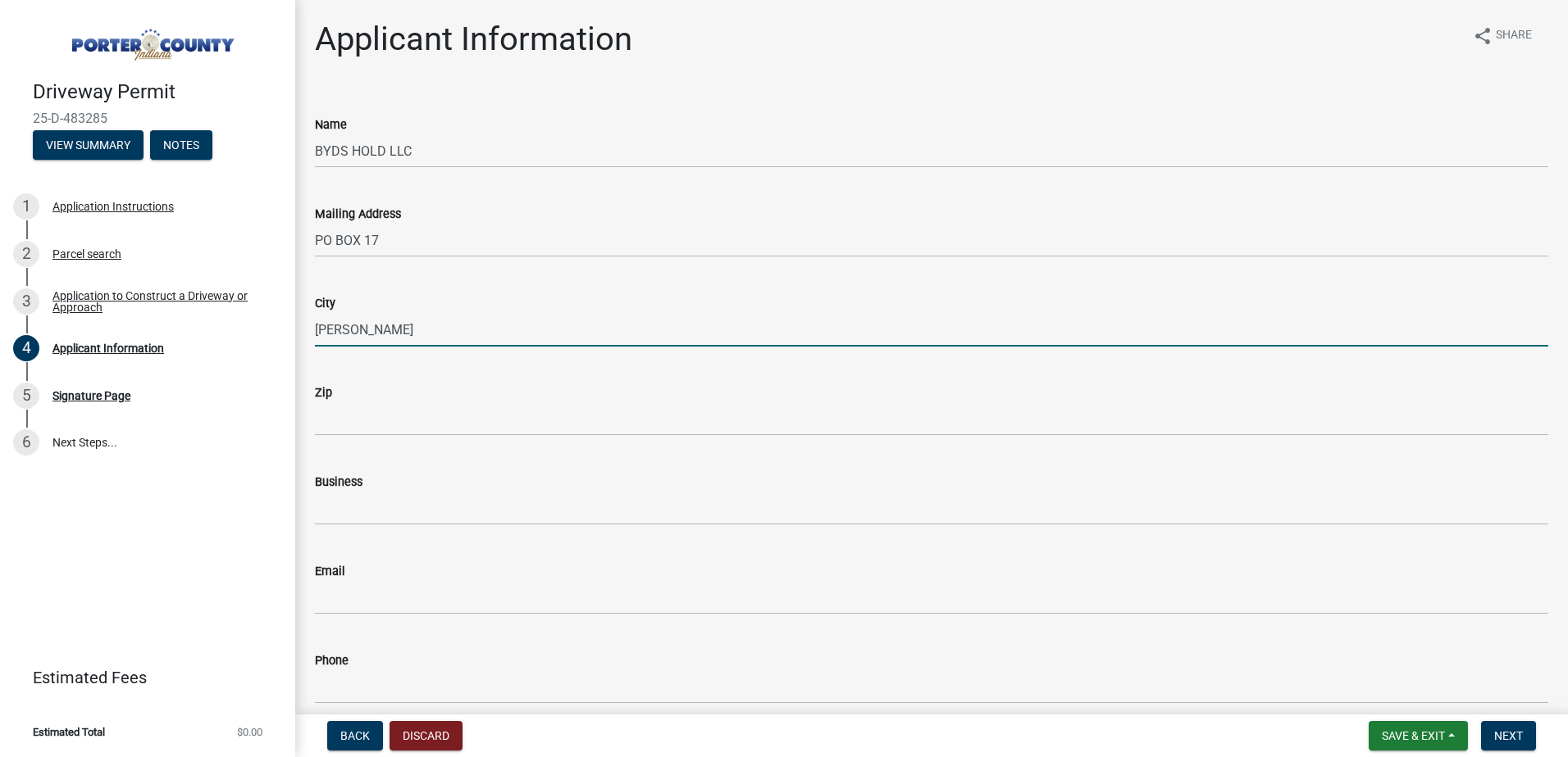
type input "[PERSON_NAME]"
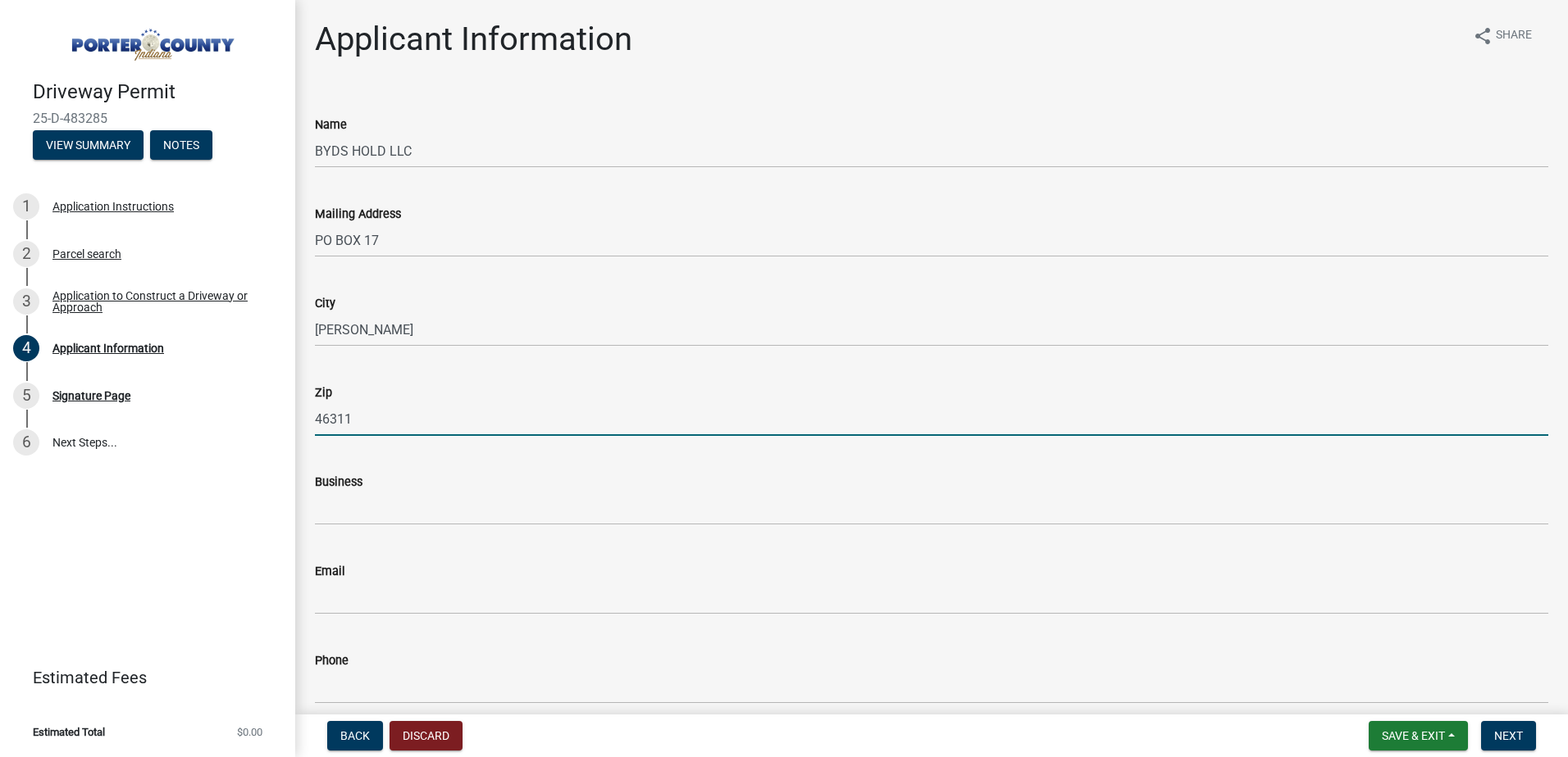
type input "46311"
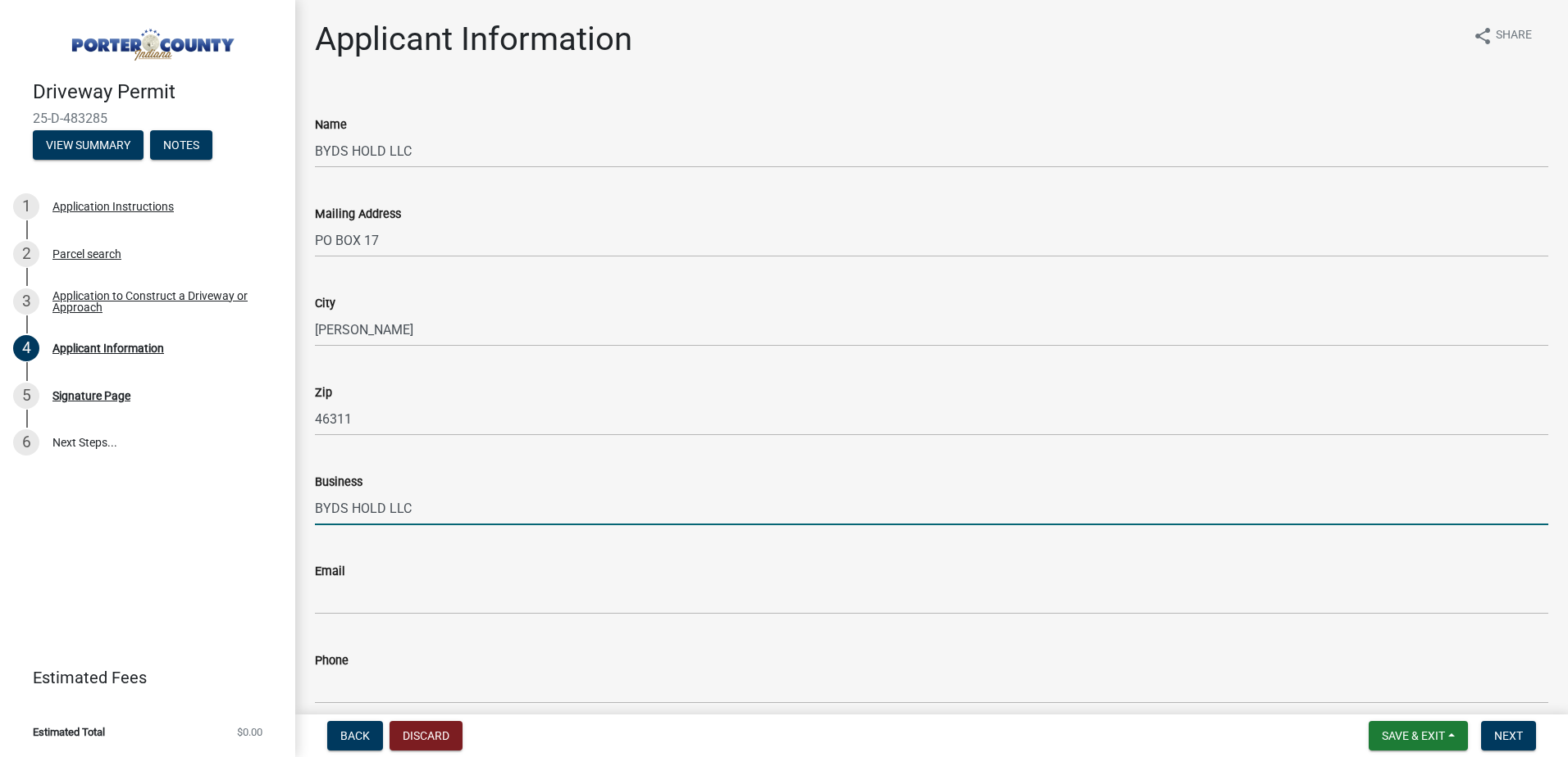
type input "BYDS HOLD LLC"
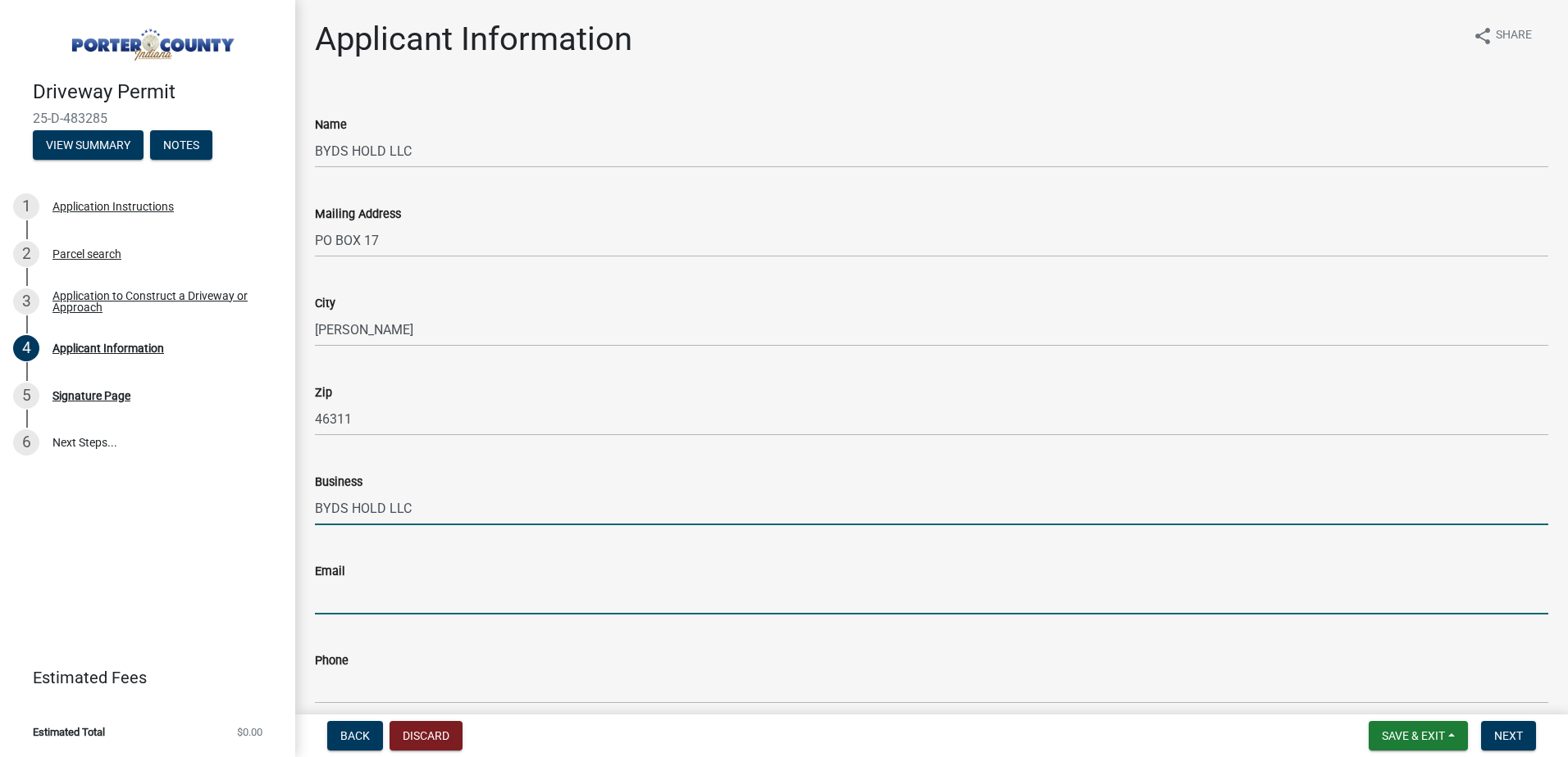
click at [339, 606] on input "Email" at bounding box center [931, 597] width 1233 height 34
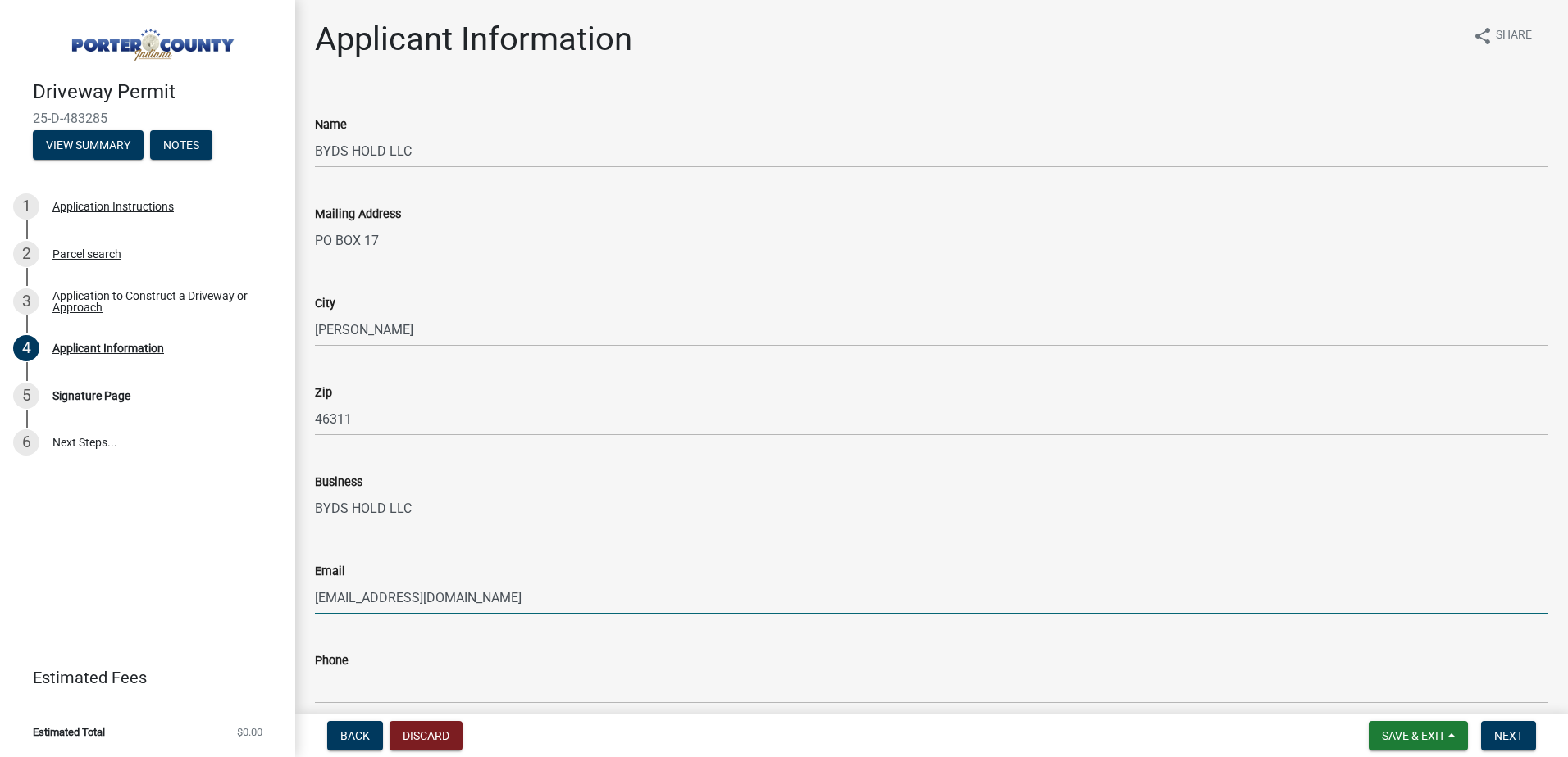
type input "[EMAIL_ADDRESS][DOMAIN_NAME]"
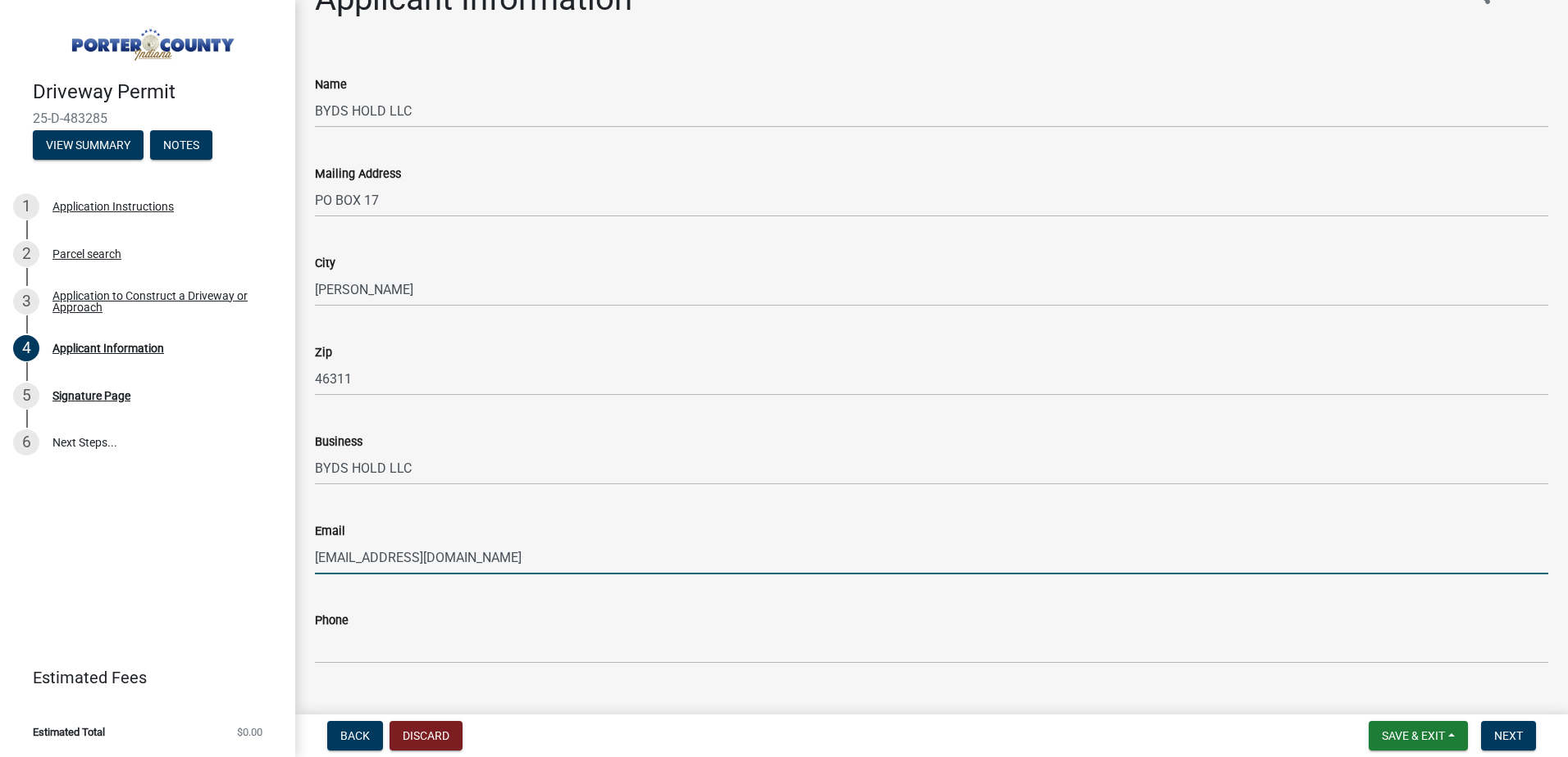
scroll to position [73, 0]
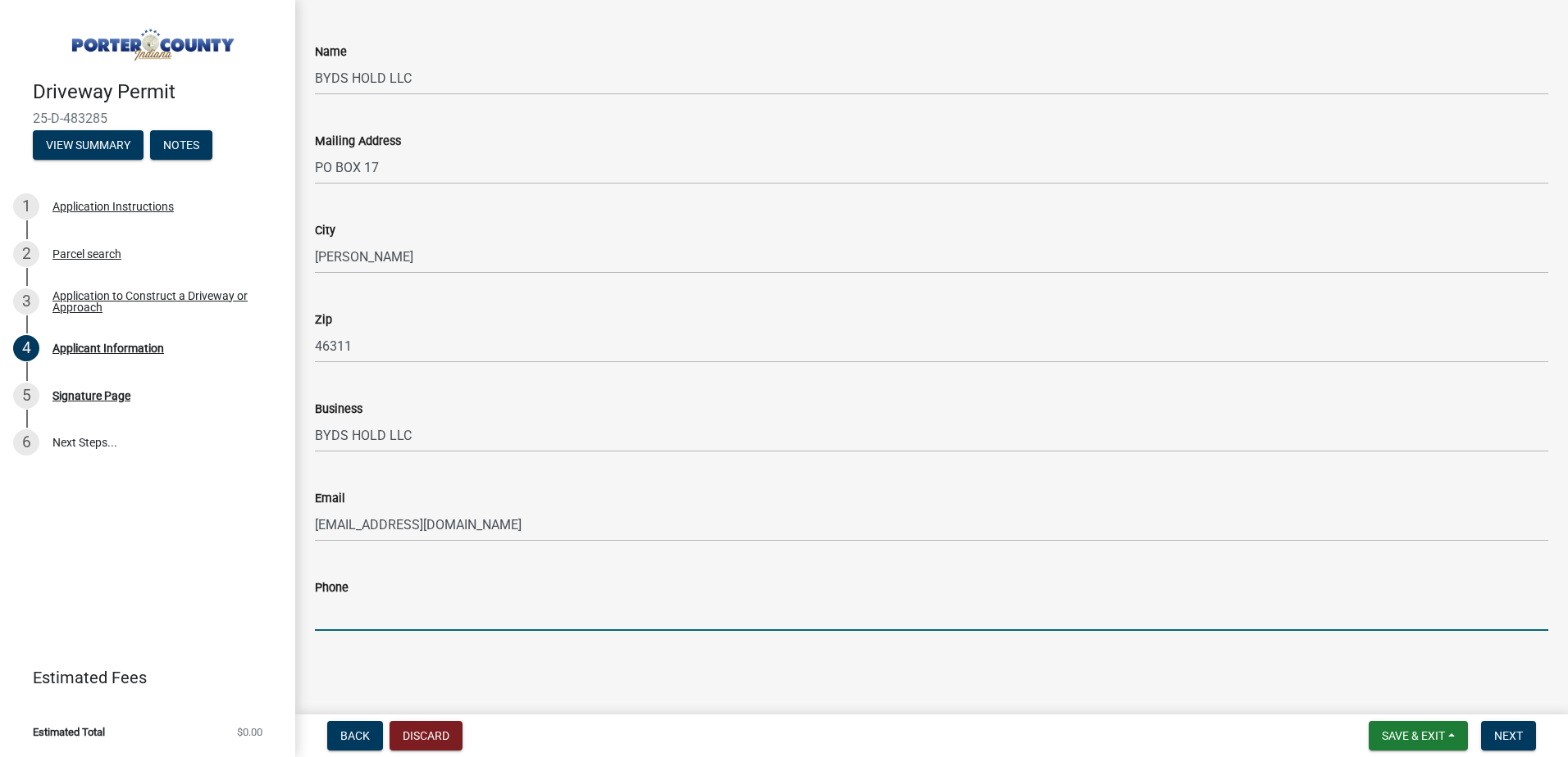
click at [417, 610] on input "Phone" at bounding box center [931, 614] width 1233 height 34
type input "[PHONE_NUMBER]"
click at [1497, 727] on button "Next" at bounding box center [1507, 736] width 55 height 30
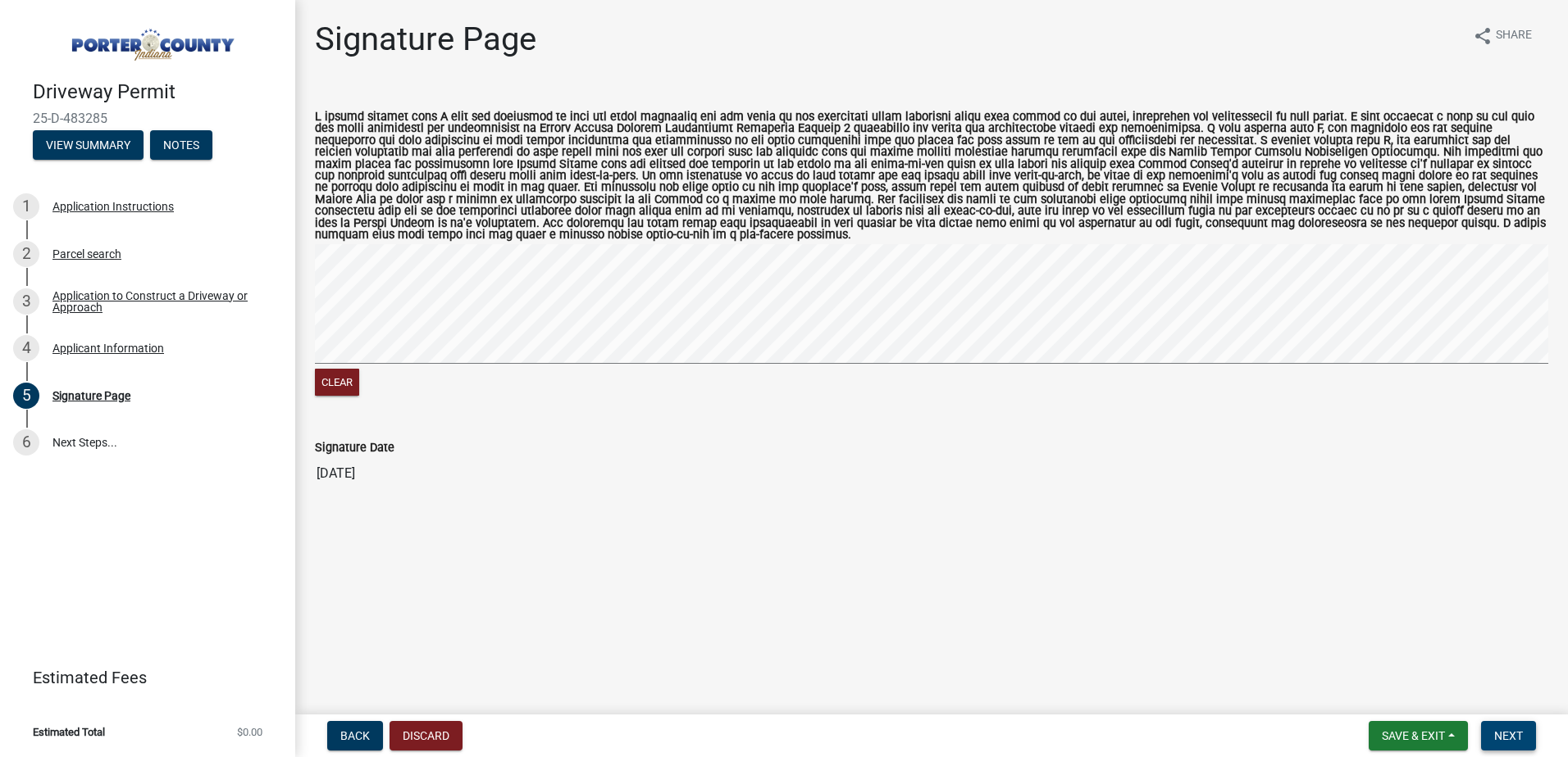
click at [1497, 724] on button "Next" at bounding box center [1507, 736] width 55 height 30
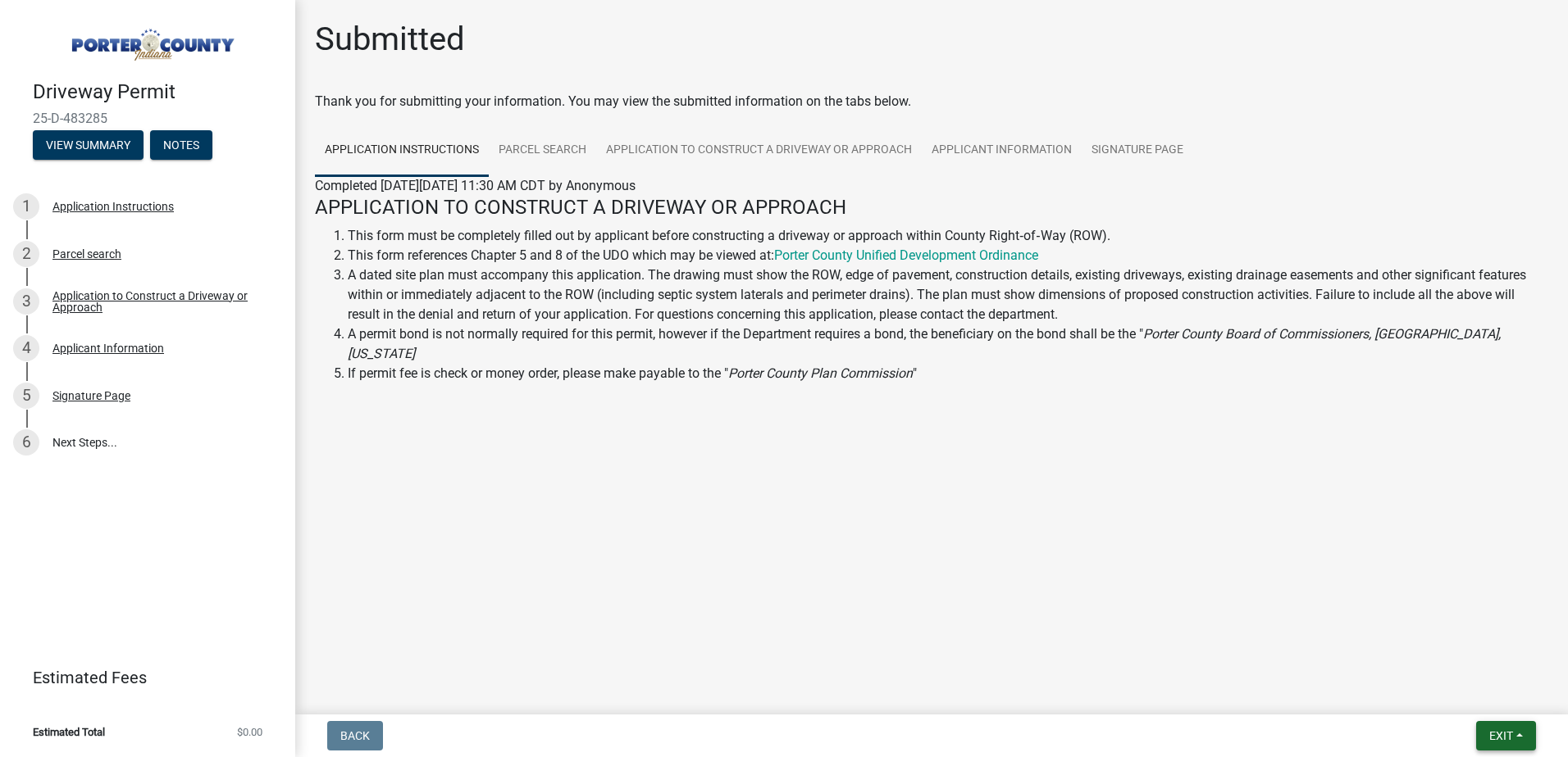
click at [1511, 739] on span "Exit" at bounding box center [1500, 736] width 23 height 13
click at [1459, 689] on button "Save & Exit" at bounding box center [1470, 694] width 131 height 39
